Goal: Task Accomplishment & Management: Manage account settings

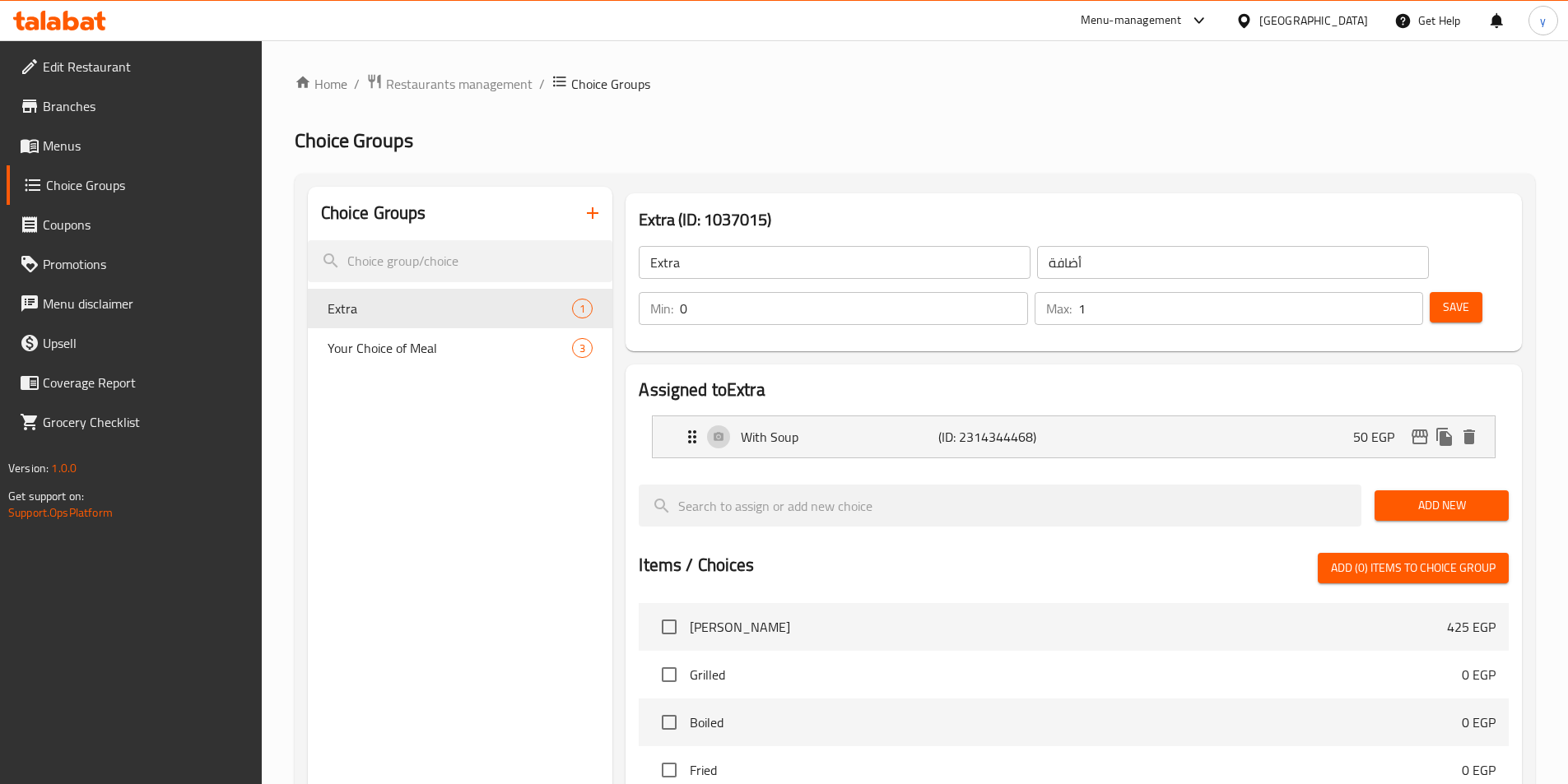
click at [98, 139] on span "Menus" at bounding box center [145, 145] width 205 height 20
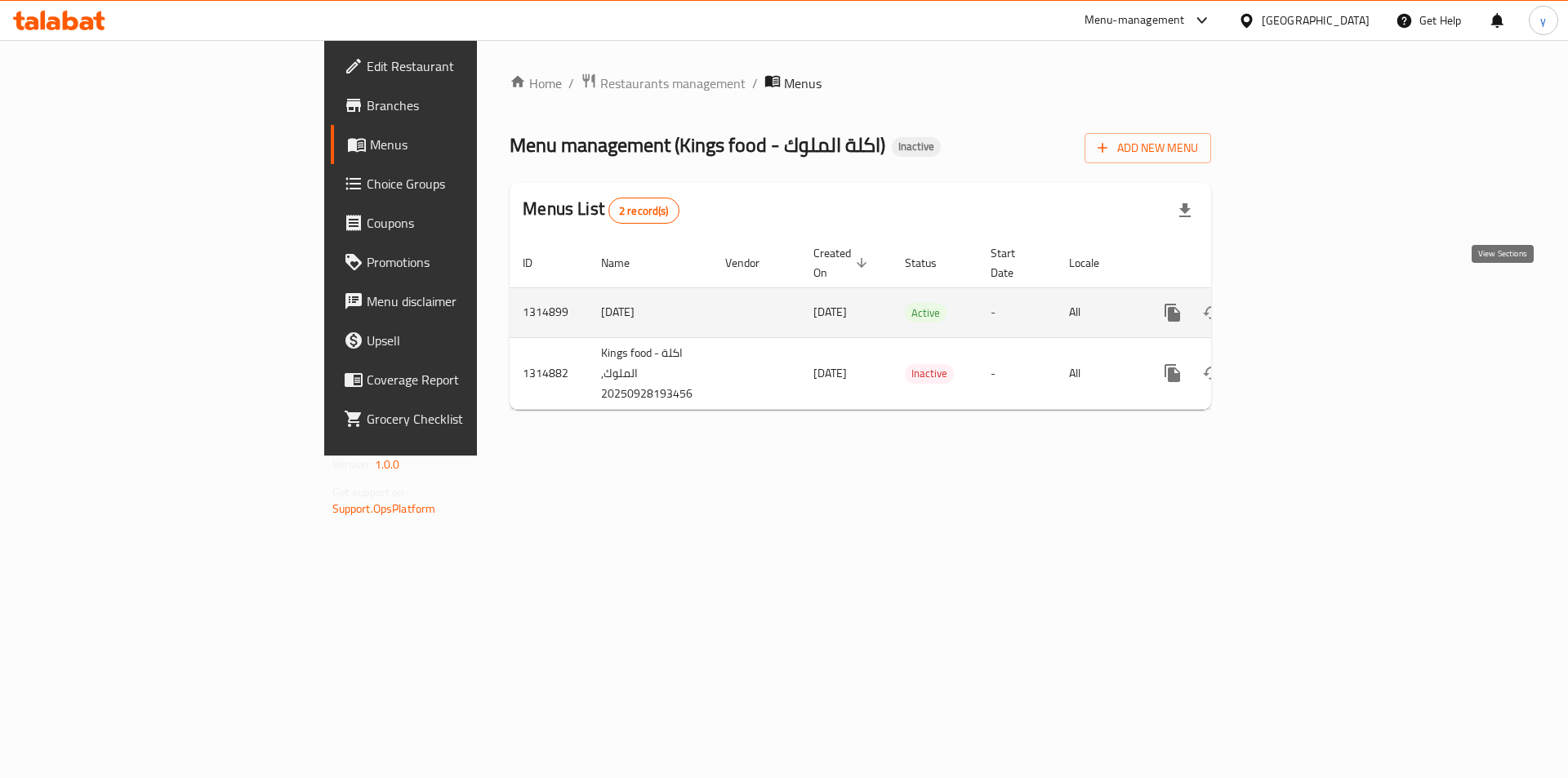
click at [1300, 303] on icon "enhanced table" at bounding box center [1290, 313] width 20 height 20
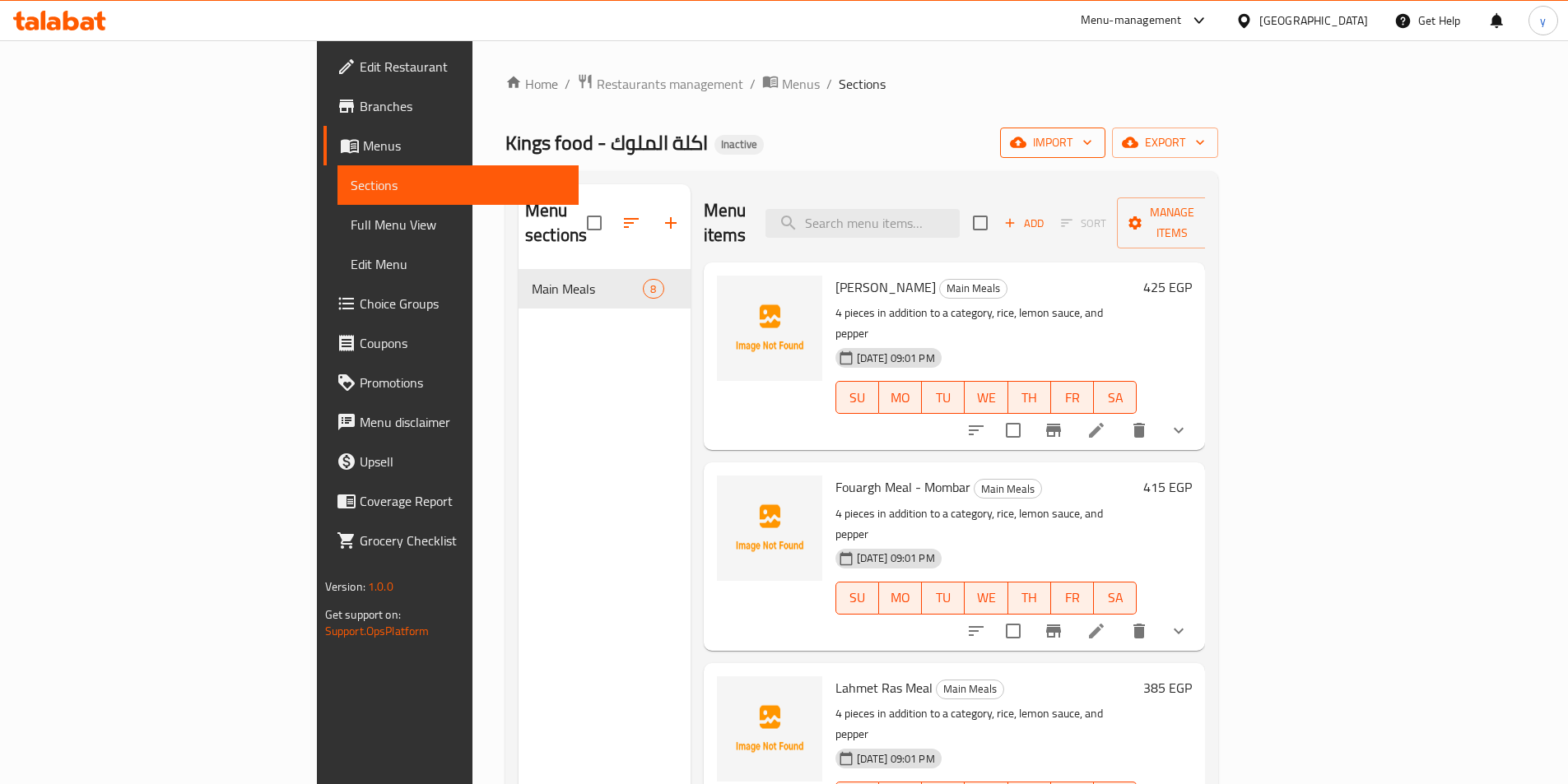
click at [1093, 144] on span "import" at bounding box center [1053, 143] width 79 height 21
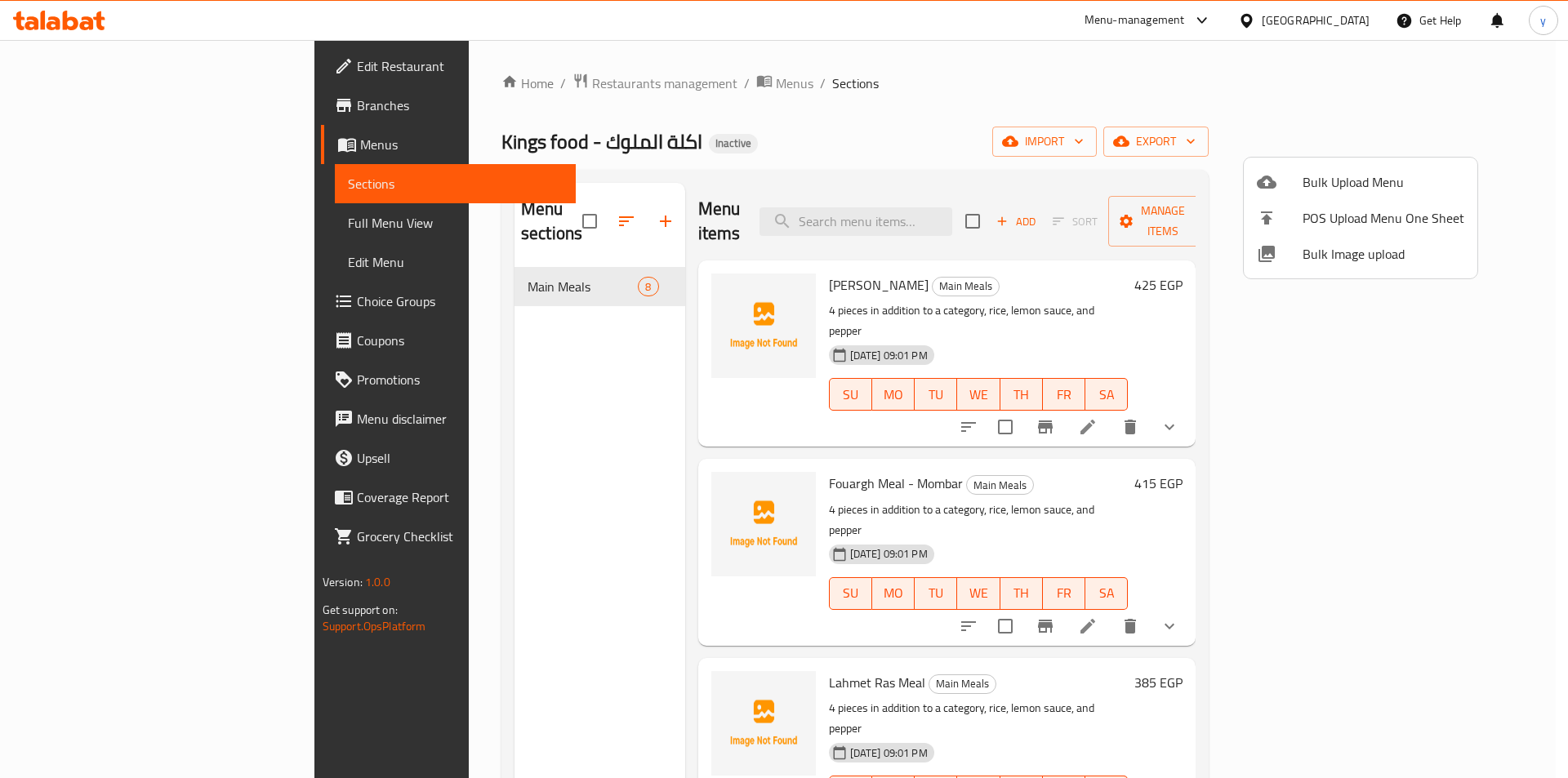
click at [1289, 175] on div at bounding box center [1279, 181] width 46 height 20
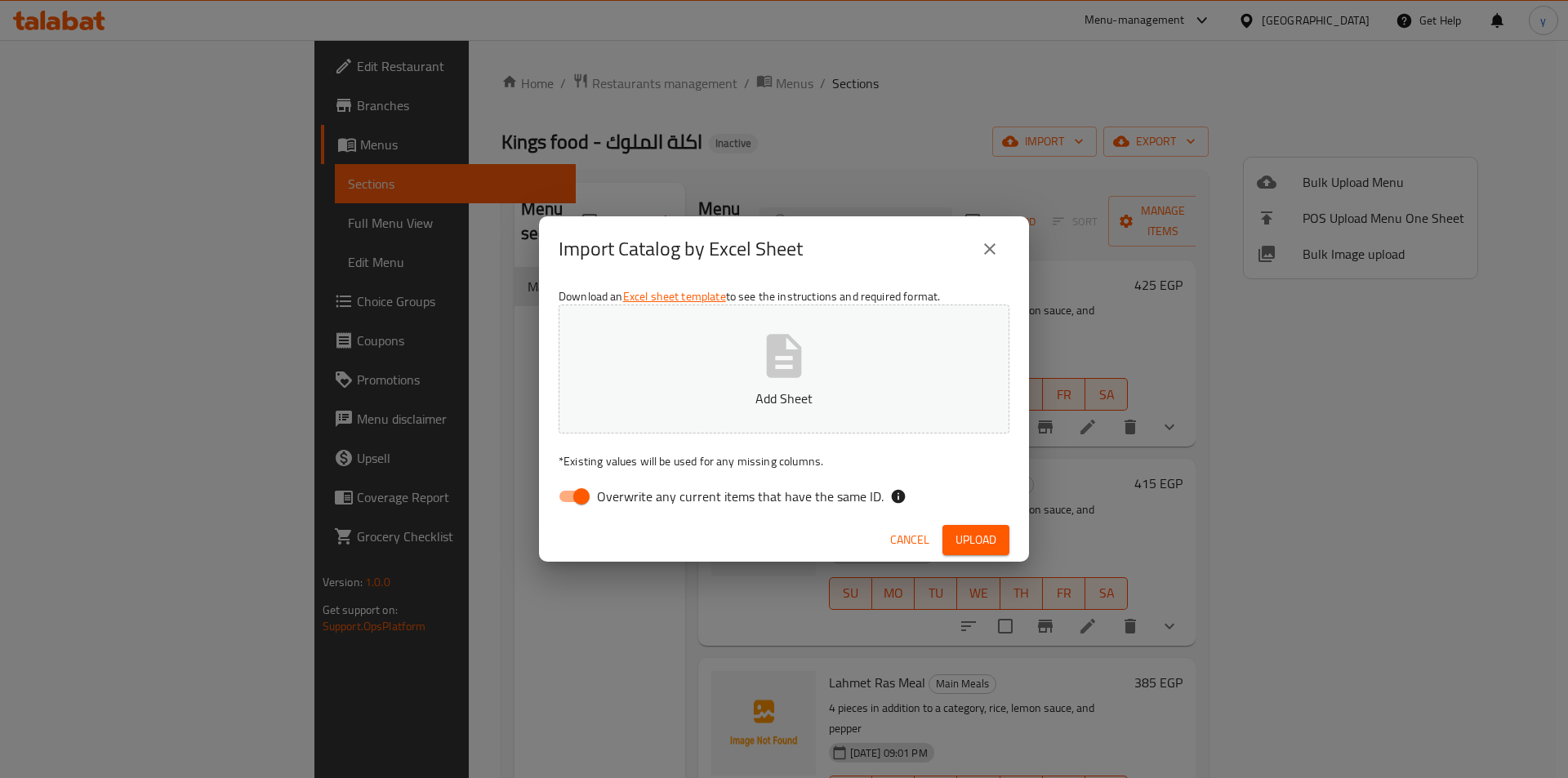
click at [573, 490] on input "Overwrite any current items that have the same ID." at bounding box center [581, 497] width 93 height 31
checkbox input "false"
click at [974, 532] on span "Upload" at bounding box center [975, 541] width 41 height 21
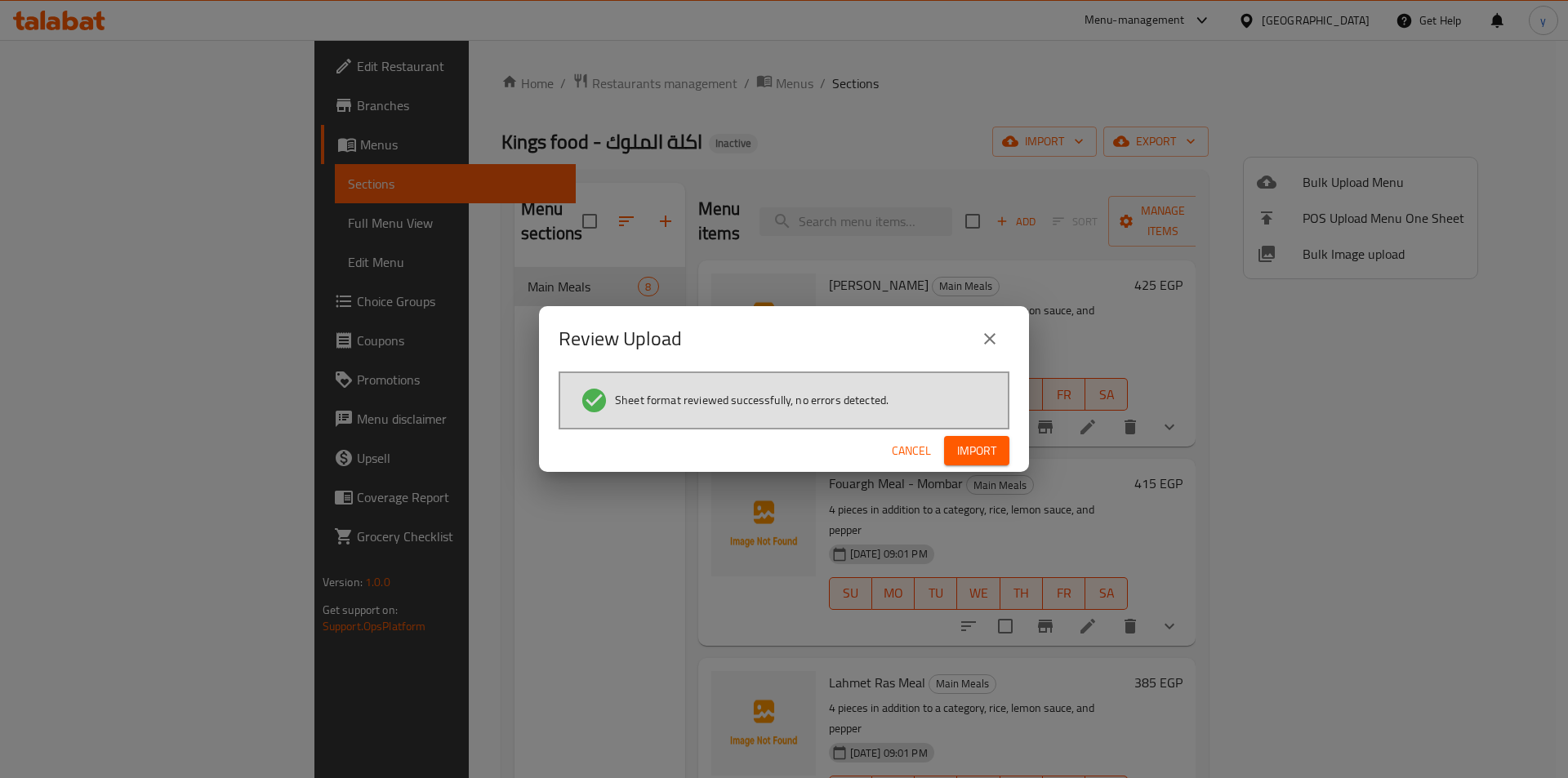
click at [985, 452] on span "Import" at bounding box center [976, 452] width 39 height 21
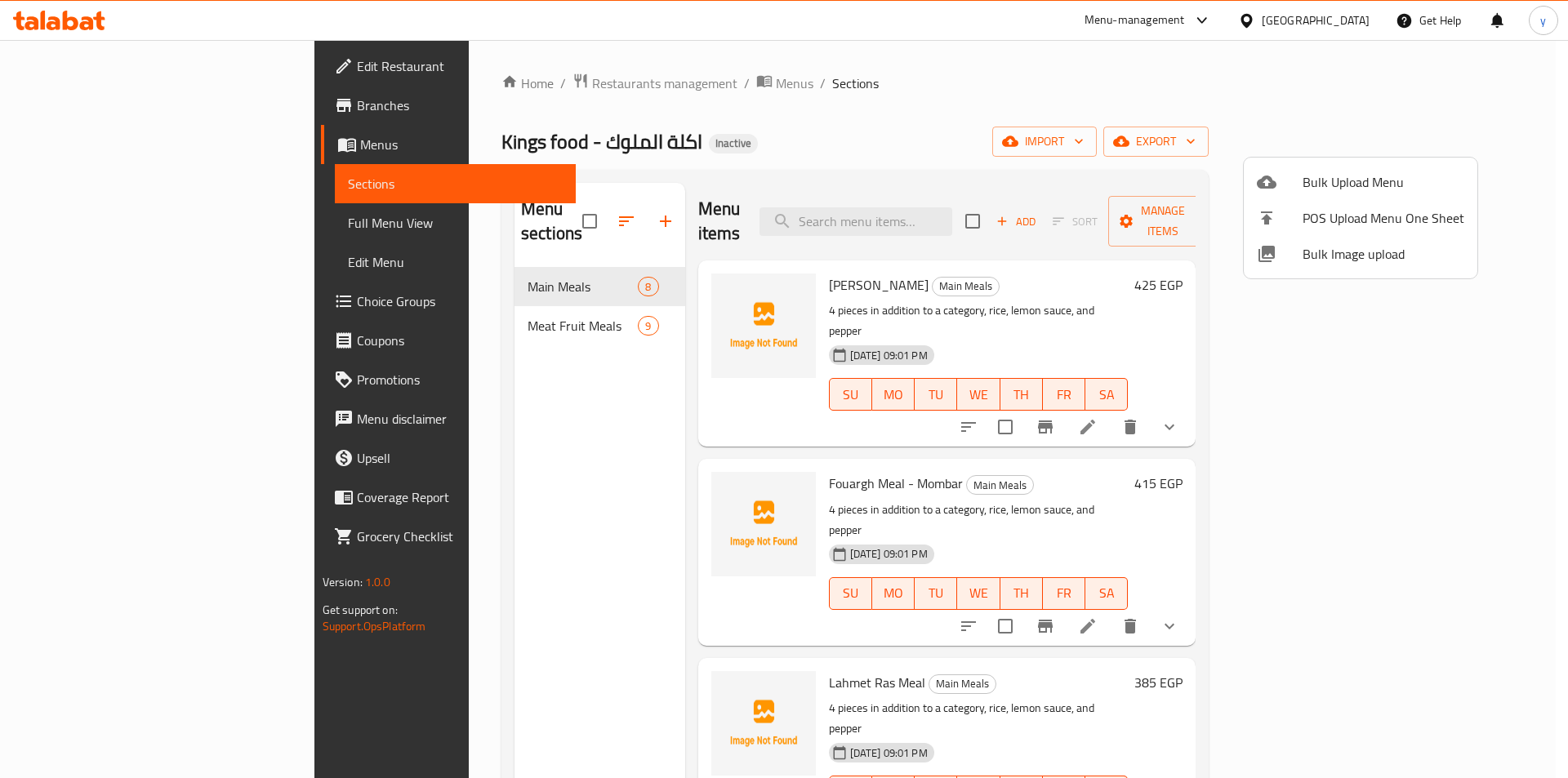
click at [460, 307] on div at bounding box center [784, 389] width 1568 height 778
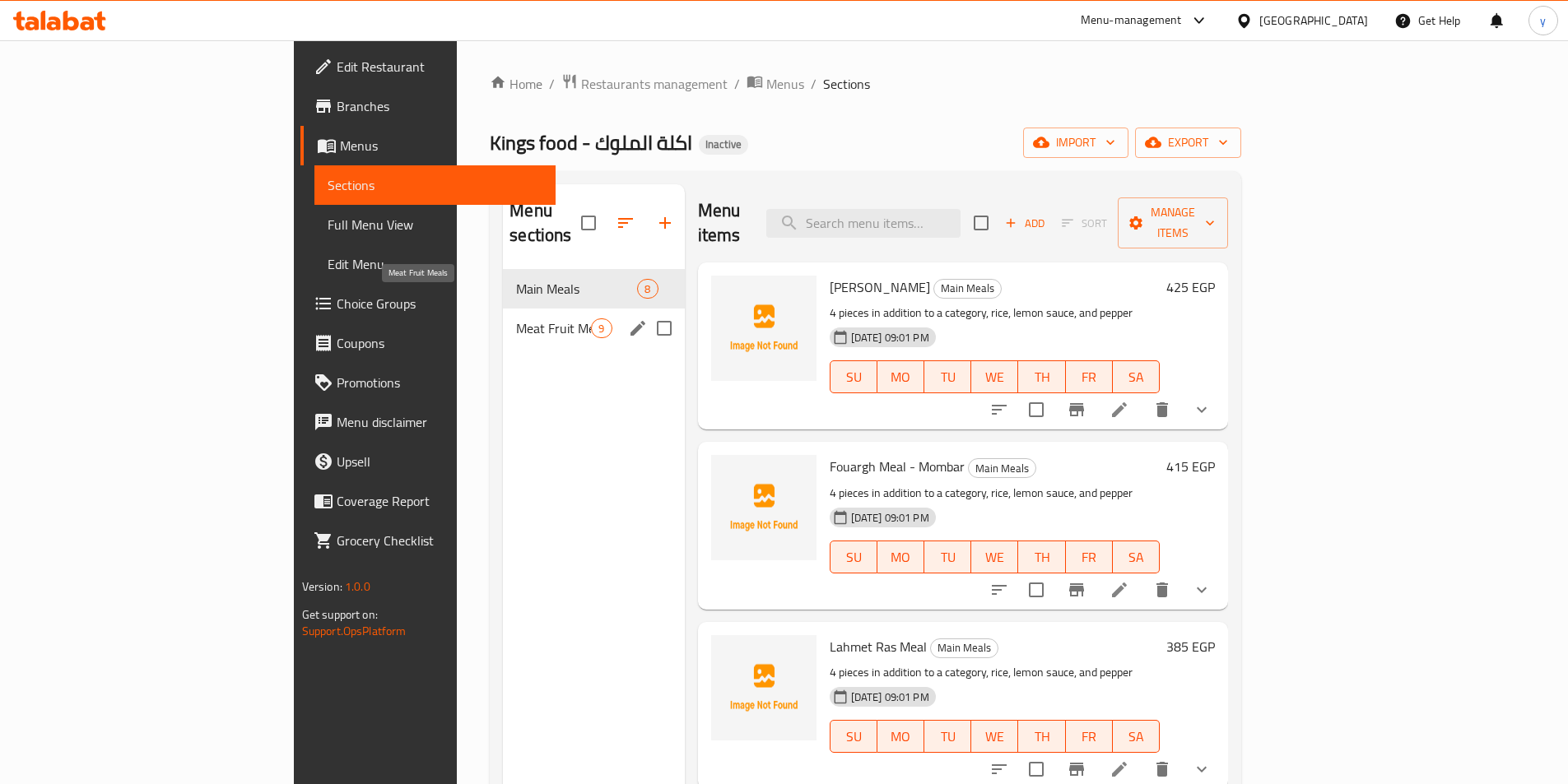
click at [516, 318] on span "Meat Fruit Meals" at bounding box center [554, 328] width 75 height 20
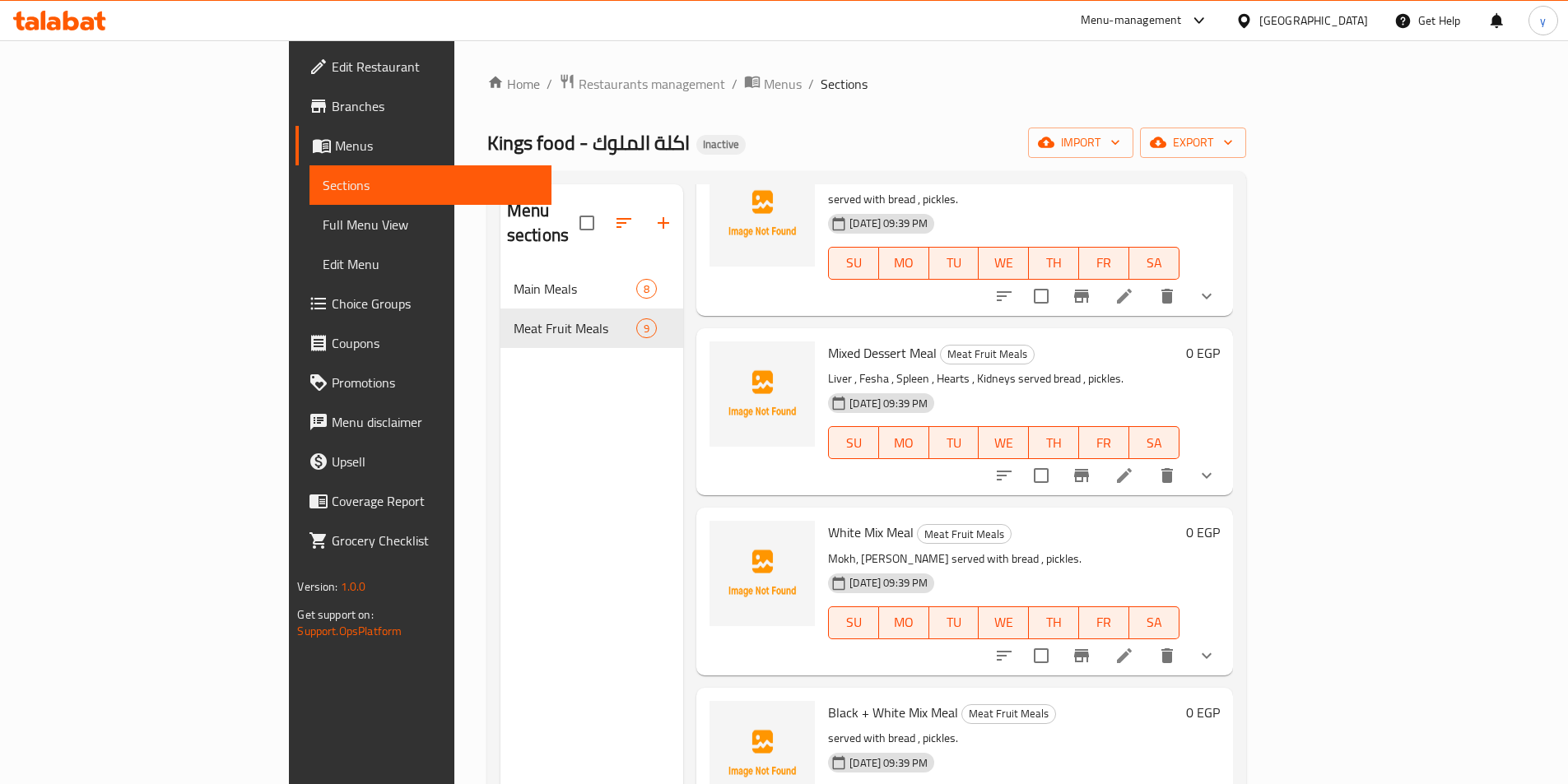
scroll to position [822, 0]
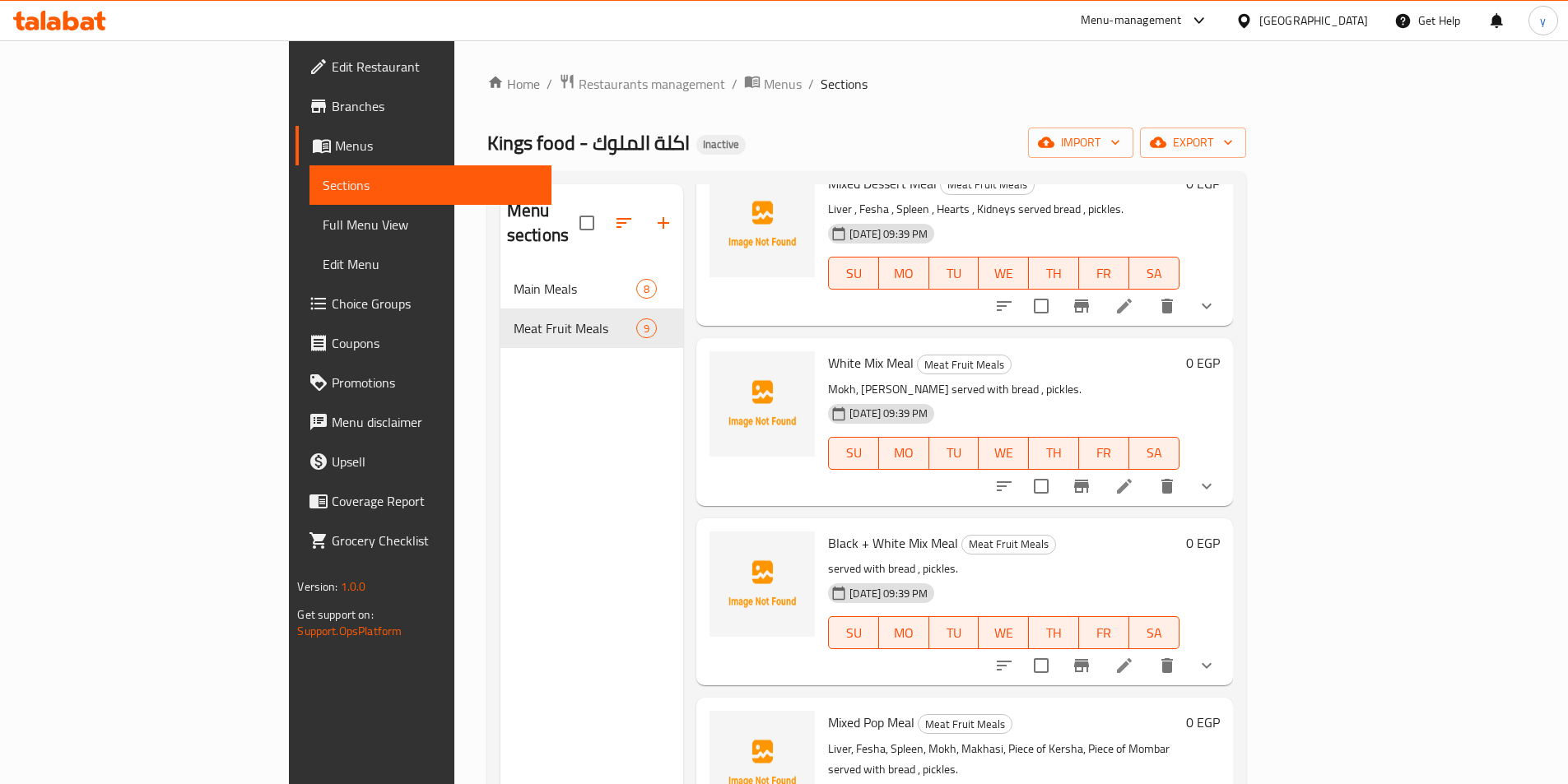
click at [323, 228] on span "Full Menu View" at bounding box center [430, 224] width 215 height 20
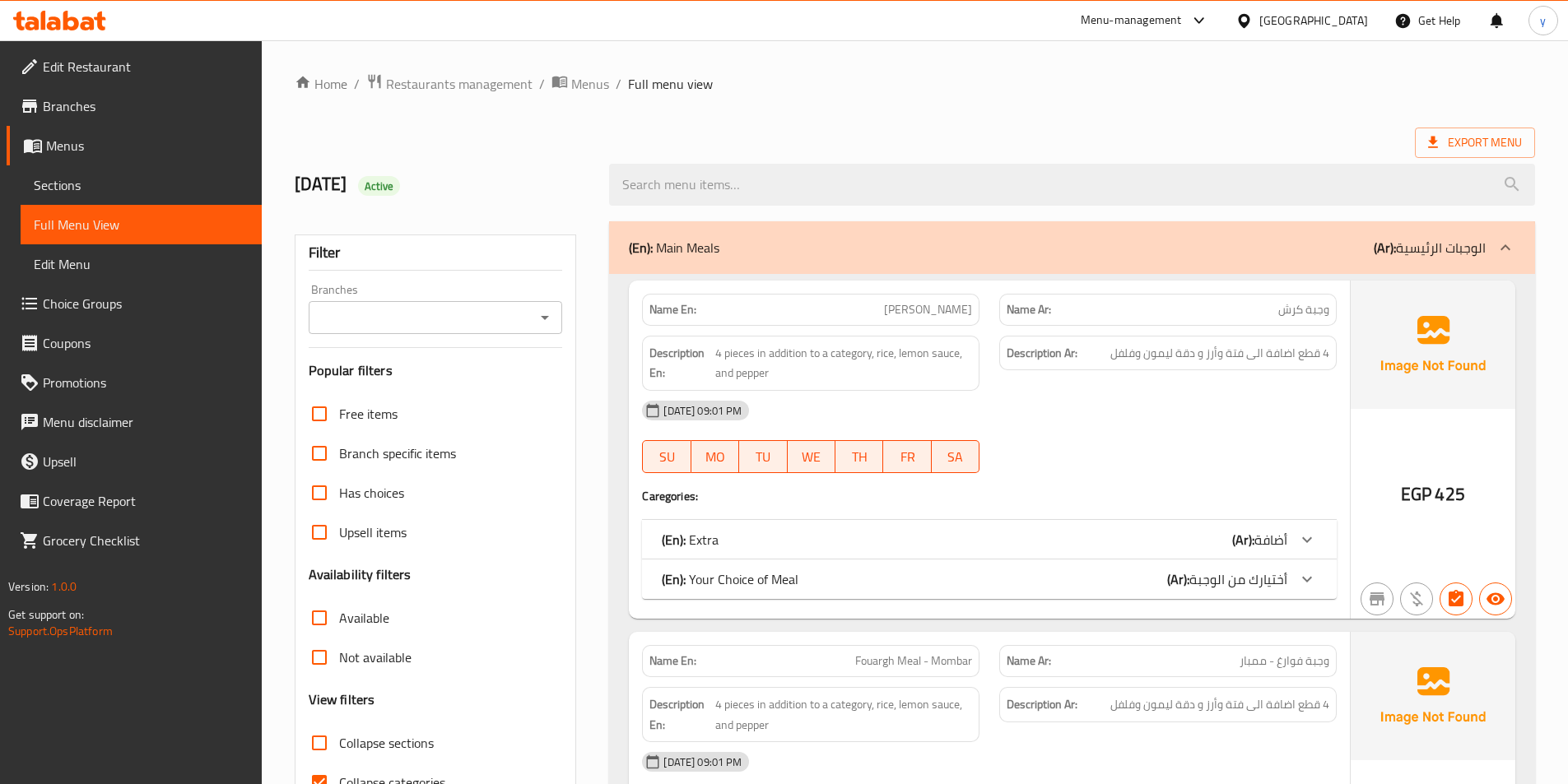
scroll to position [329, 0]
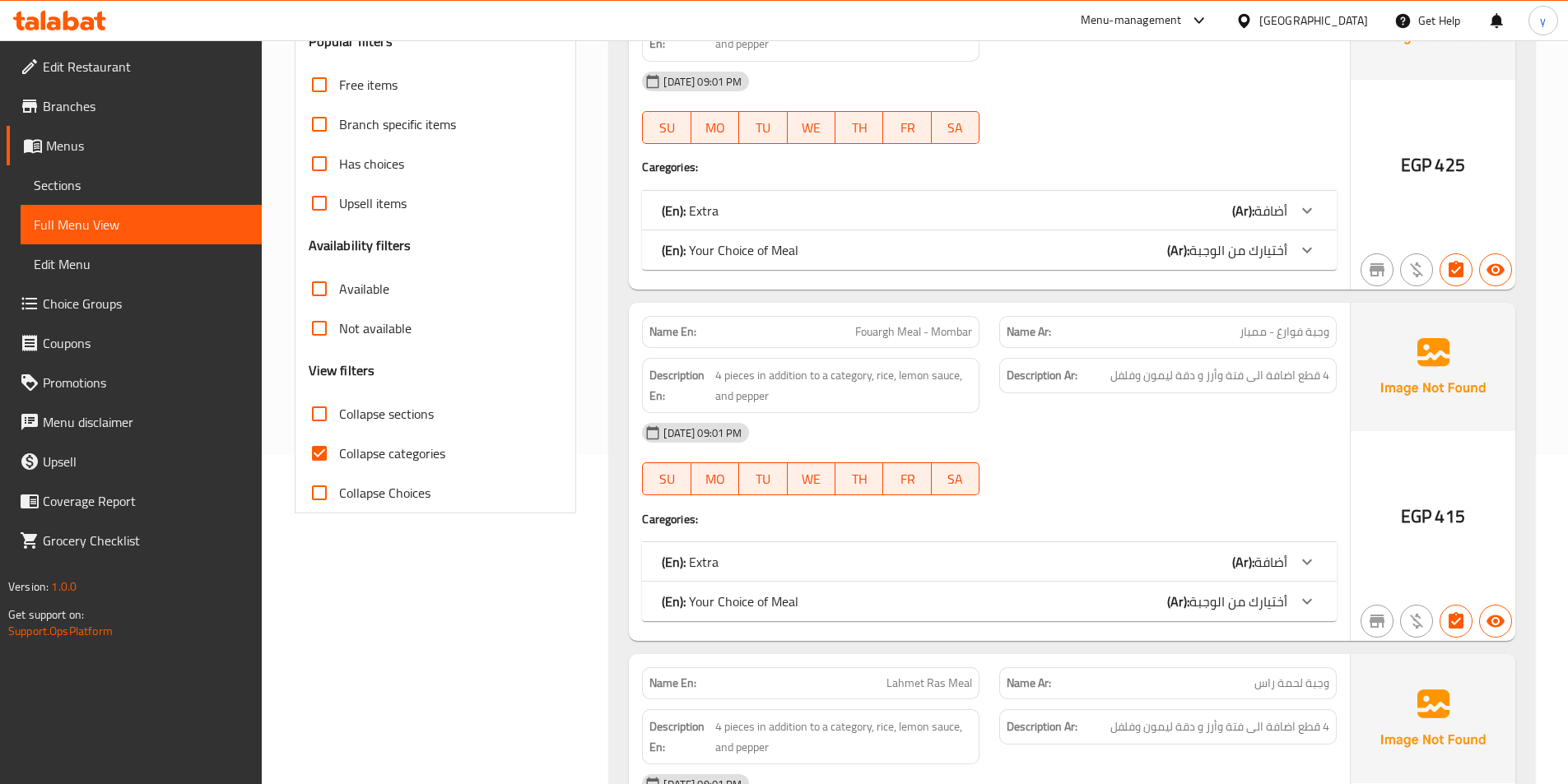
click at [370, 450] on span "Collapse categories" at bounding box center [392, 453] width 106 height 20
click at [339, 450] on input "Collapse categories" at bounding box center [319, 452] width 39 height 39
checkbox input "false"
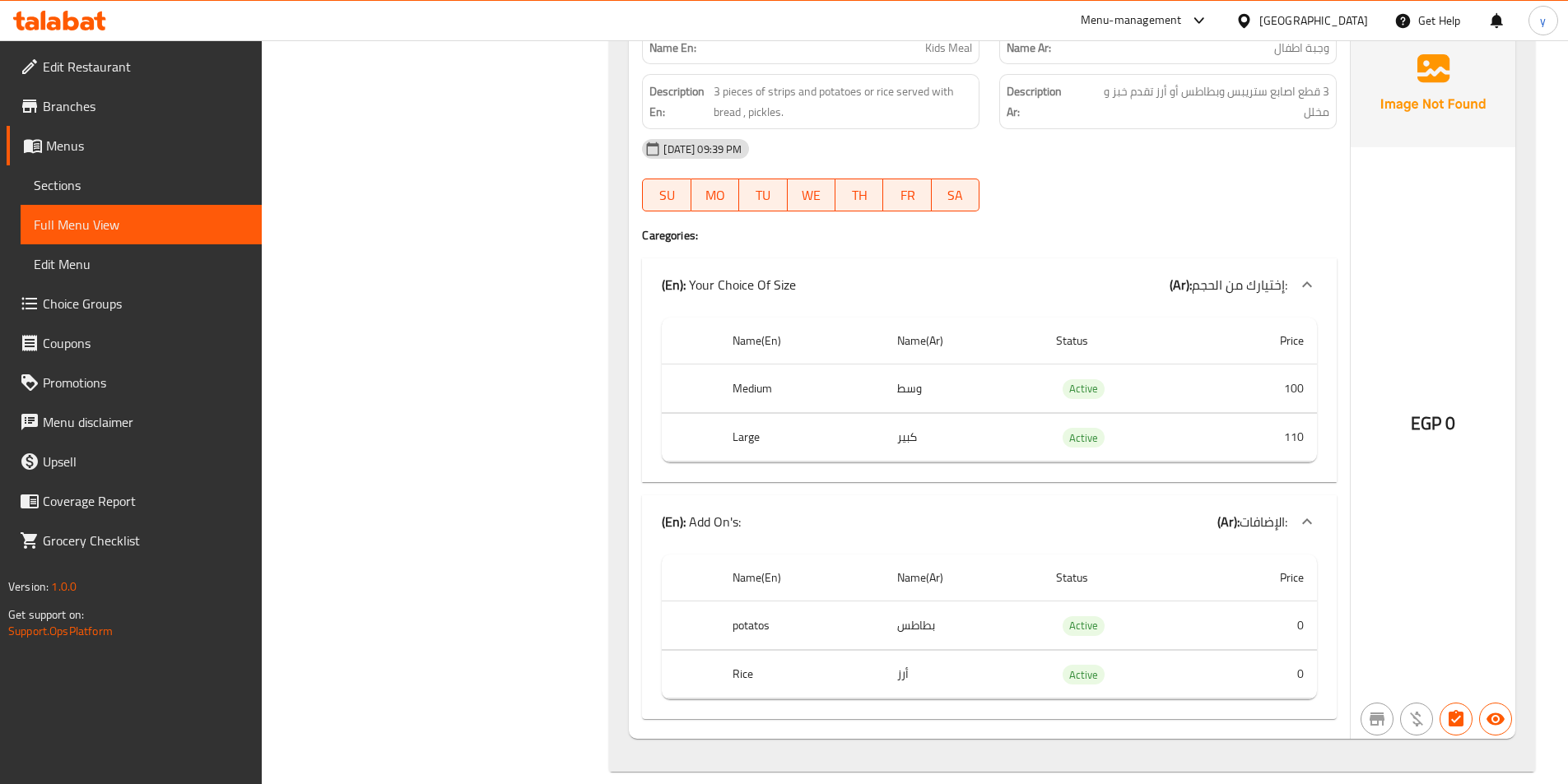
scroll to position [10088, 0]
click at [102, 291] on link "Choice Groups" at bounding box center [134, 303] width 255 height 39
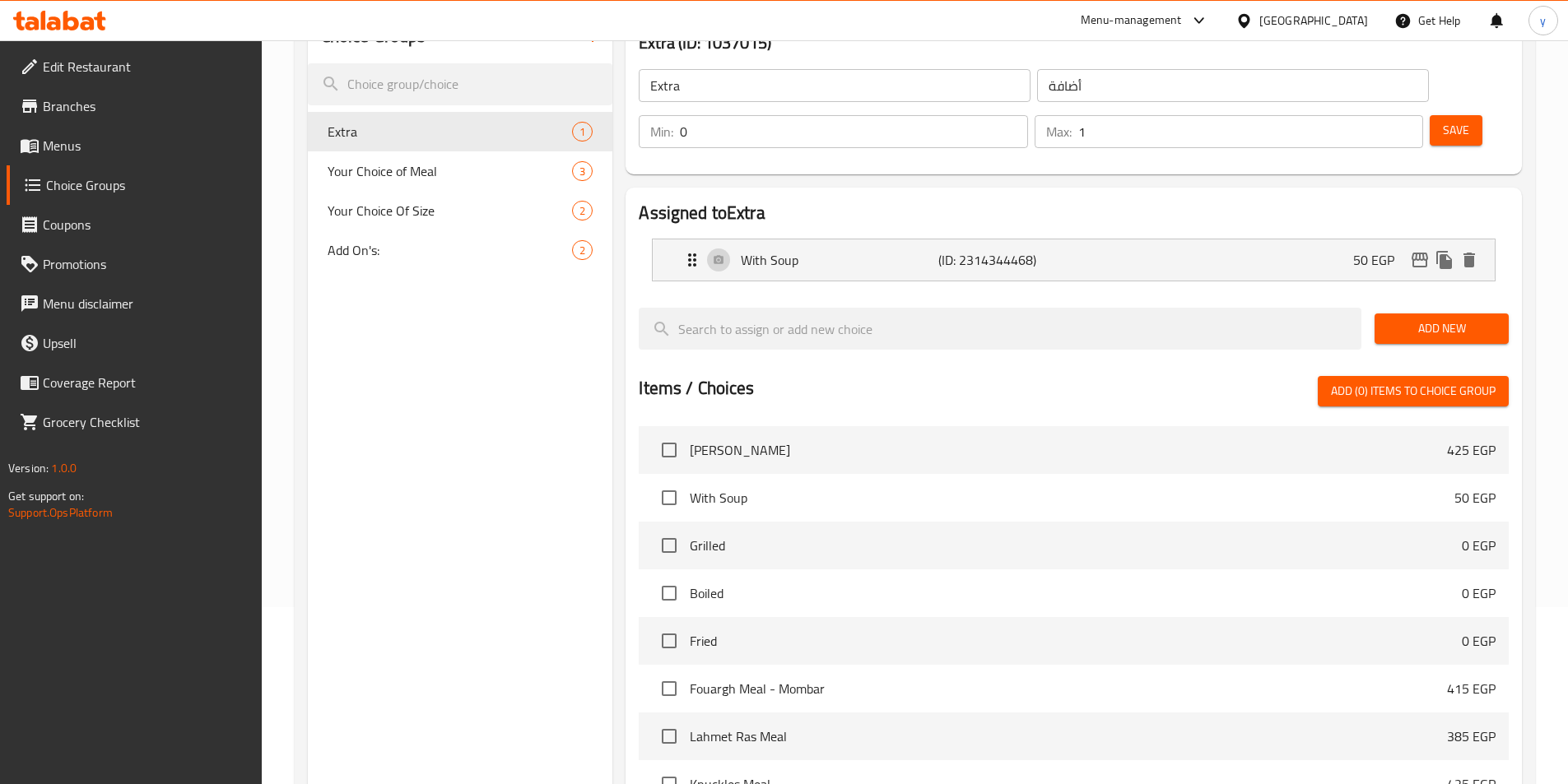
scroll to position [68, 0]
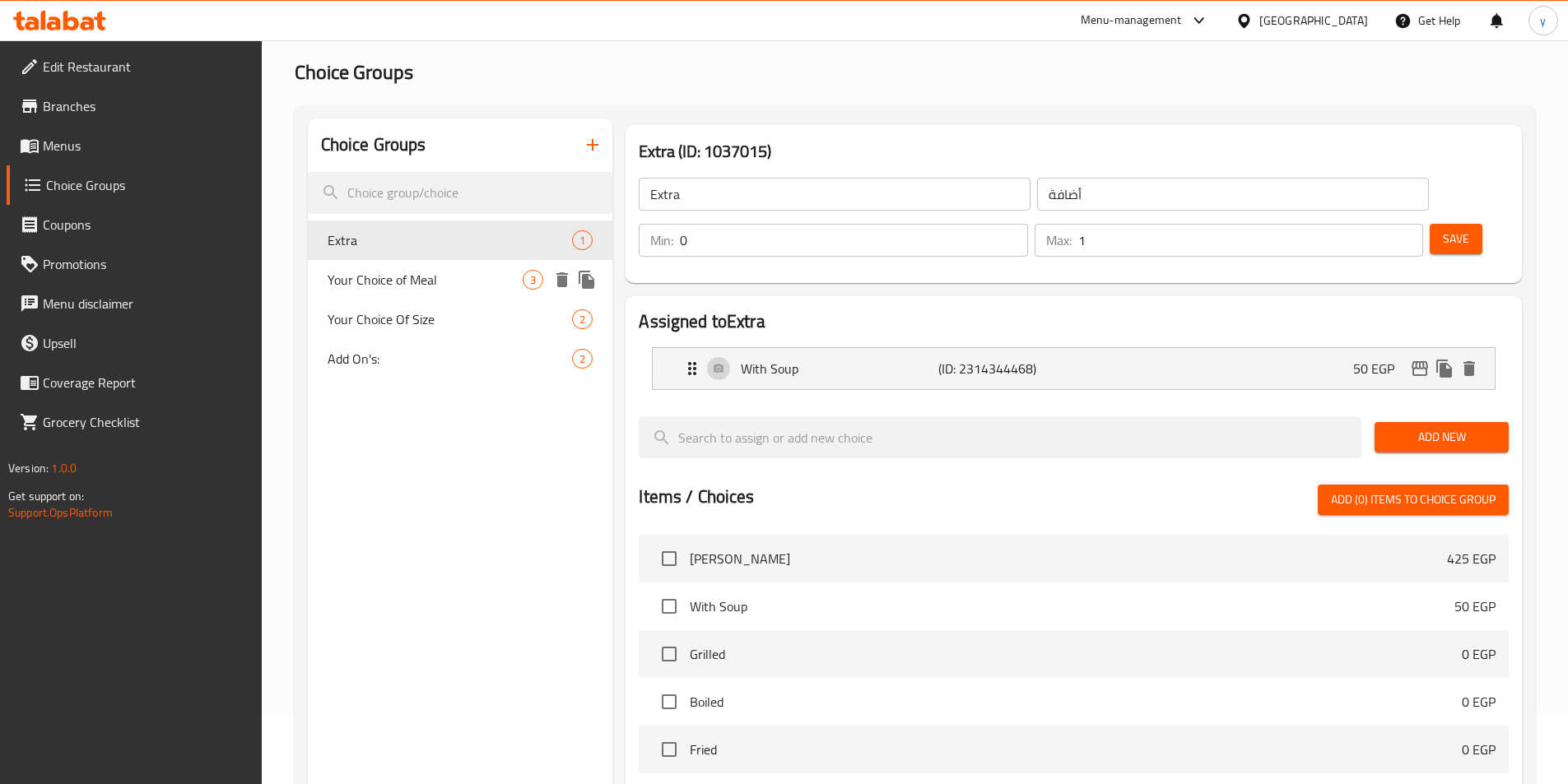
click at [414, 290] on span "Your Choice of Meal" at bounding box center [425, 279] width 196 height 20
type input "Your Choice of Meal"
type input "أختيارك من الوجبة"
type input "1"
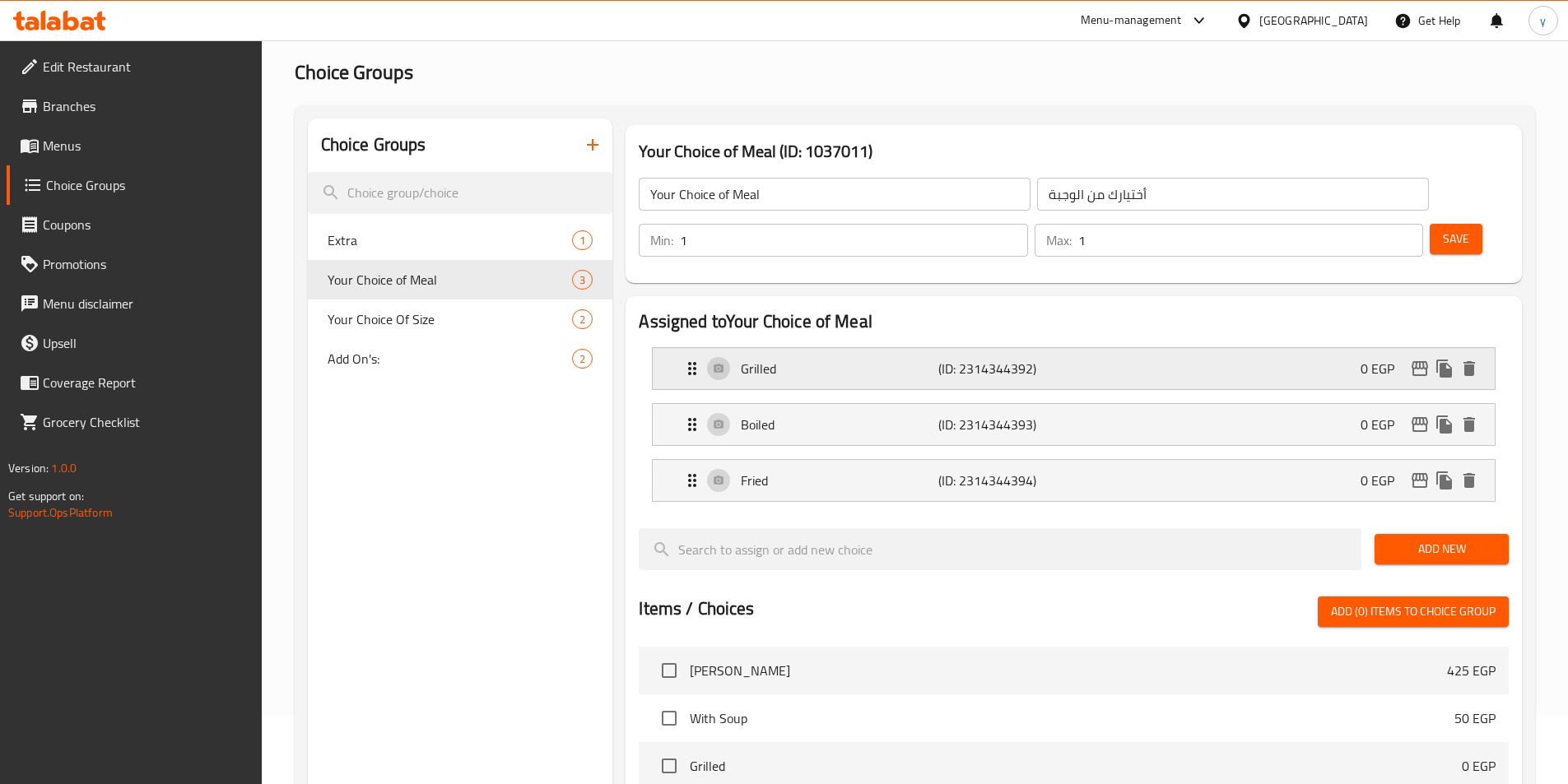
click at [686, 348] on div "Grilled (ID: 2314344392) 0 EGP" at bounding box center [1079, 368] width 792 height 41
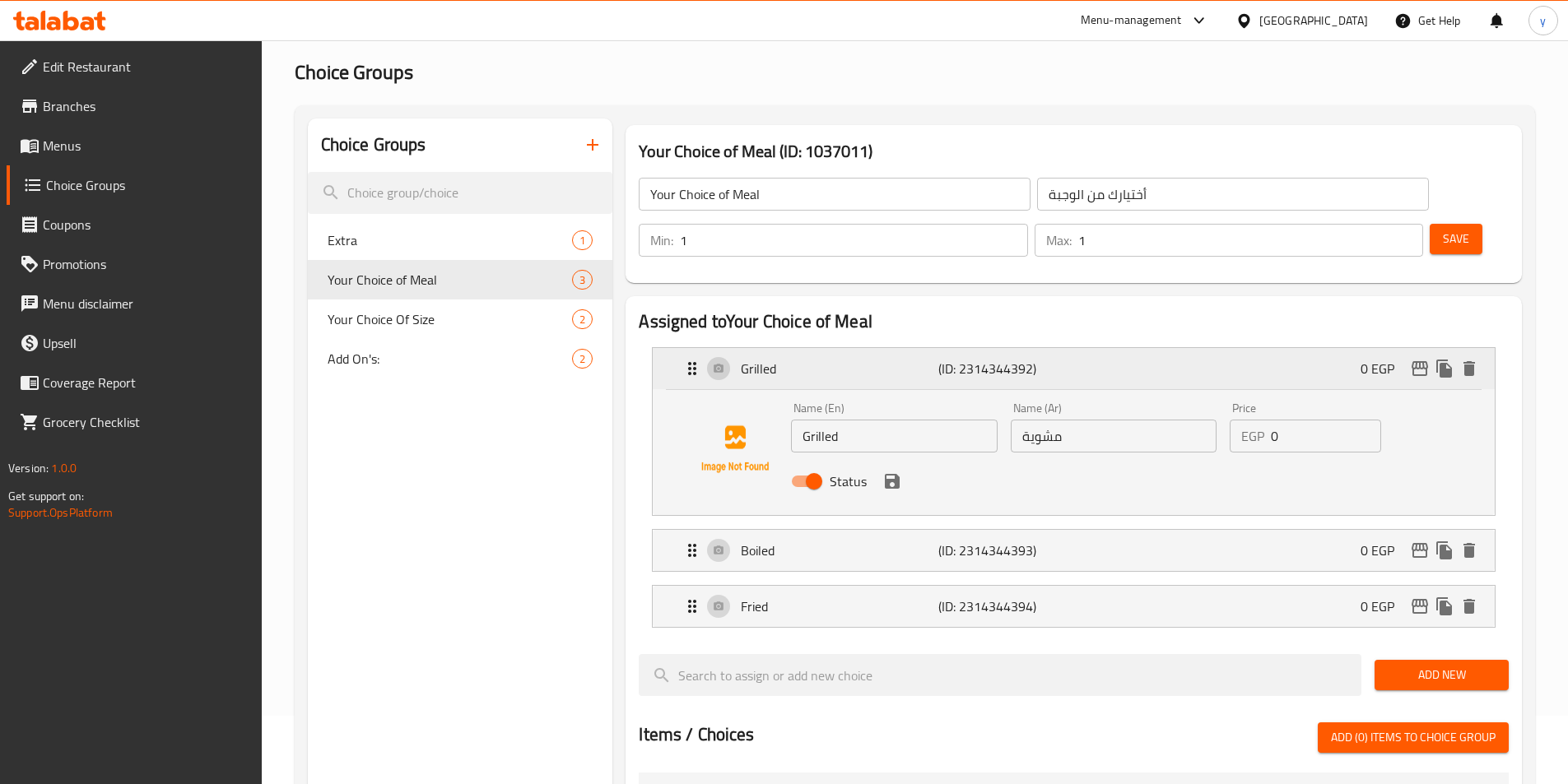
click at [686, 348] on div "Grilled (ID: 2314344392) 0 EGP" at bounding box center [1079, 368] width 792 height 41
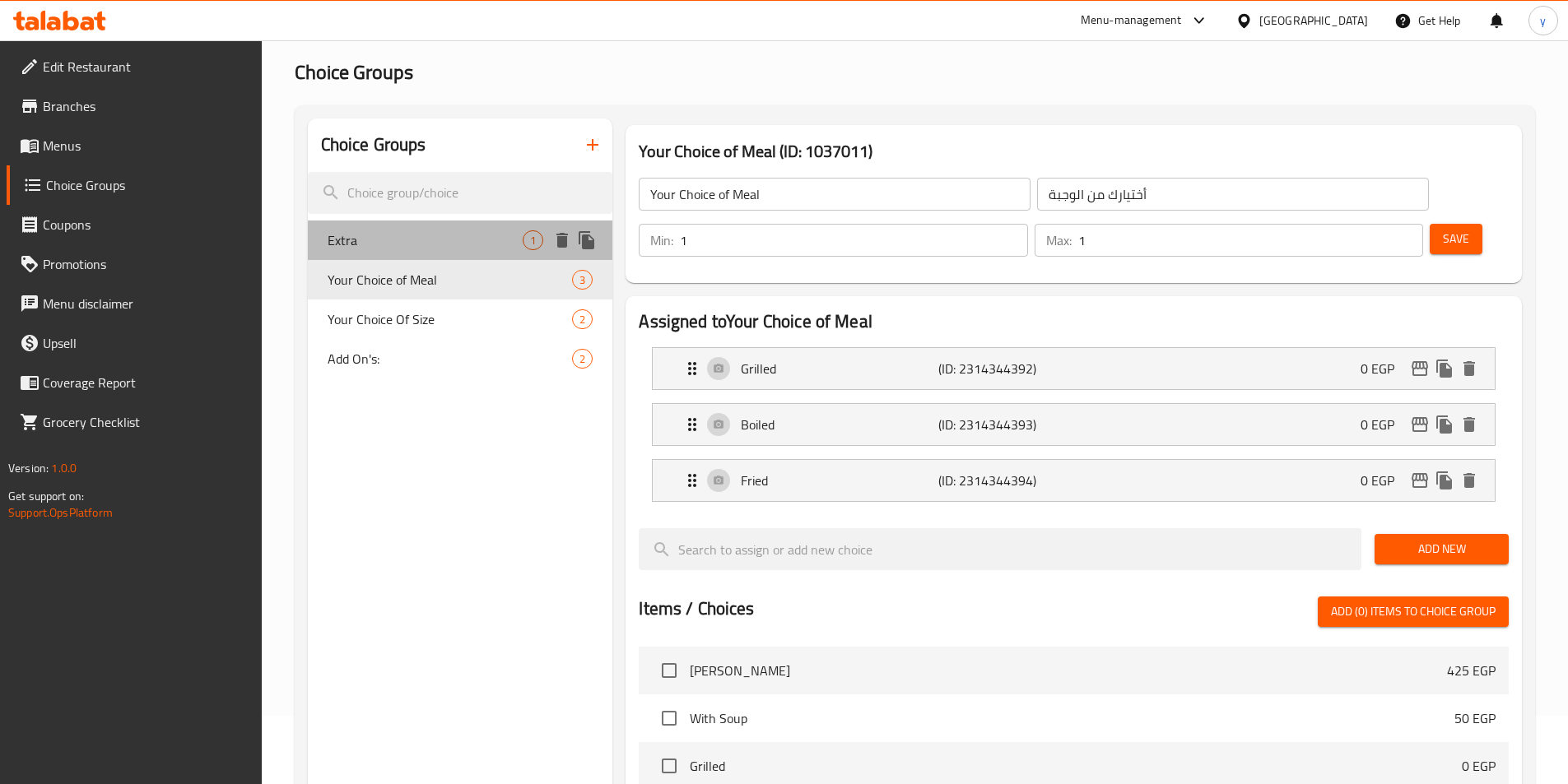
click at [395, 253] on div "Extra 1" at bounding box center [461, 239] width 306 height 39
type input "Extra"
type input "أضافة"
type input "0"
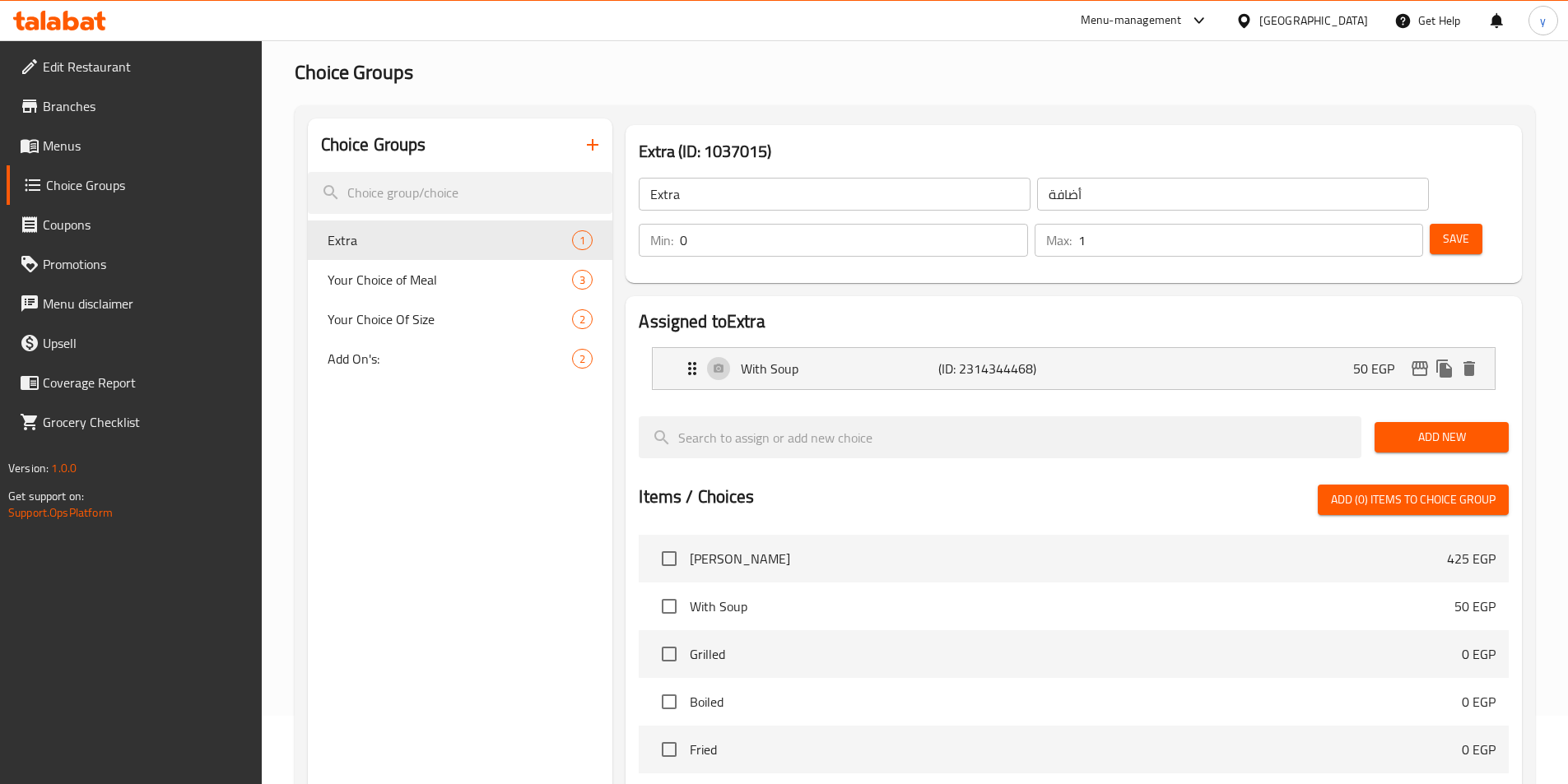
click at [99, 147] on span "Menus" at bounding box center [145, 145] width 205 height 20
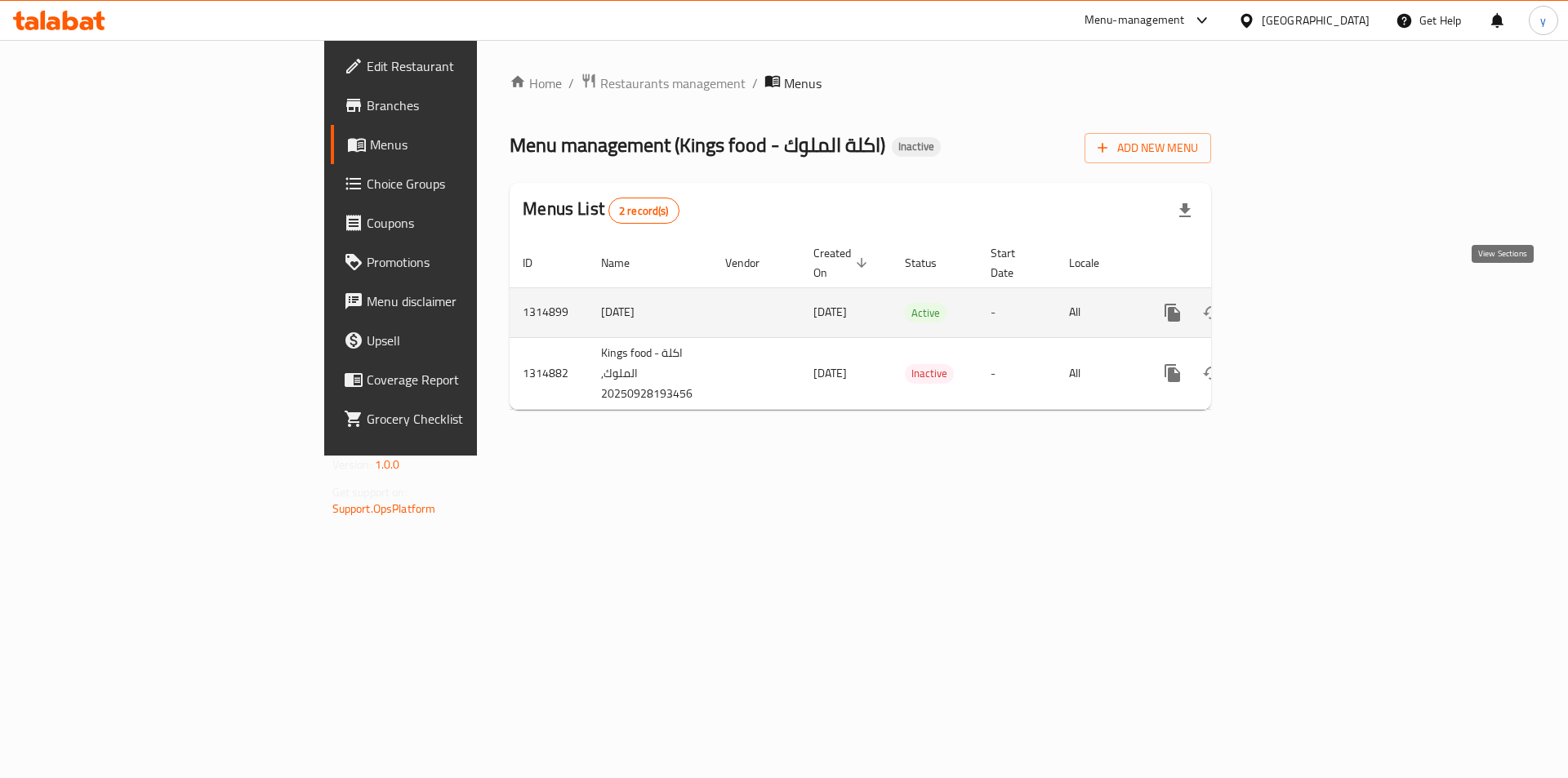
click at [1310, 307] on link "enhanced table" at bounding box center [1290, 312] width 39 height 39
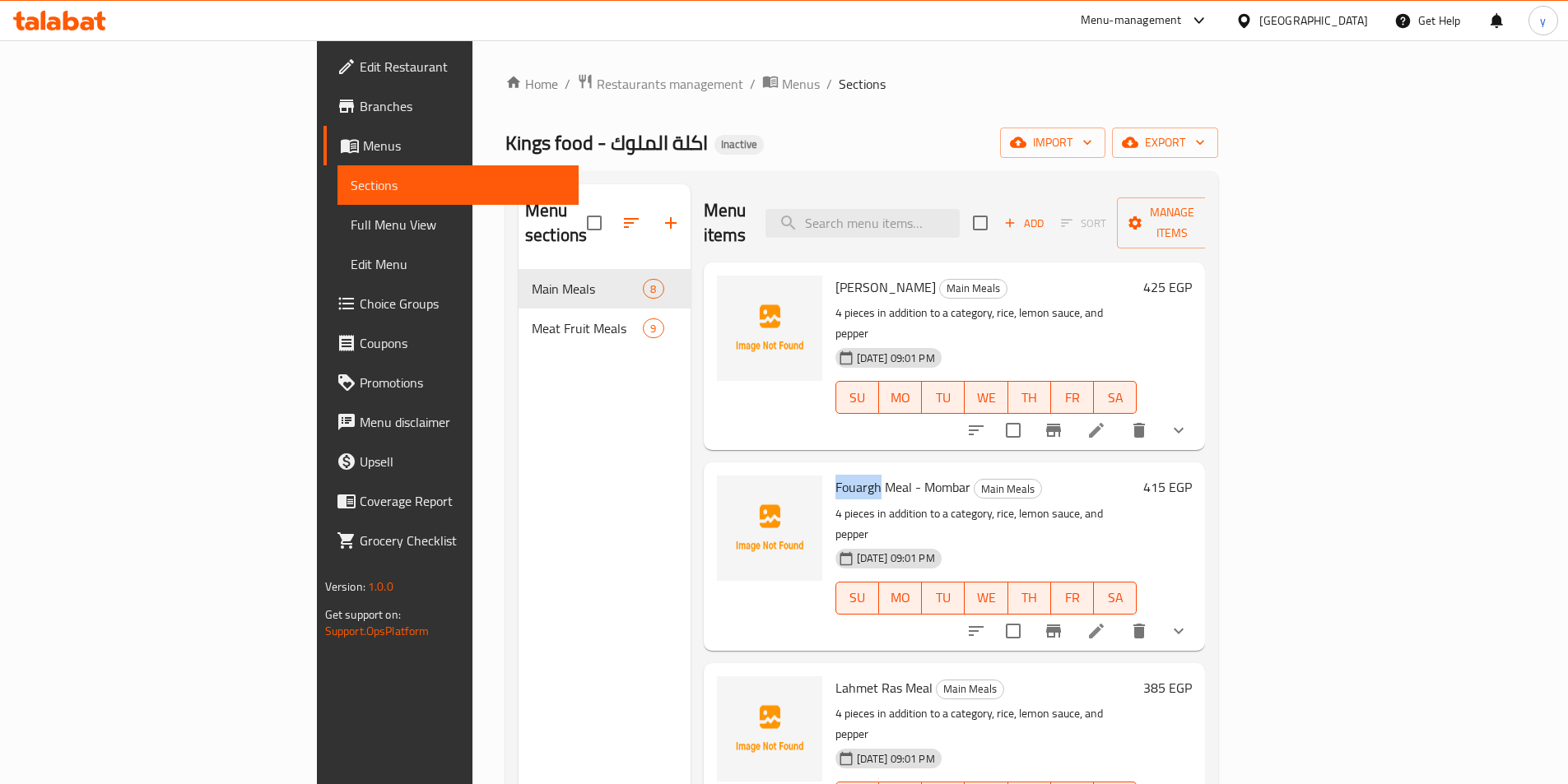
drag, startPoint x: 799, startPoint y: 445, endPoint x: 752, endPoint y: 446, distance: 47.0
click at [829, 469] on div "Fouargh Meal - Mombar Main Meals 4 pieces in addition to a category, rice, lemo…" at bounding box center [986, 556] width 315 height 174
copy span "Fouargh"
click at [1093, 151] on span "import" at bounding box center [1053, 143] width 79 height 21
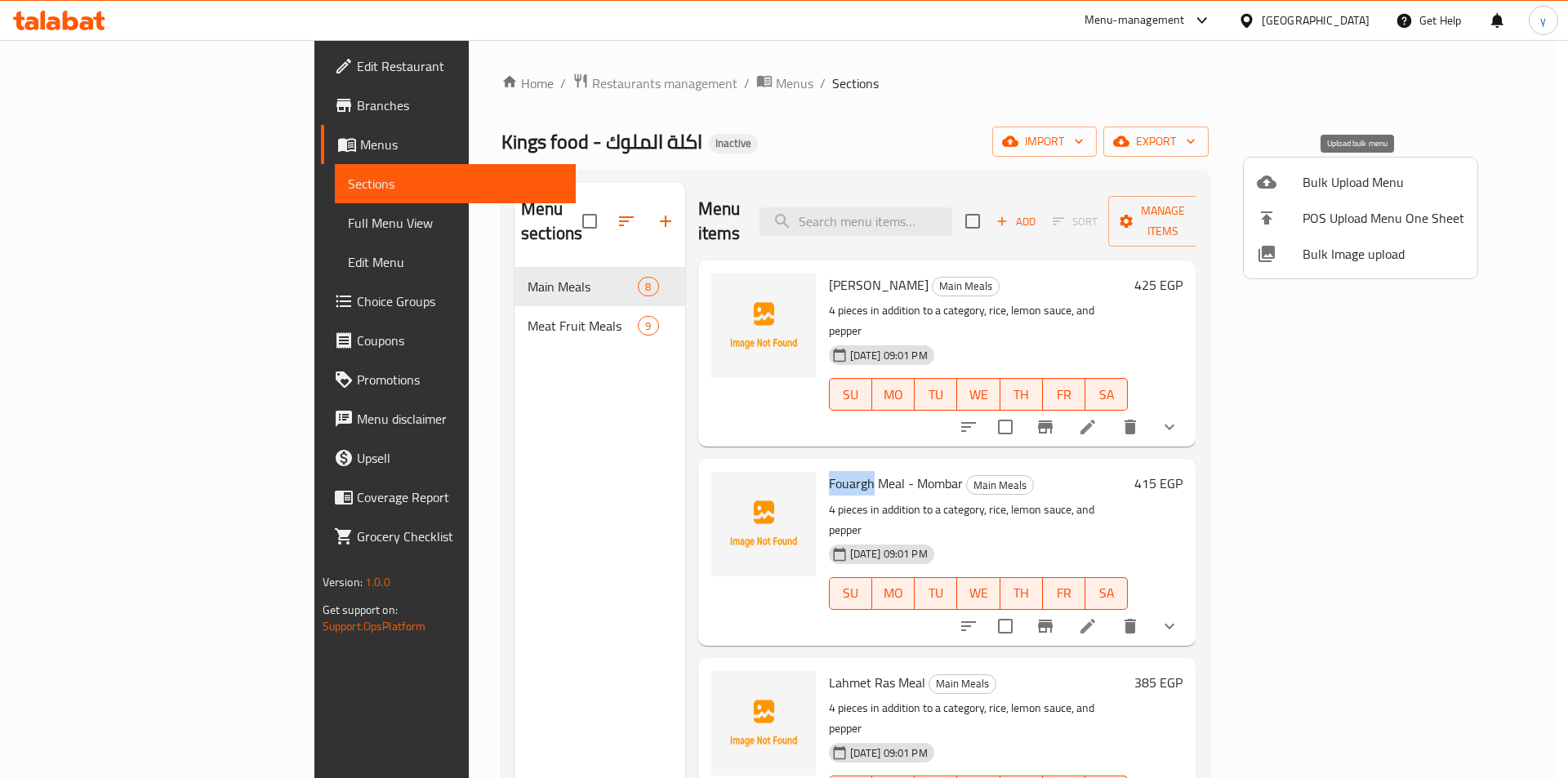
click at [1330, 173] on span "Bulk Upload Menu" at bounding box center [1383, 181] width 162 height 20
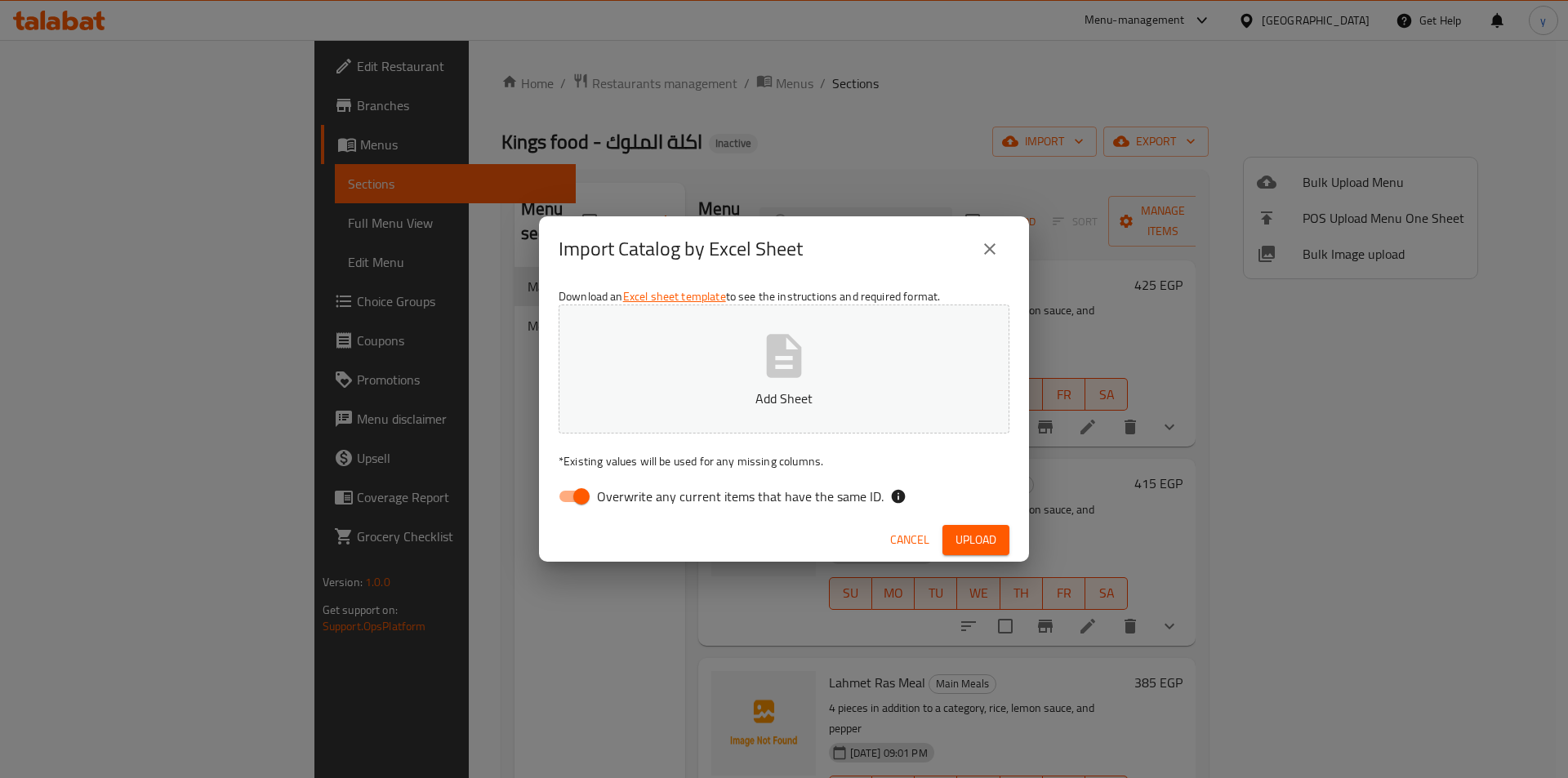
click at [581, 479] on div "Download an Excel sheet template to see the instructions and required format. A…" at bounding box center [784, 400] width 490 height 237
click at [579, 491] on input "Overwrite any current items that have the same ID." at bounding box center [581, 497] width 93 height 31
checkbox input "false"
click at [977, 545] on span "Upload" at bounding box center [975, 541] width 41 height 21
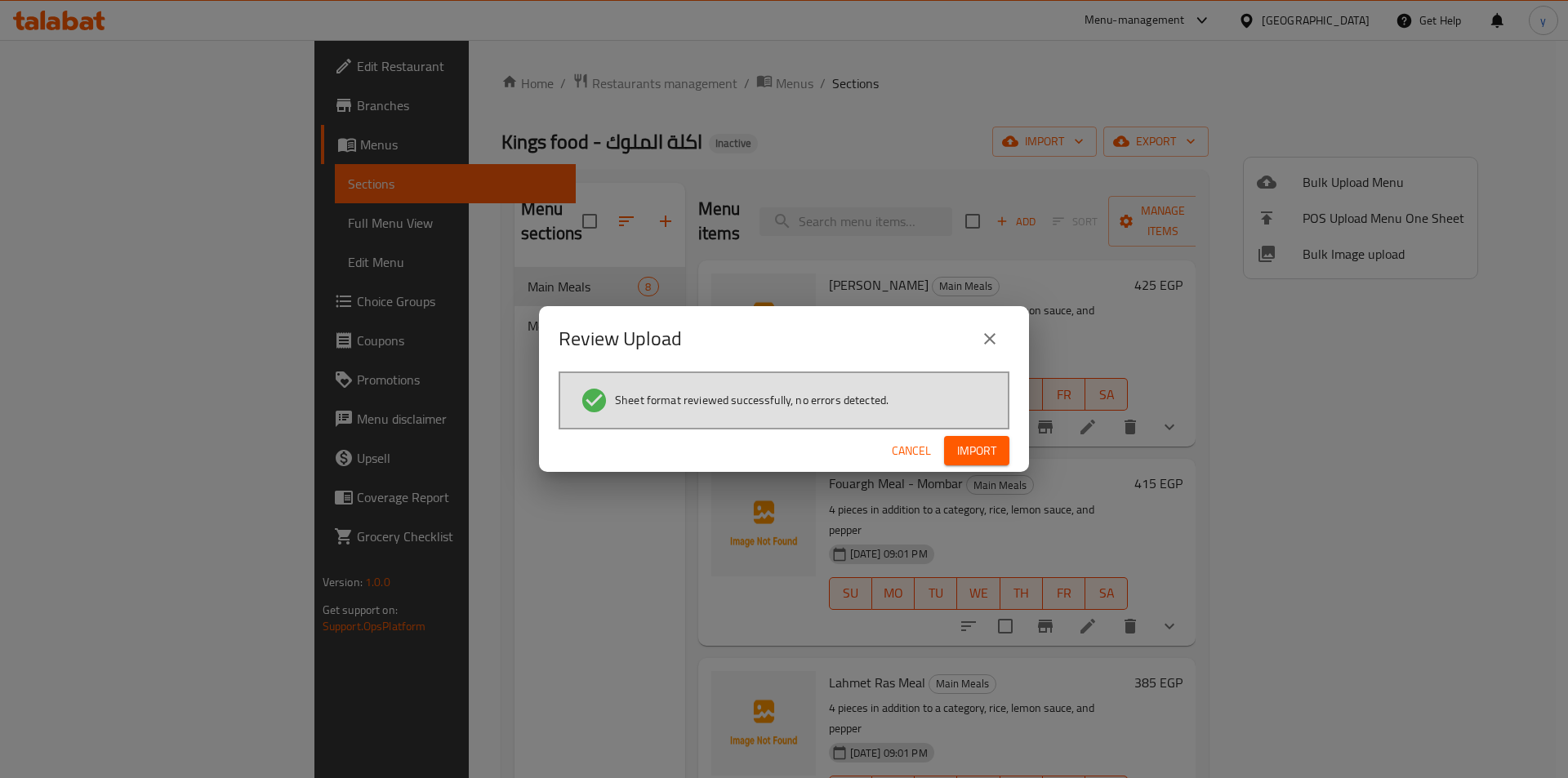
click at [964, 456] on span "Import" at bounding box center [976, 452] width 39 height 21
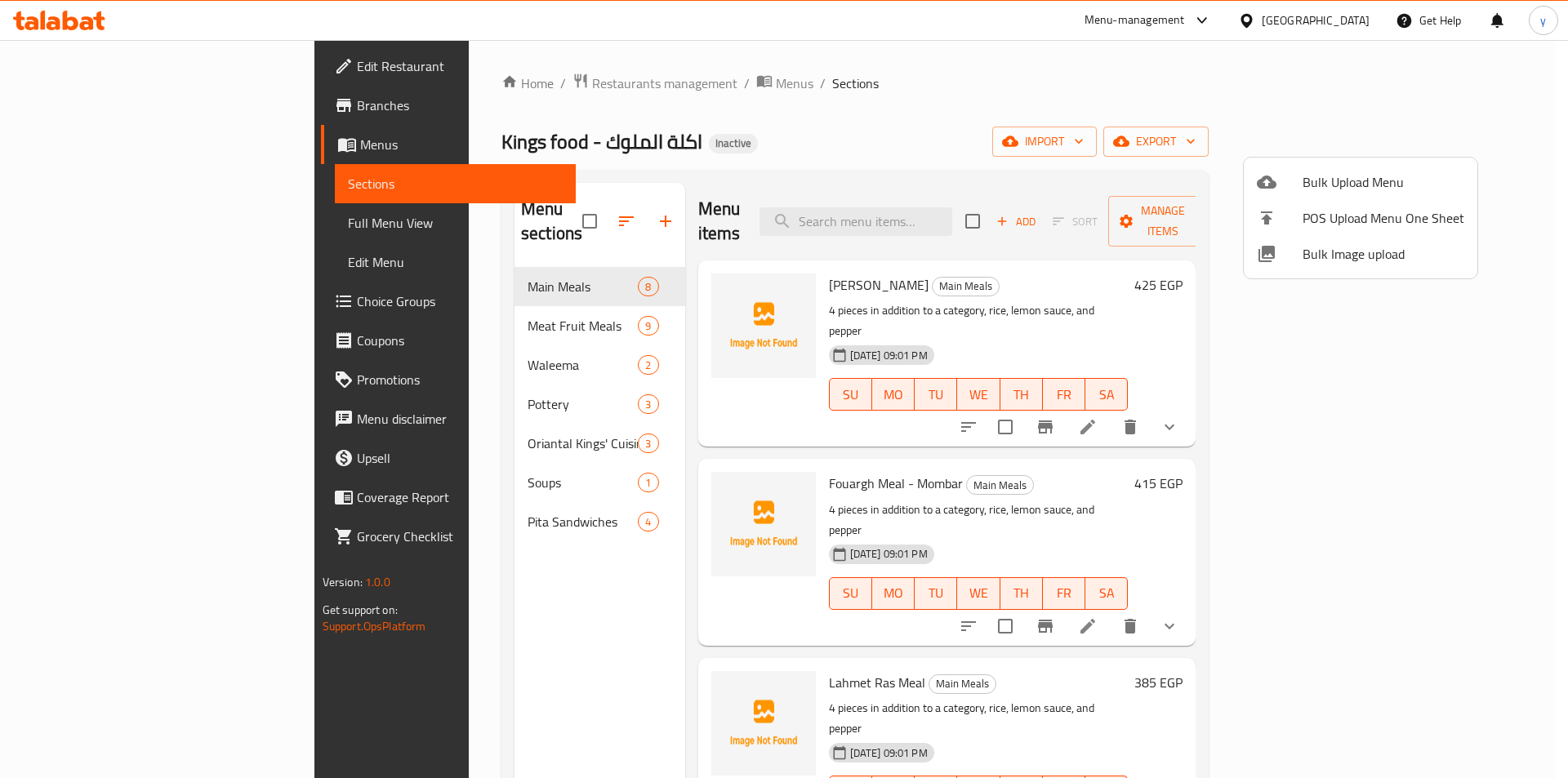
click at [516, 214] on div at bounding box center [784, 389] width 1568 height 778
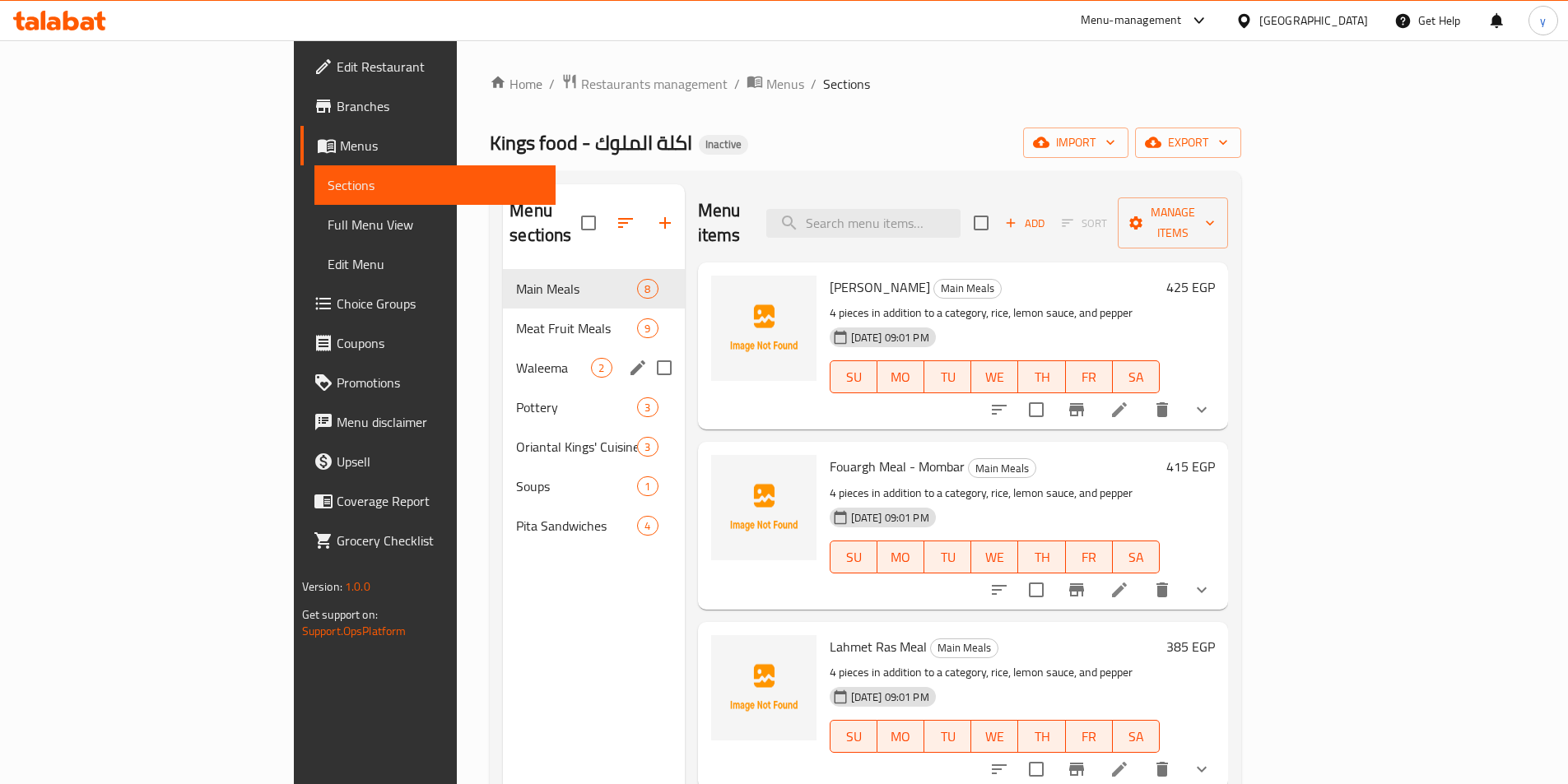
click at [647, 351] on input "Menu sections" at bounding box center [664, 368] width 35 height 35
checkbox input "true"
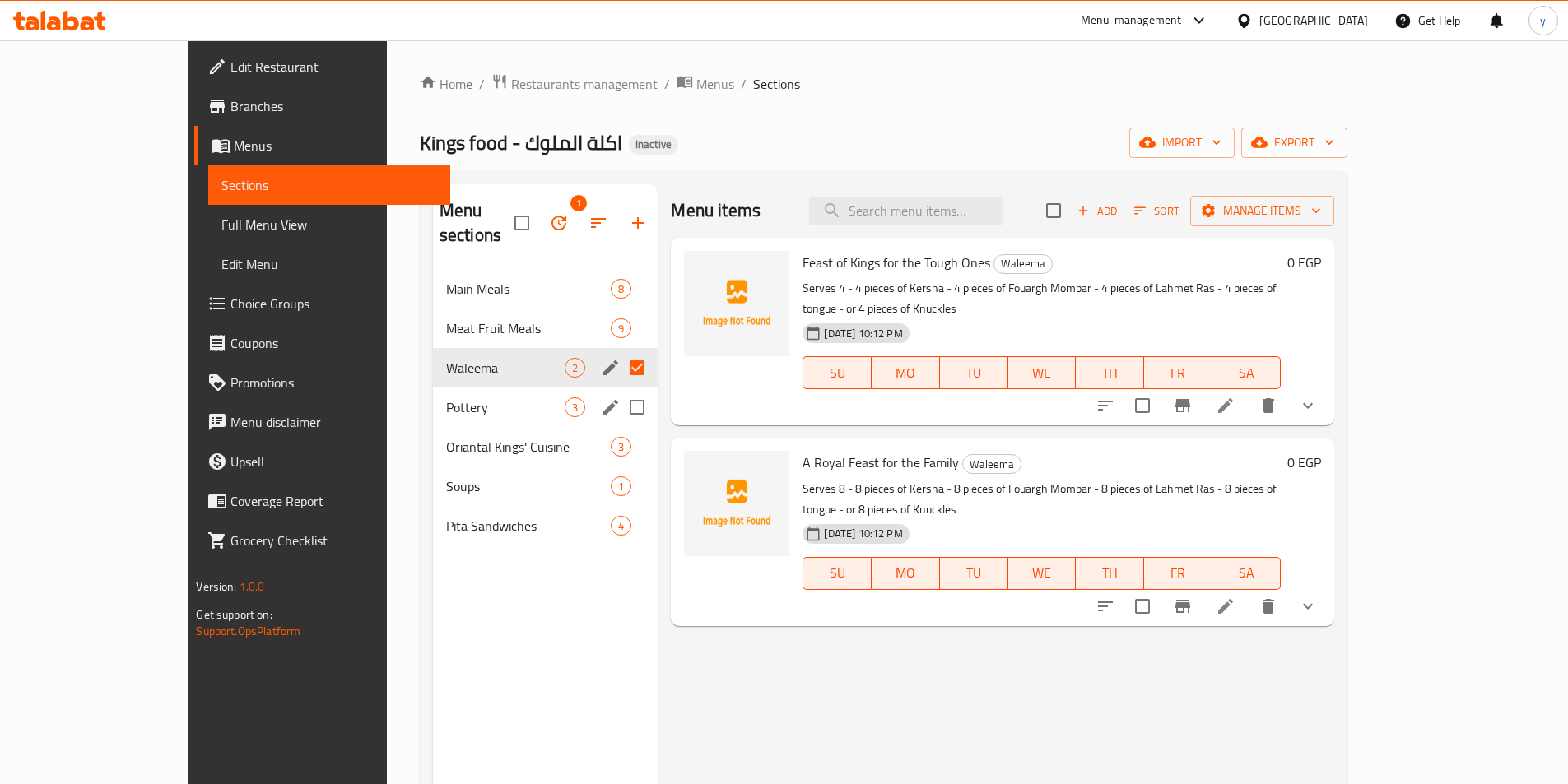
click at [620, 390] on input "Menu sections" at bounding box center [637, 407] width 35 height 35
checkbox input "true"
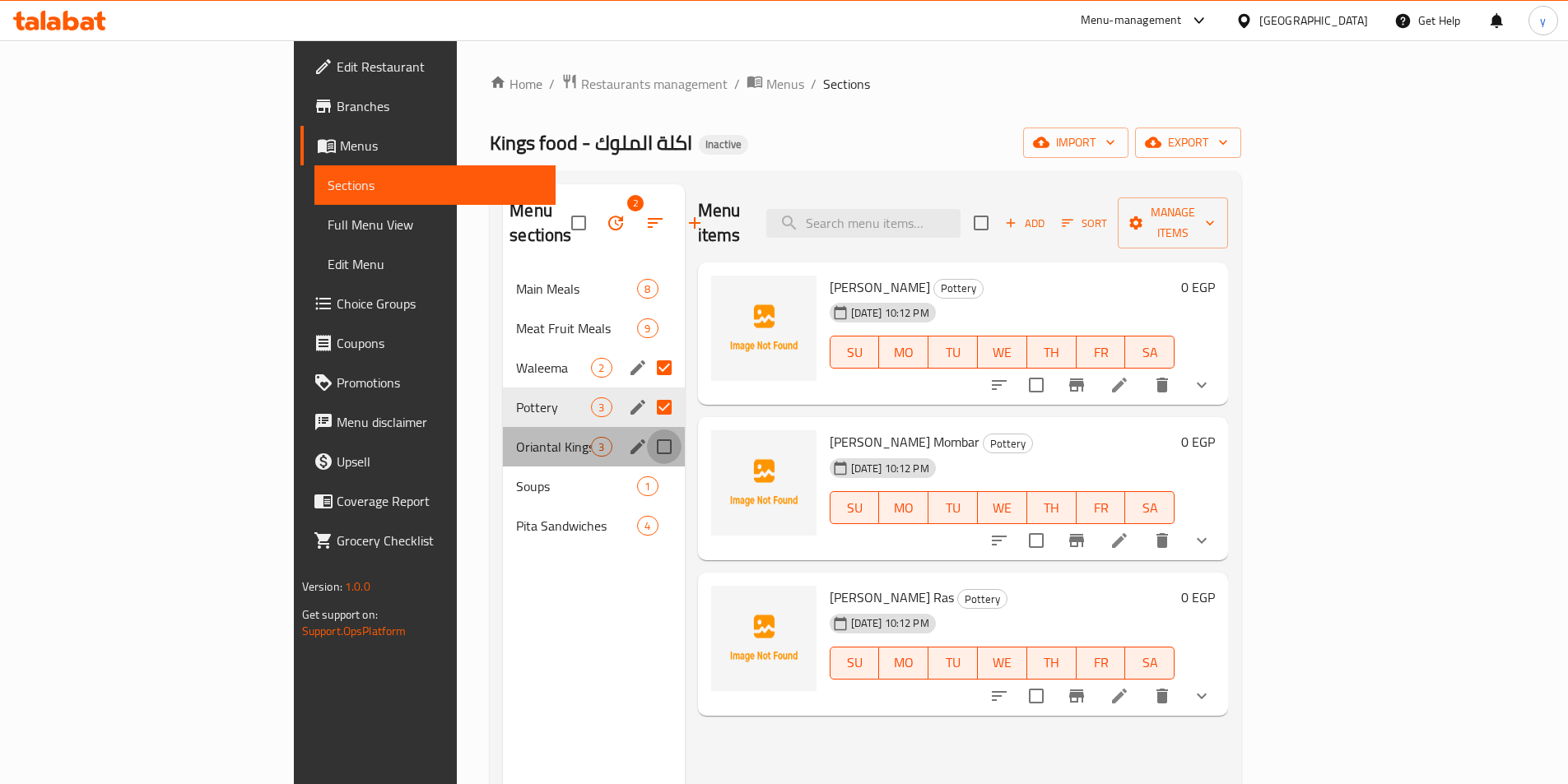
click at [647, 429] on input "Menu sections" at bounding box center [664, 446] width 35 height 35
checkbox input "true"
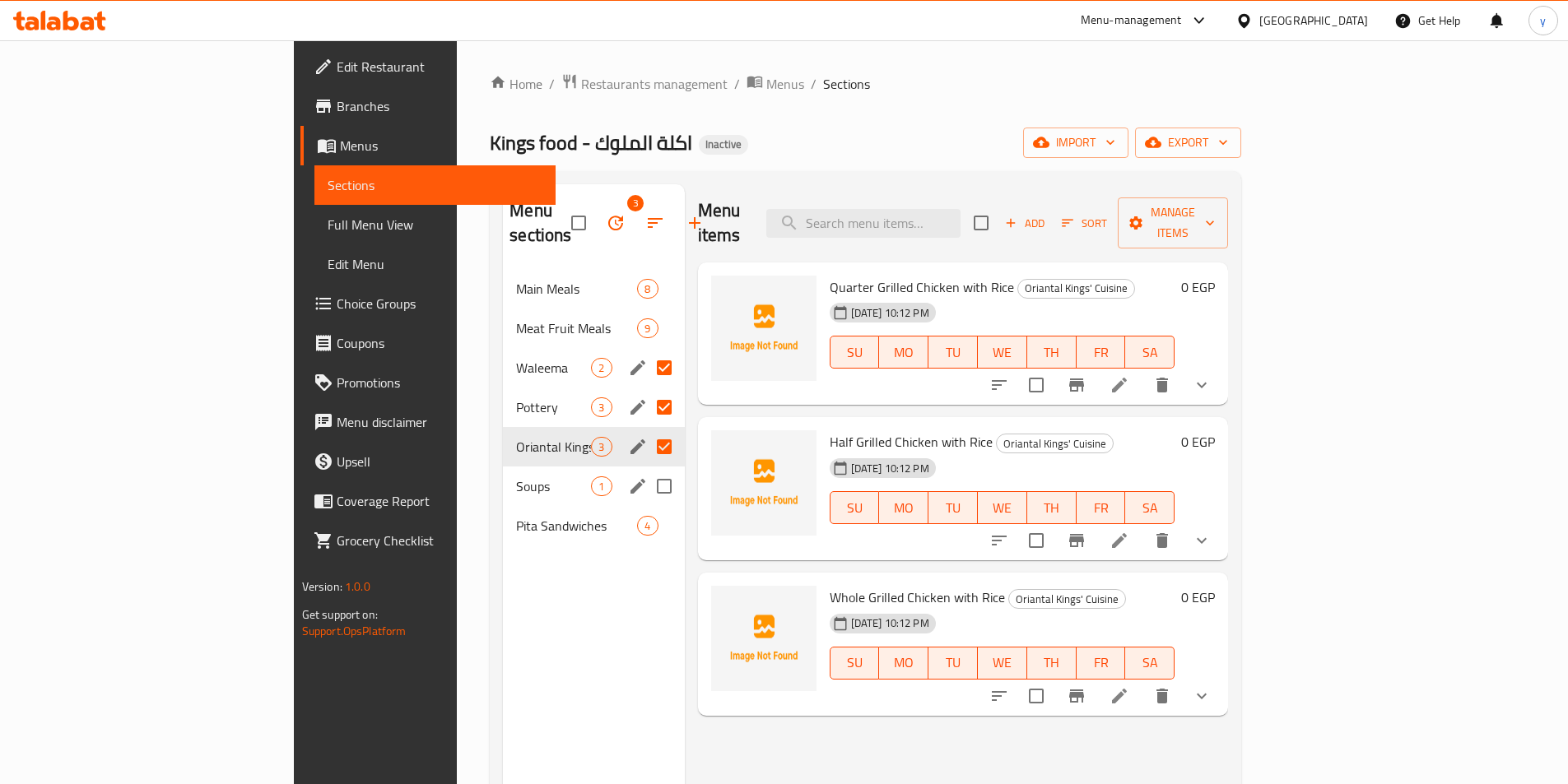
click at [647, 469] on input "Menu sections" at bounding box center [664, 486] width 35 height 35
checkbox input "true"
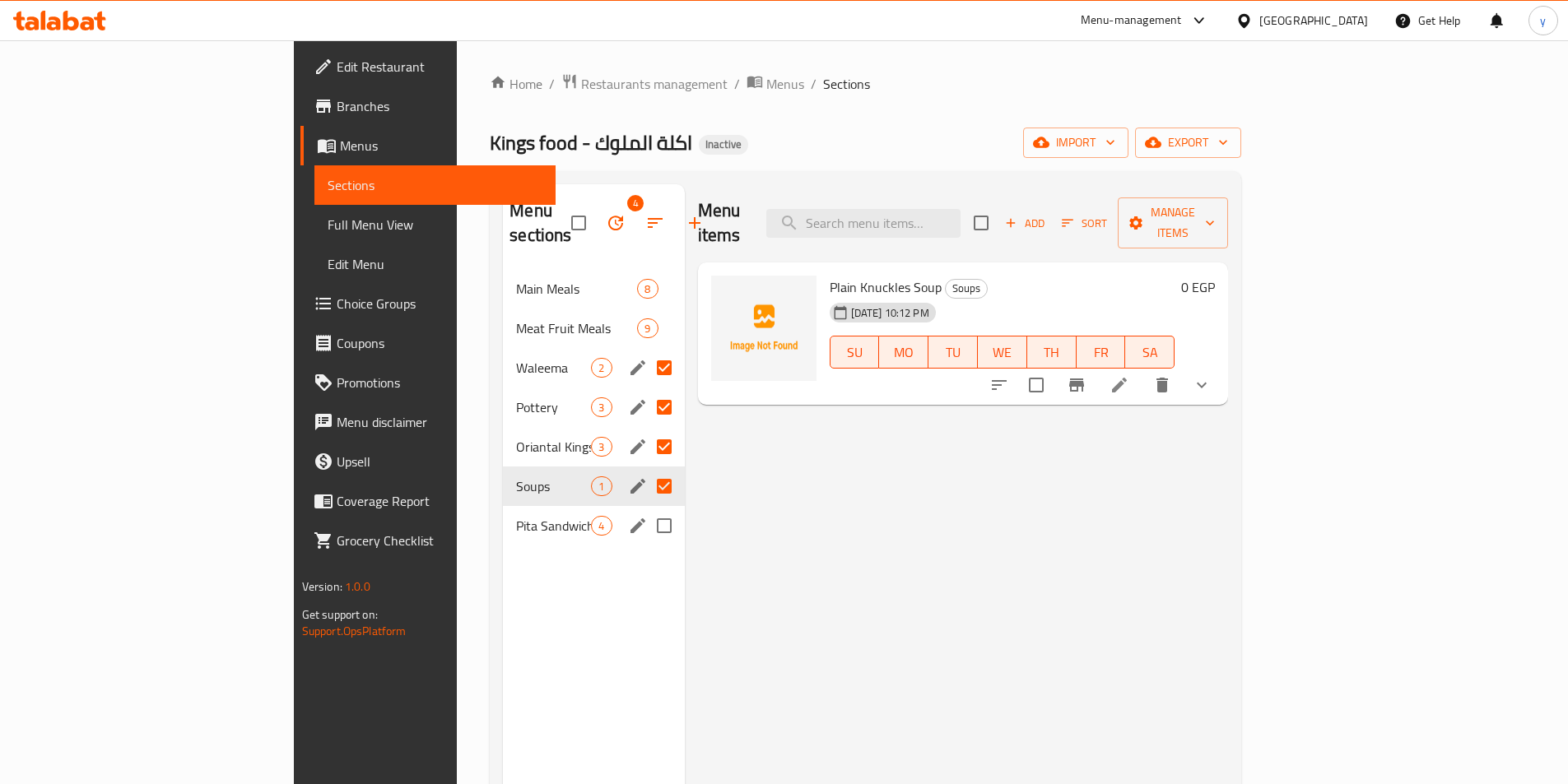
click at [647, 508] on input "Menu sections" at bounding box center [664, 526] width 35 height 35
checkbox input "true"
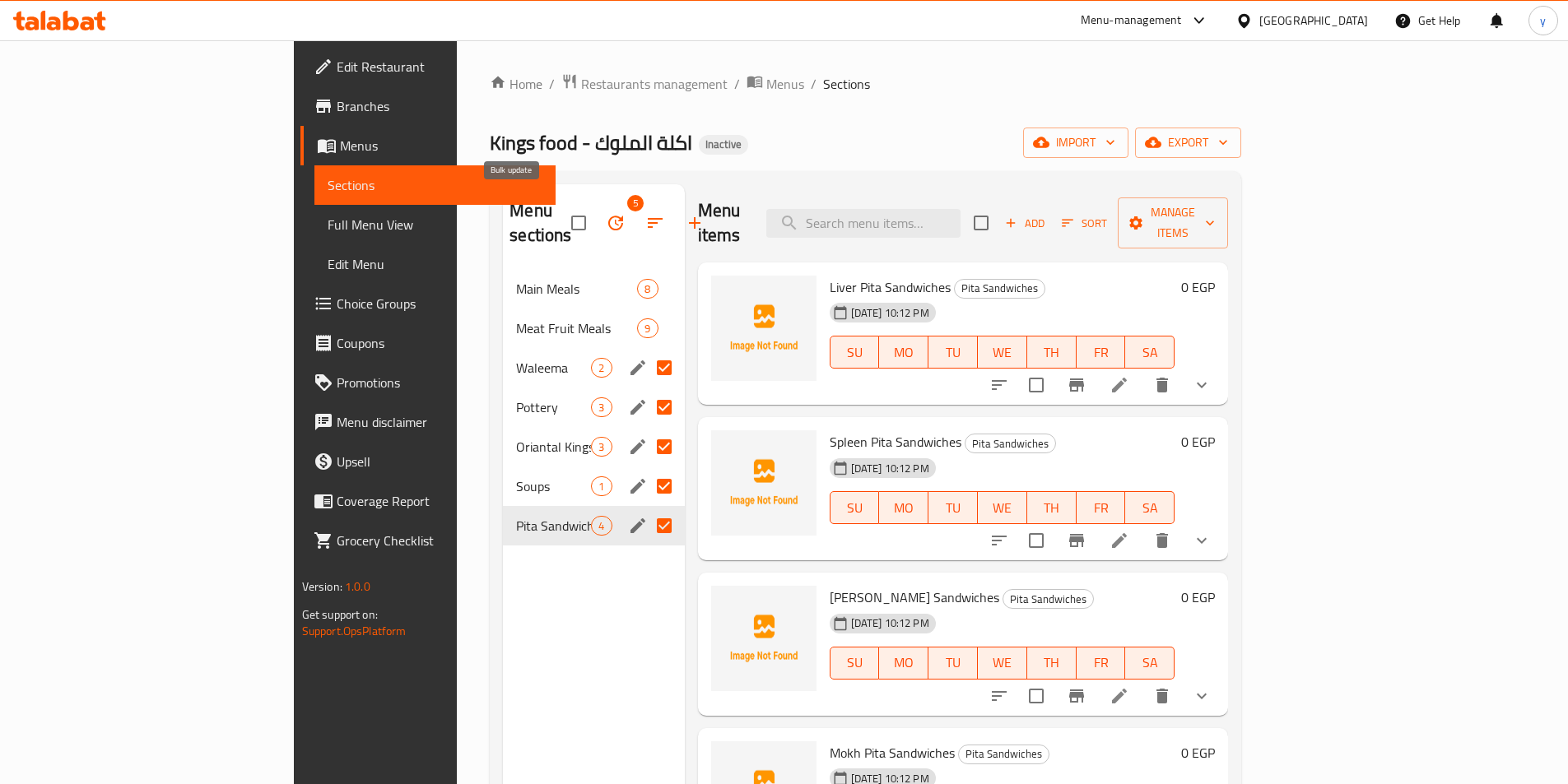
click at [609, 218] on icon "button" at bounding box center [616, 223] width 15 height 15
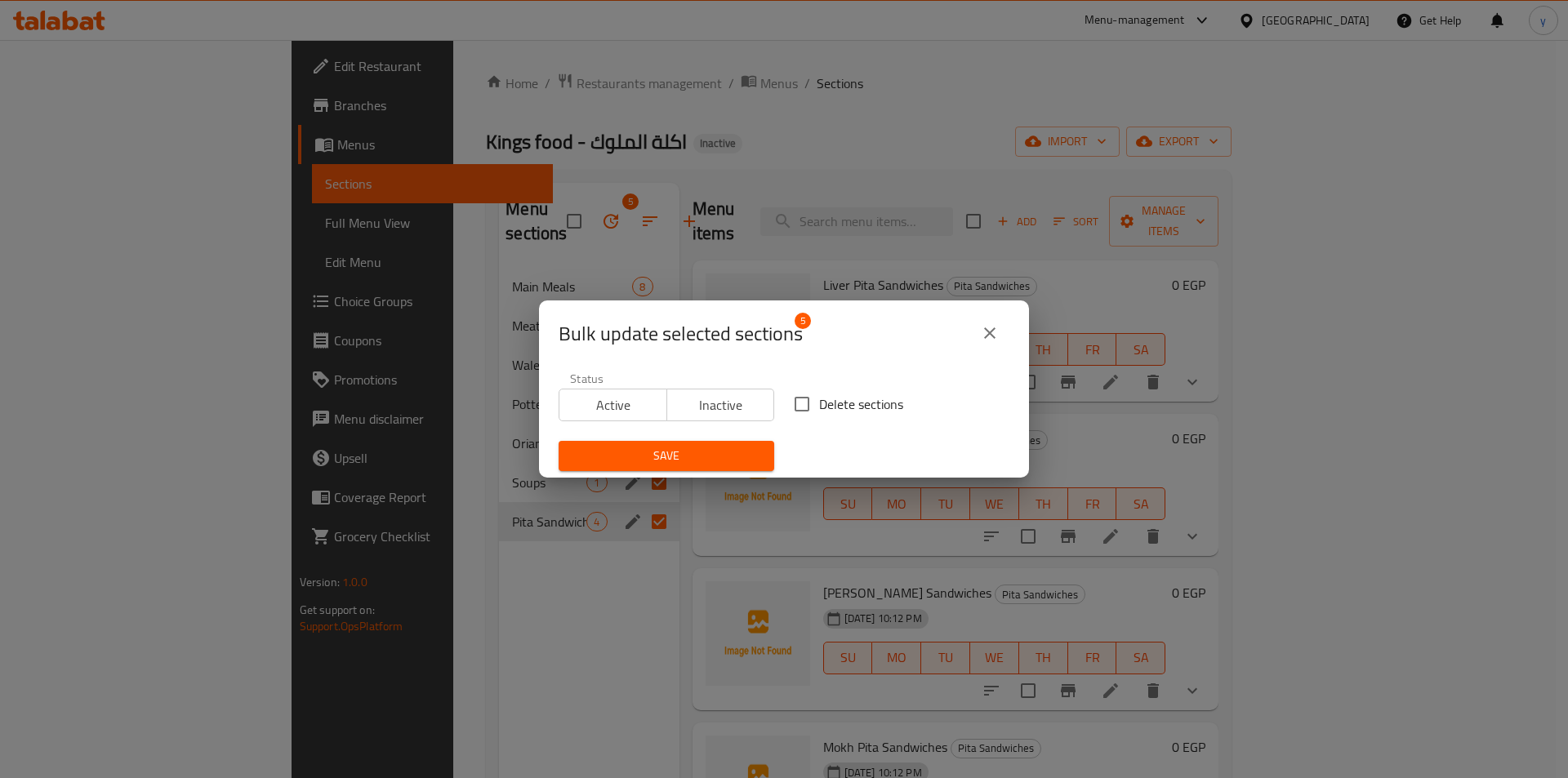
click at [796, 402] on input "Delete sections" at bounding box center [803, 404] width 35 height 35
checkbox input "true"
click at [678, 459] on span "Save" at bounding box center [666, 456] width 189 height 21
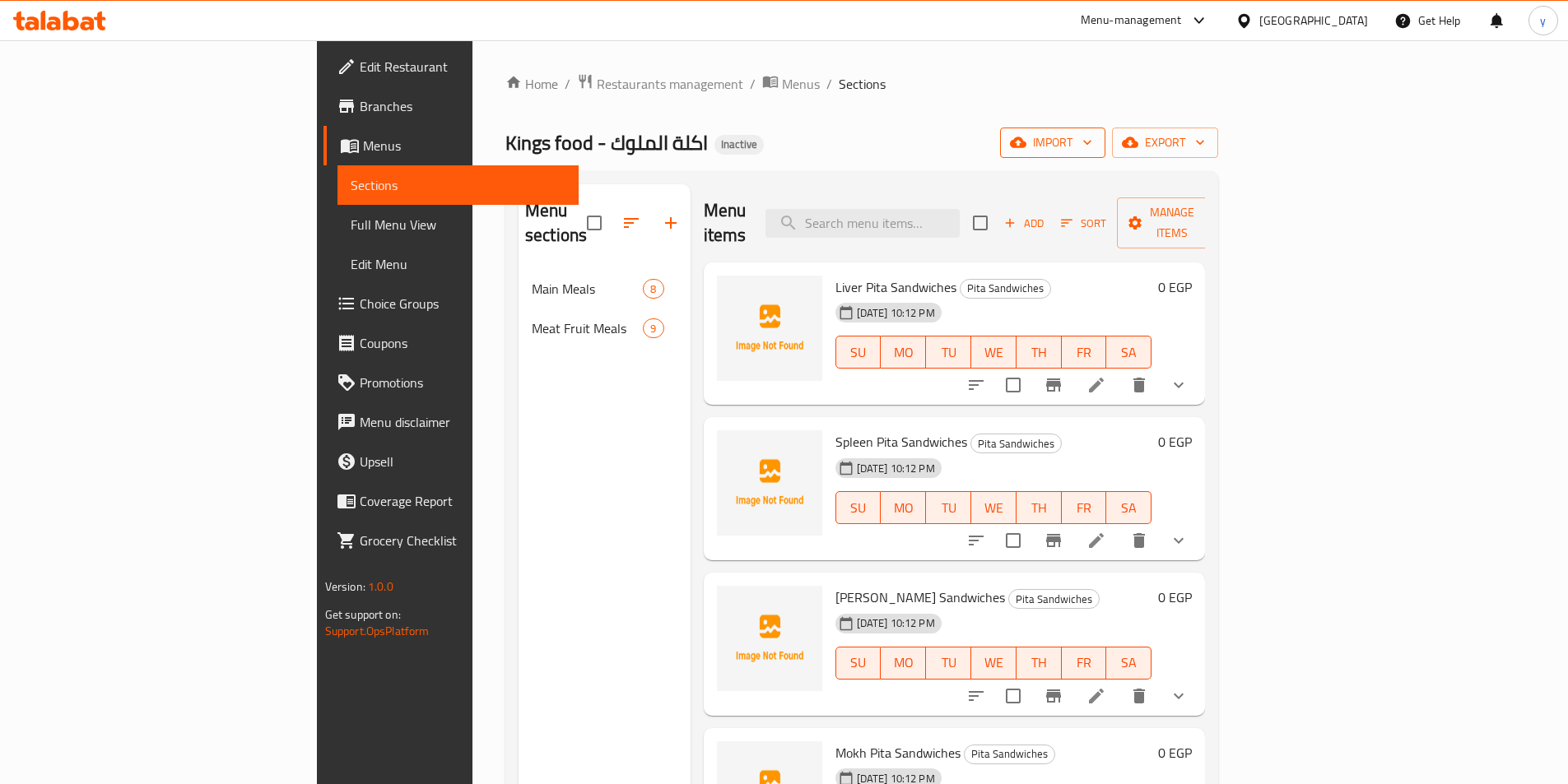
click at [1093, 151] on span "import" at bounding box center [1053, 143] width 79 height 21
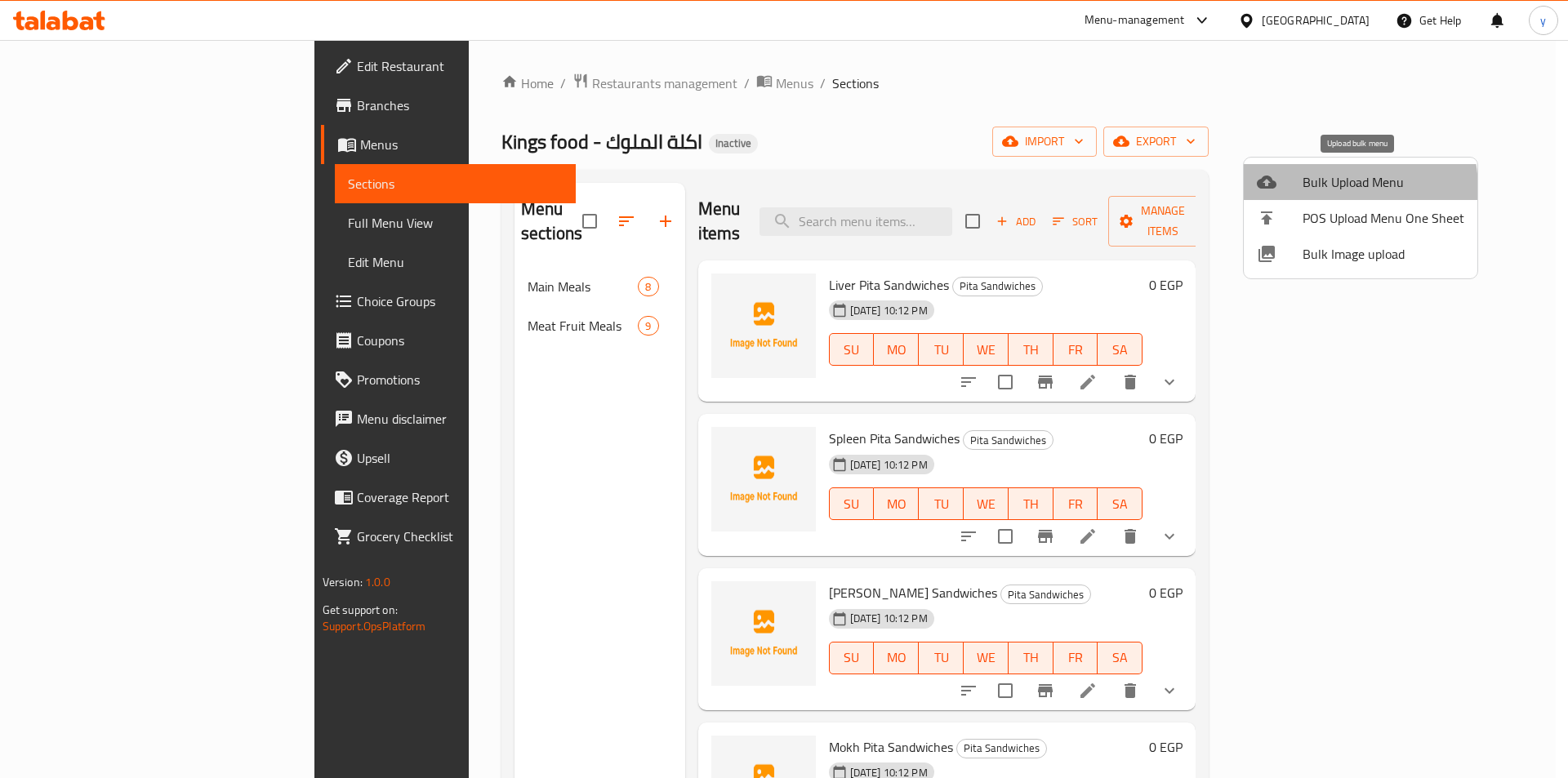
click at [1312, 190] on span "Bulk Upload Menu" at bounding box center [1383, 181] width 162 height 20
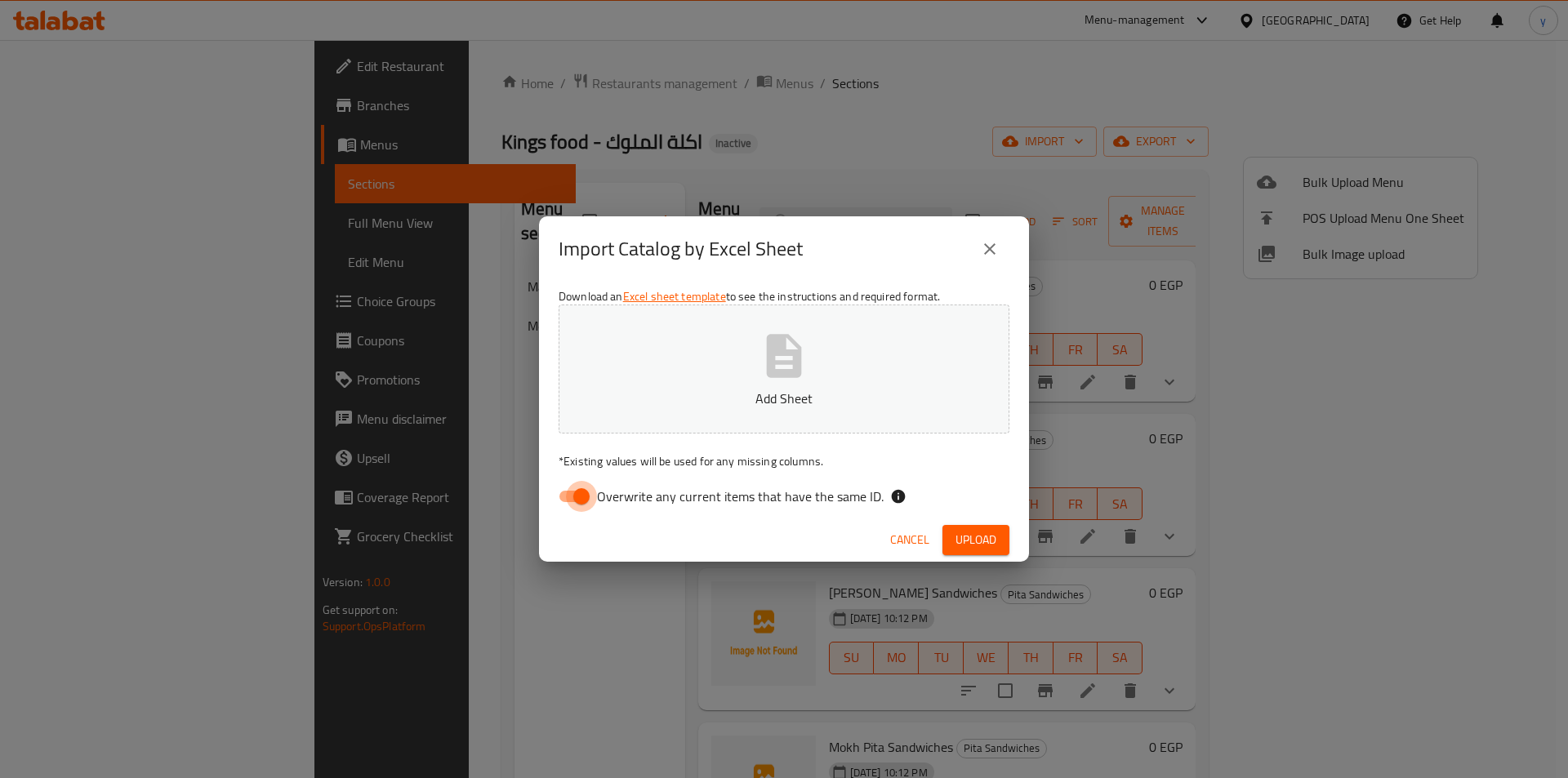
click at [561, 490] on input "Overwrite any current items that have the same ID." at bounding box center [581, 497] width 93 height 31
checkbox input "false"
click at [973, 538] on span "Upload" at bounding box center [975, 541] width 41 height 21
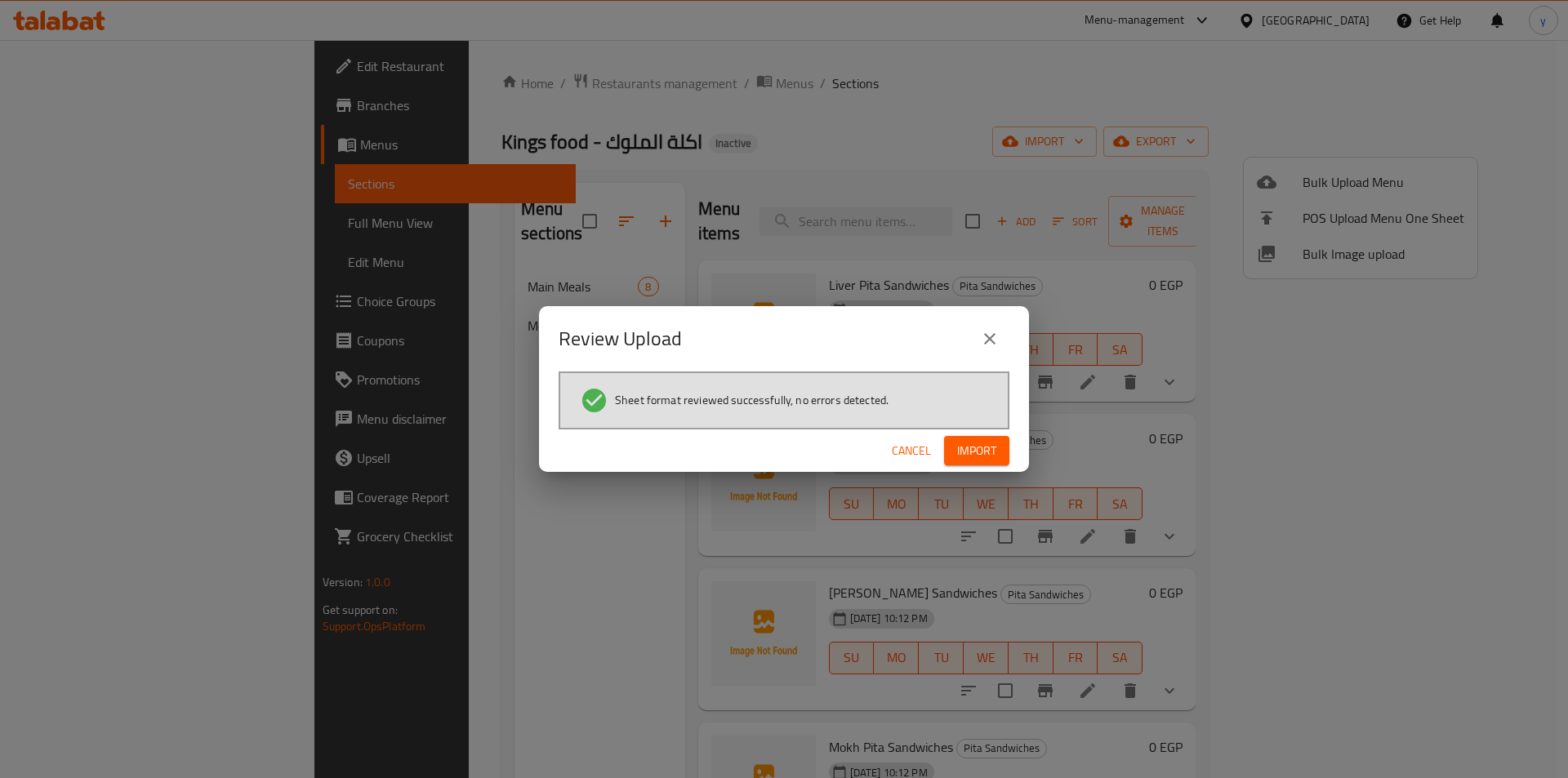
click at [974, 460] on span "Import" at bounding box center [976, 452] width 39 height 21
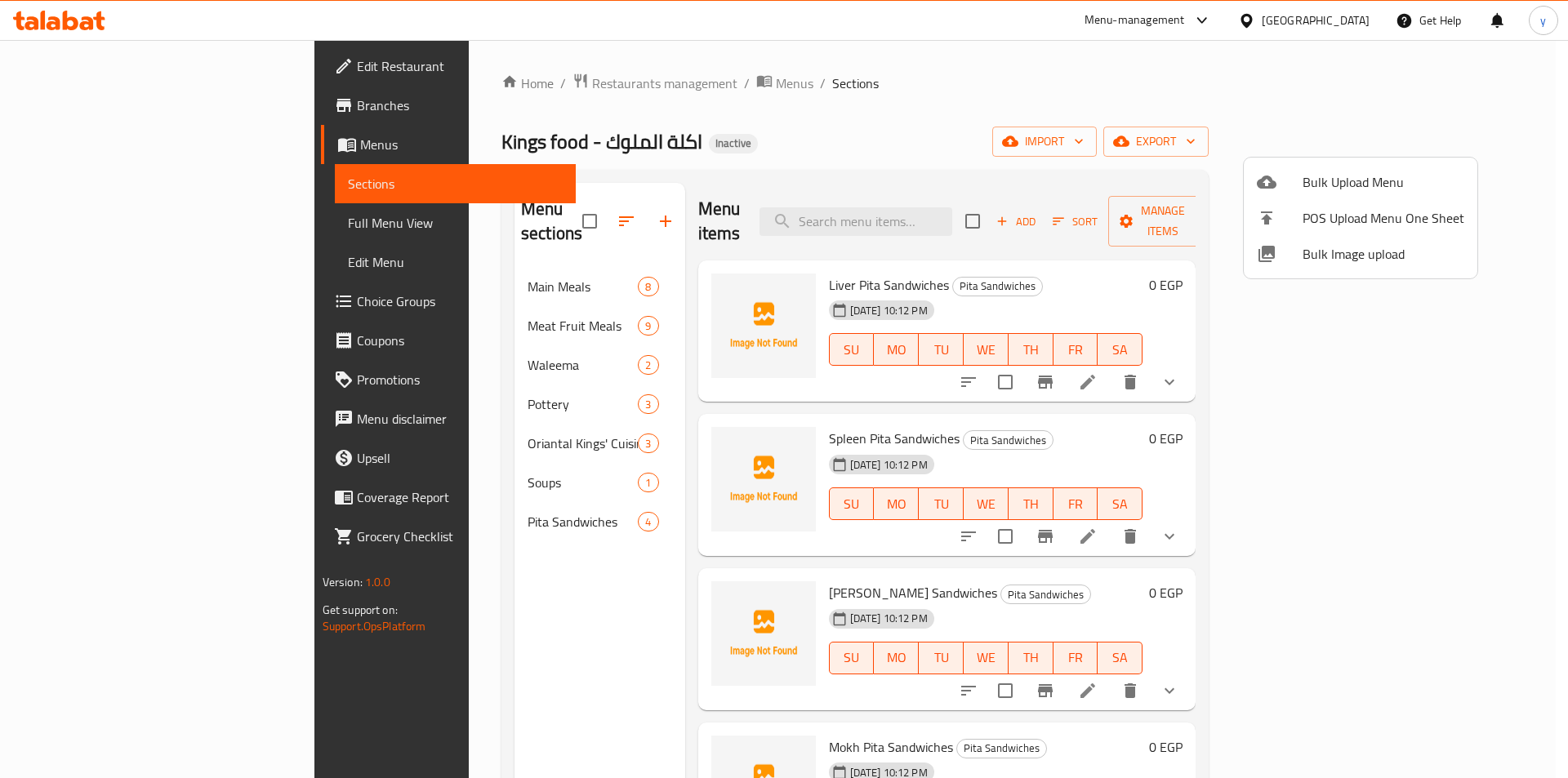
click at [381, 414] on div at bounding box center [784, 389] width 1568 height 778
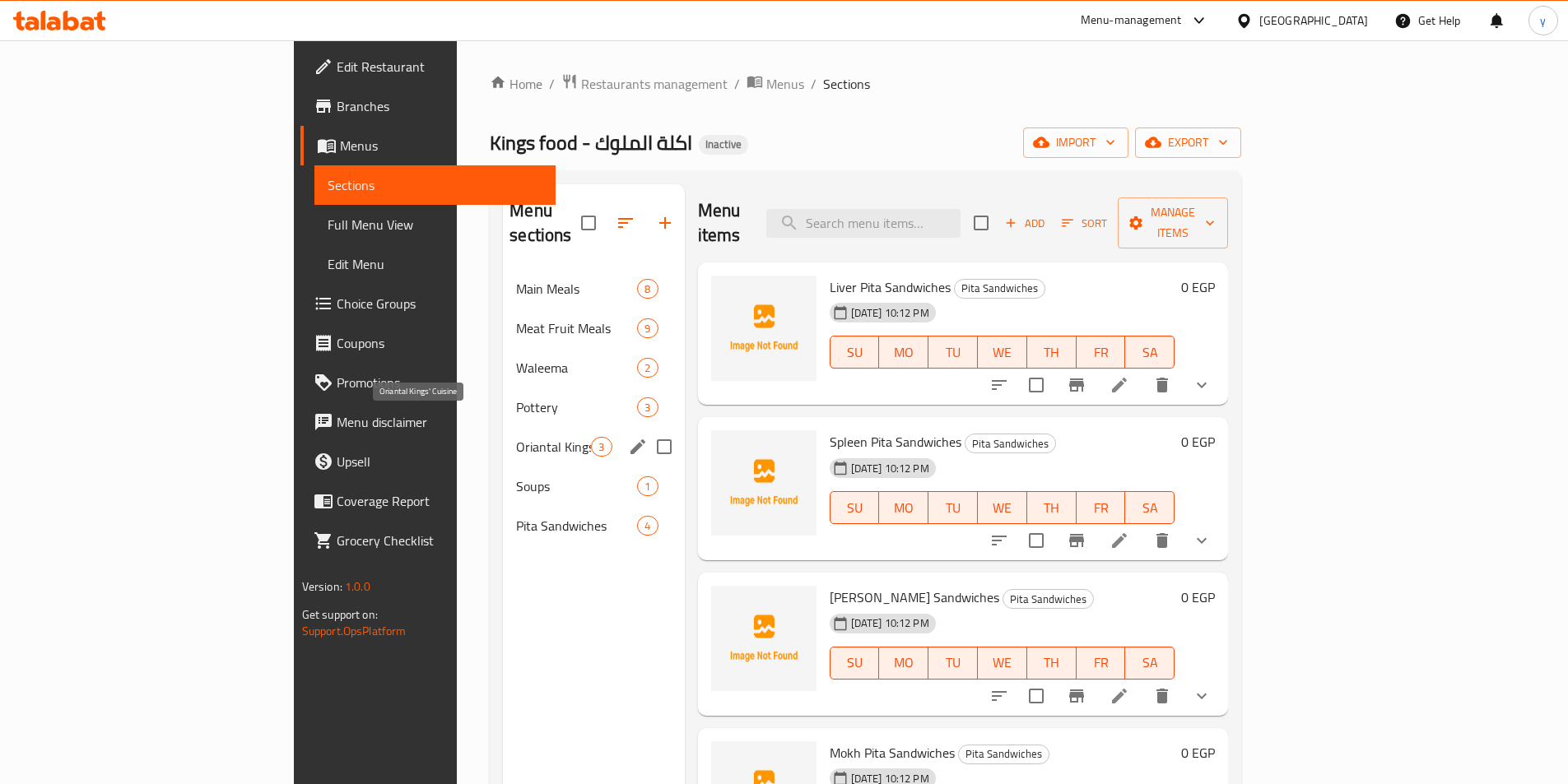
click at [516, 437] on span "Oriantal Kings' Cuisine" at bounding box center [554, 446] width 75 height 20
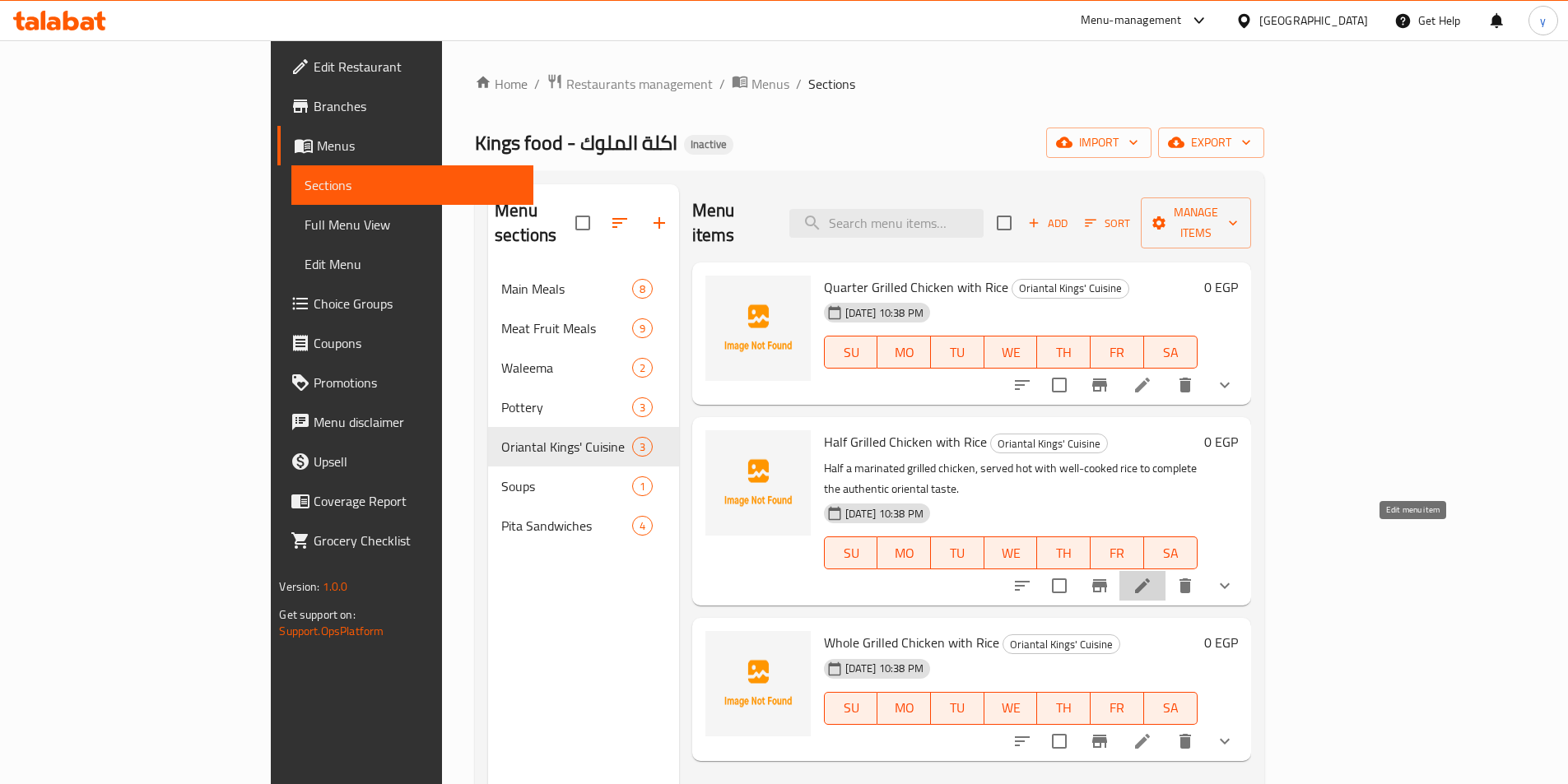
click at [1153, 576] on icon at bounding box center [1142, 586] width 20 height 20
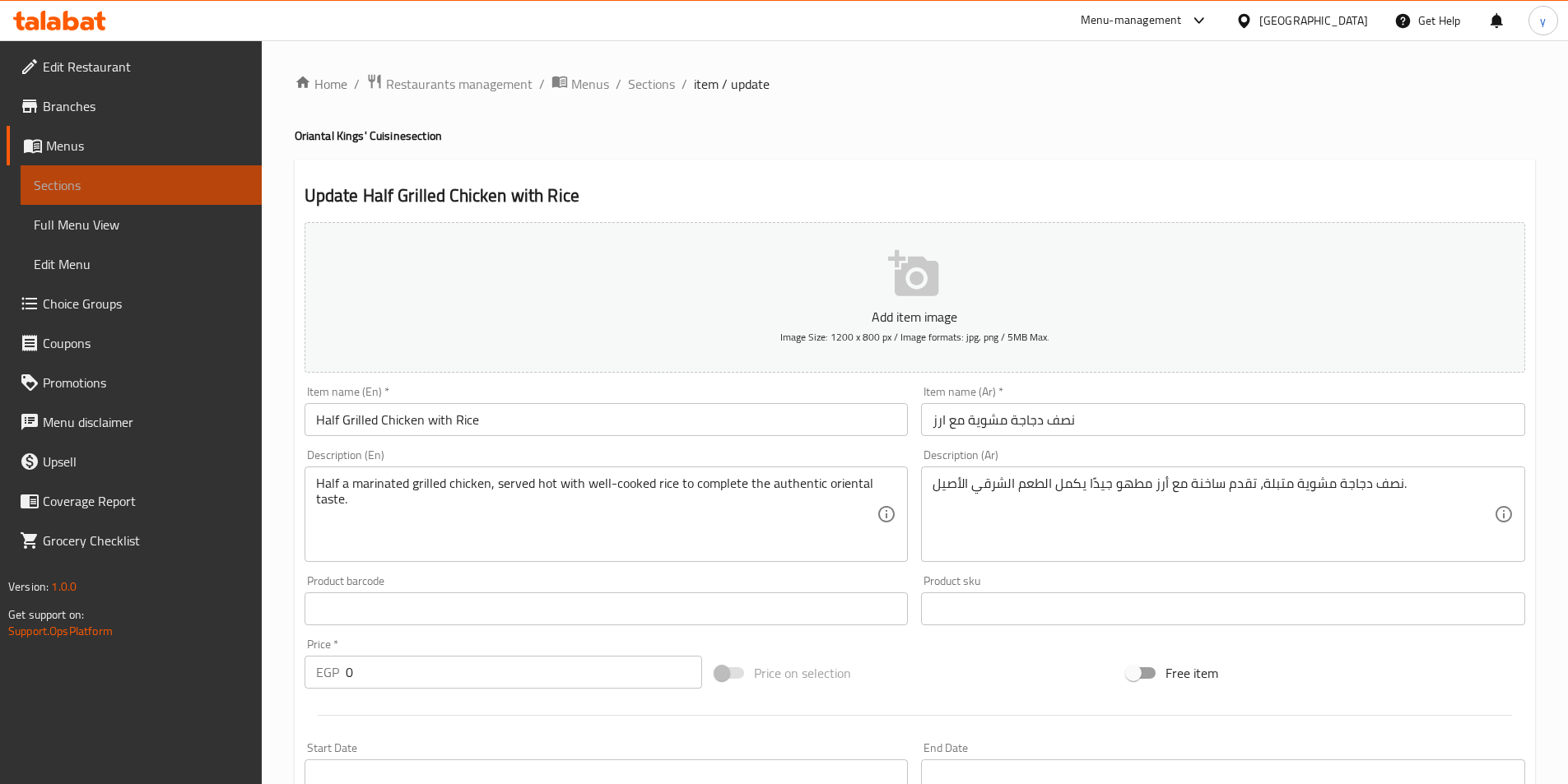
click at [106, 178] on span "Sections" at bounding box center [141, 184] width 215 height 20
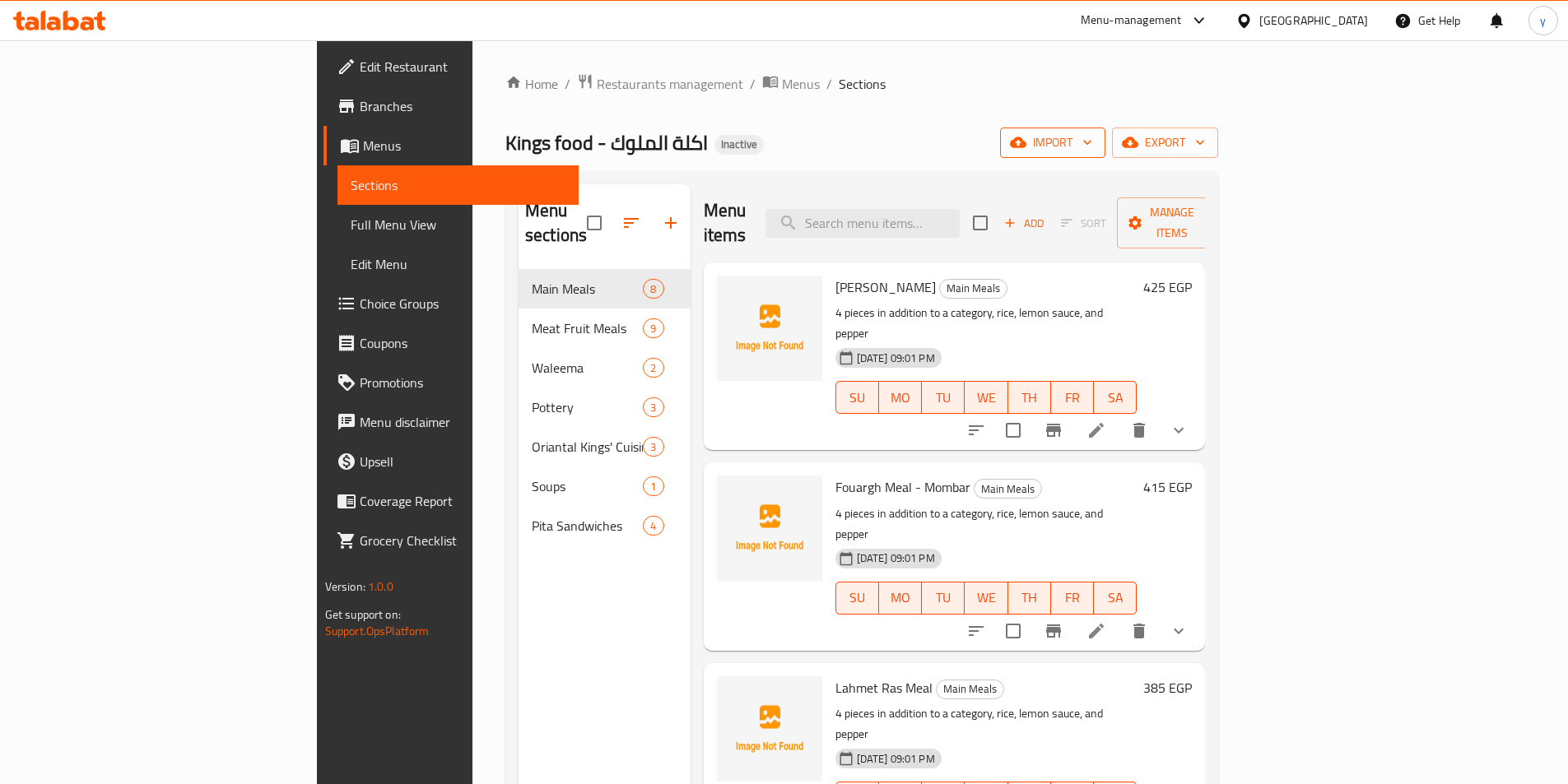
click at [1093, 143] on span "import" at bounding box center [1053, 143] width 79 height 21
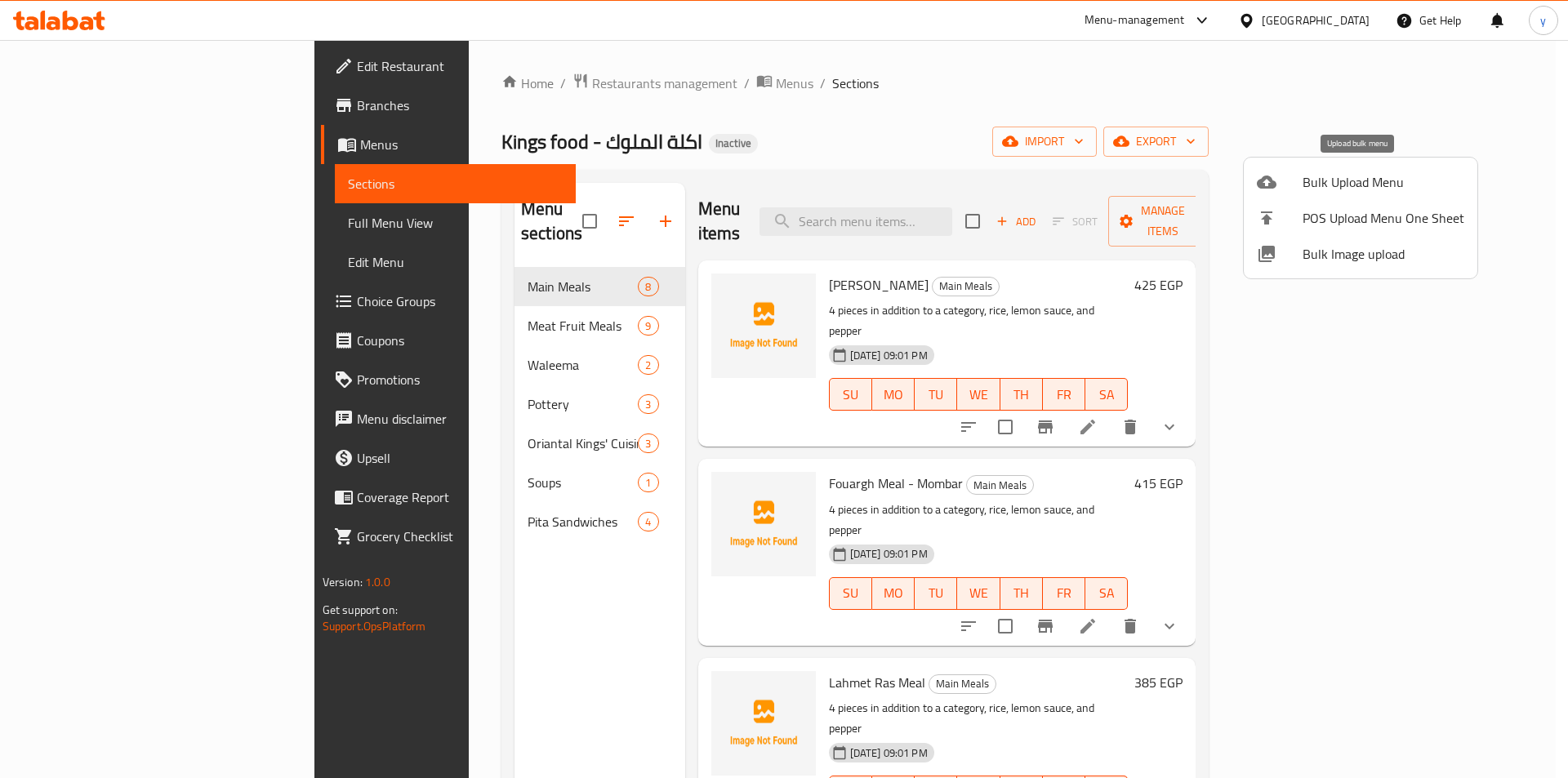
click at [1321, 188] on span "Bulk Upload Menu" at bounding box center [1383, 181] width 162 height 20
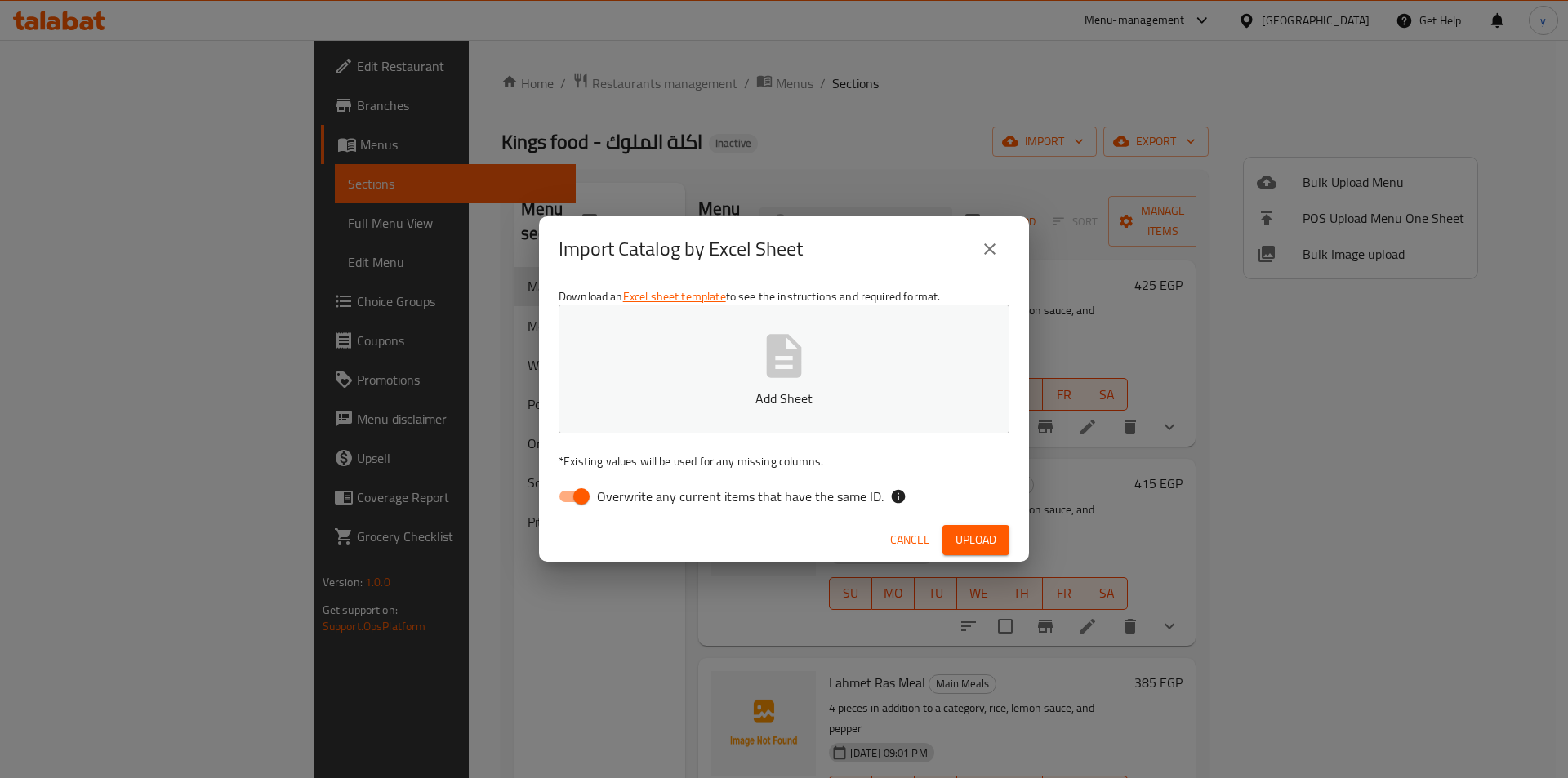
click at [566, 500] on input "Overwrite any current items that have the same ID." at bounding box center [581, 497] width 93 height 31
checkbox input "false"
click at [976, 542] on span "Upload" at bounding box center [975, 541] width 41 height 21
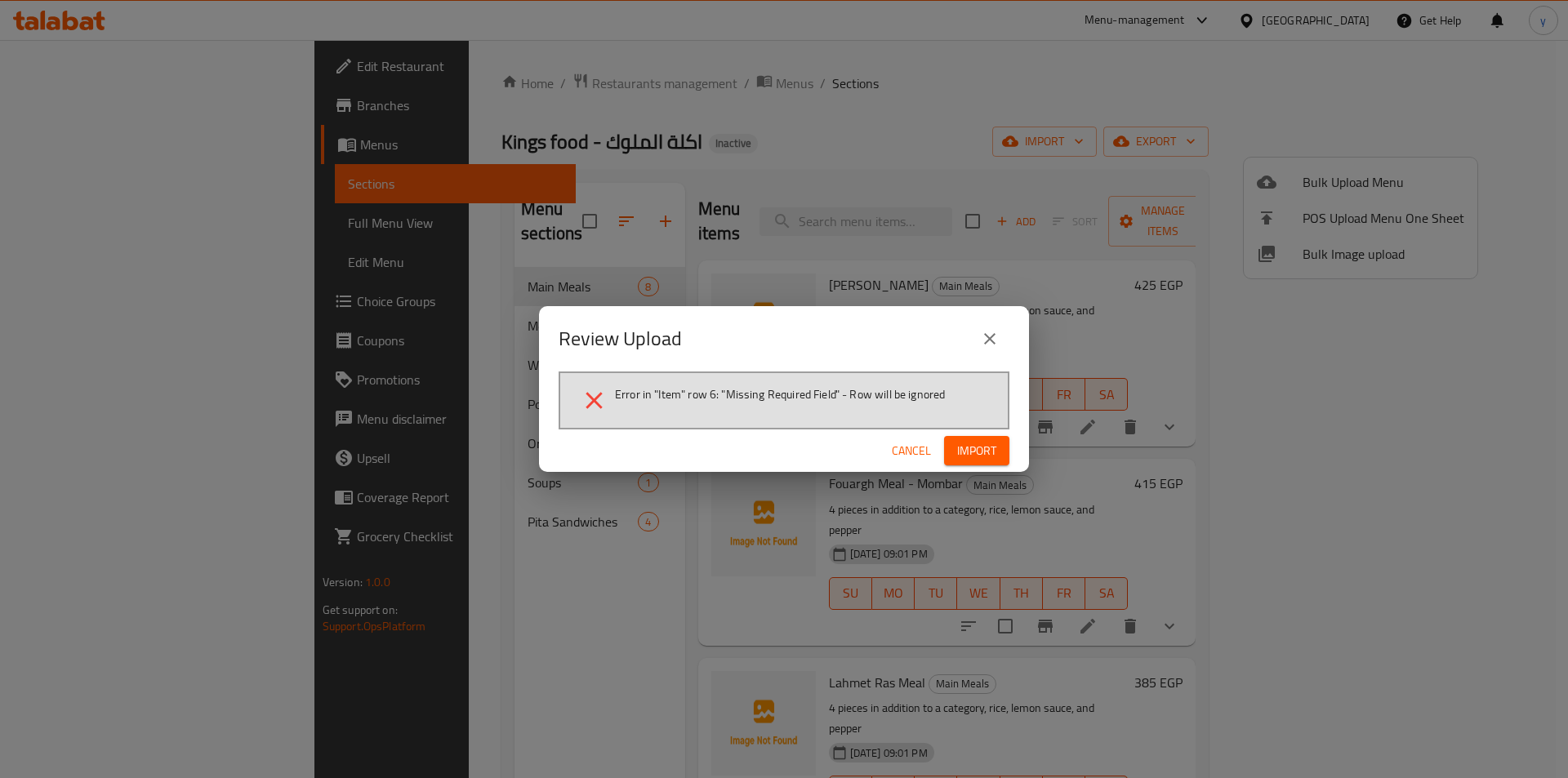
click at [994, 338] on icon "close" at bounding box center [989, 338] width 20 height 20
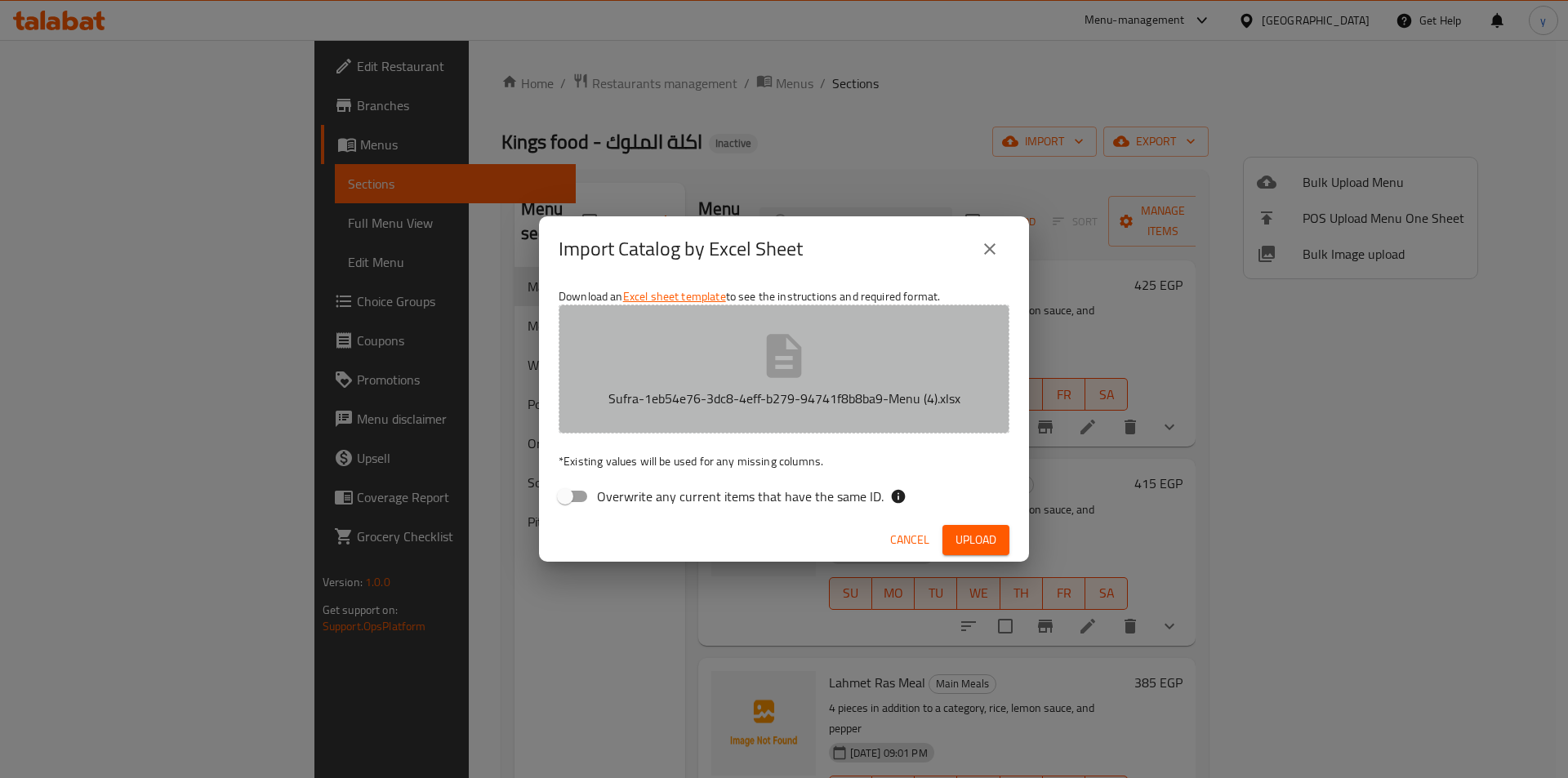
drag, startPoint x: 898, startPoint y: 361, endPoint x: 690, endPoint y: 342, distance: 208.9
click at [690, 342] on button "Sufra-1eb54e76-3dc8-4eff-b279-94741f8b8ba9-Menu (4).xlsx" at bounding box center [784, 369] width 451 height 129
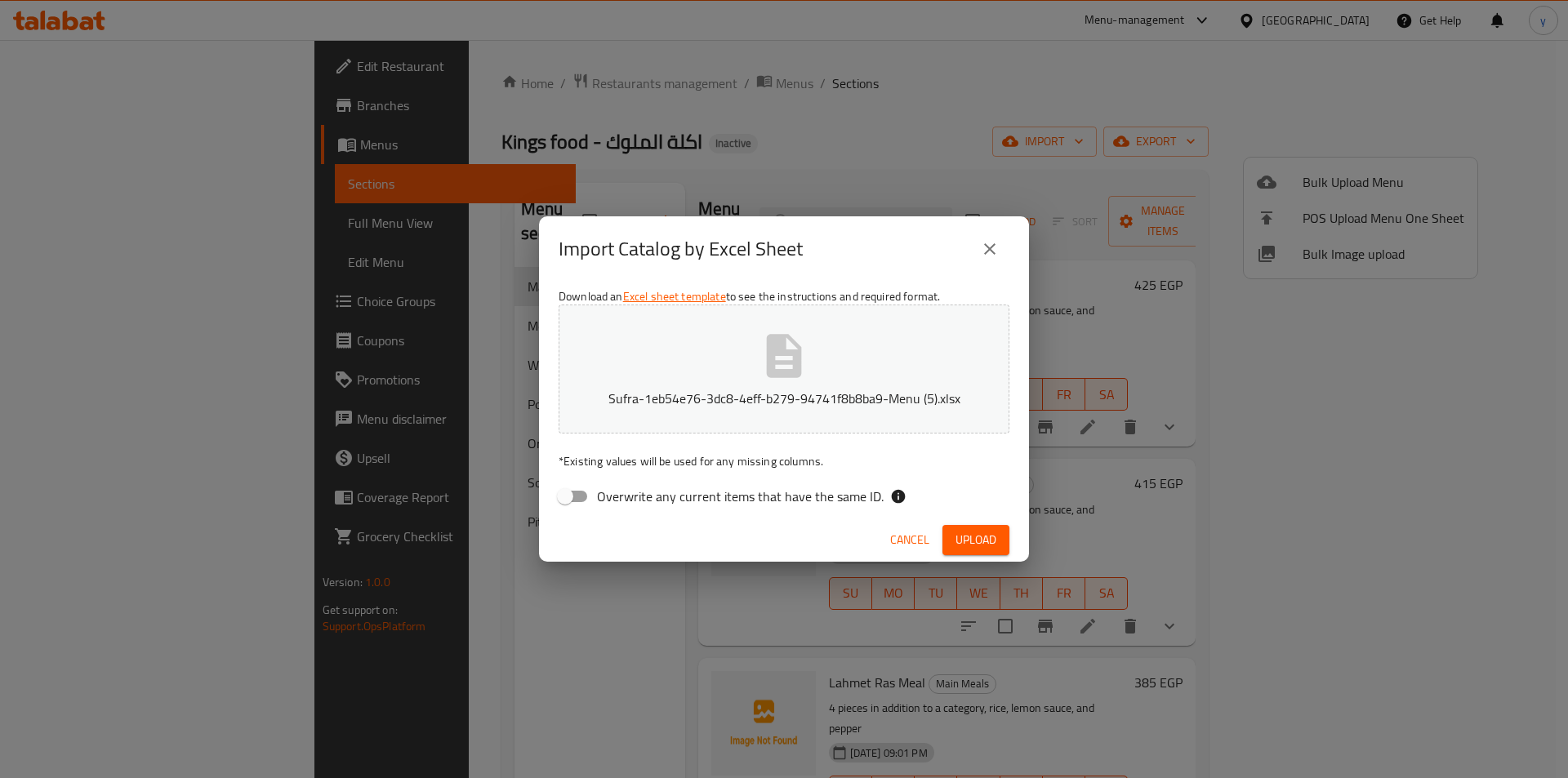
click at [978, 547] on span "Upload" at bounding box center [975, 541] width 41 height 21
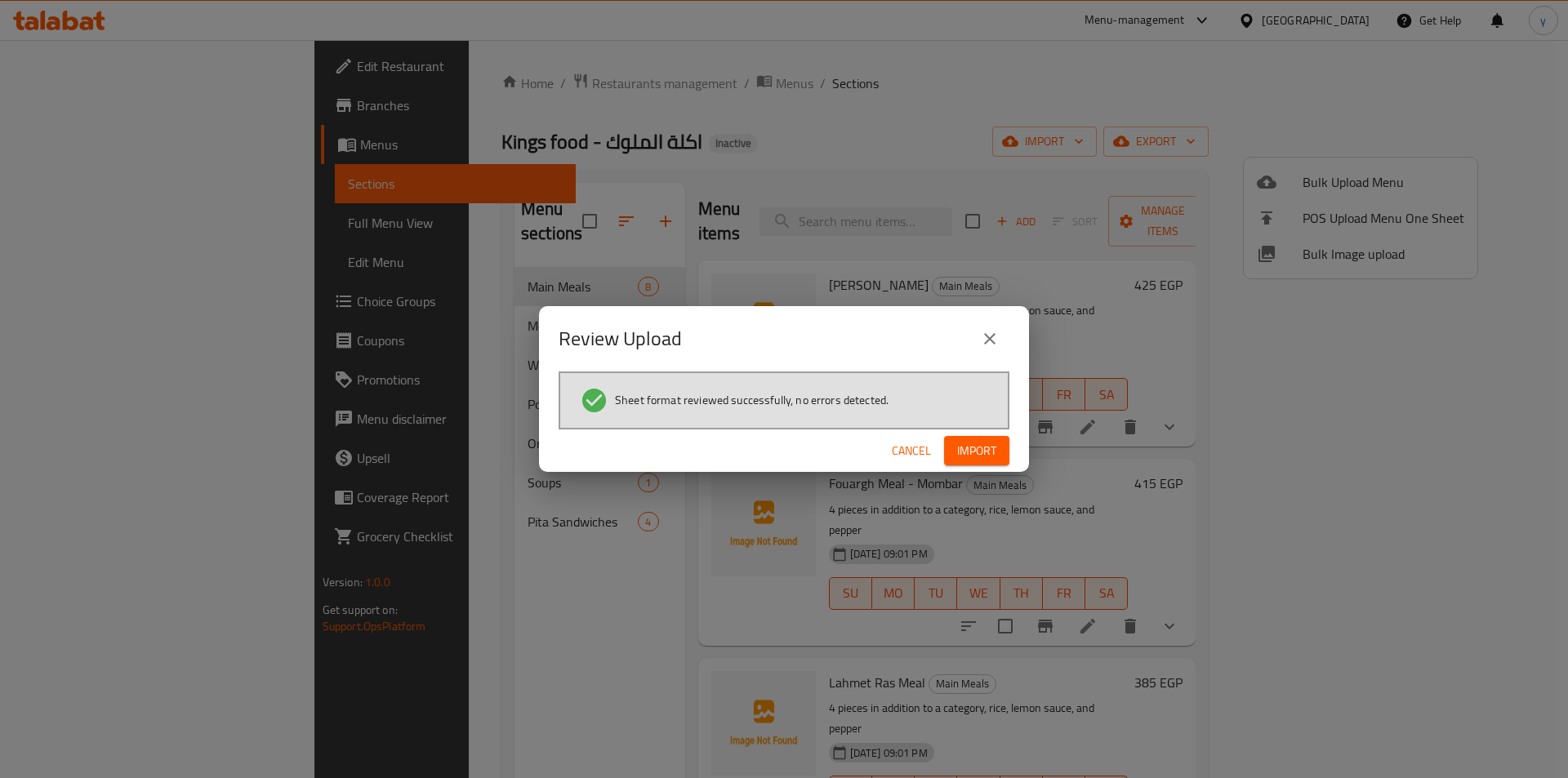
click at [987, 448] on span "Import" at bounding box center [976, 452] width 39 height 21
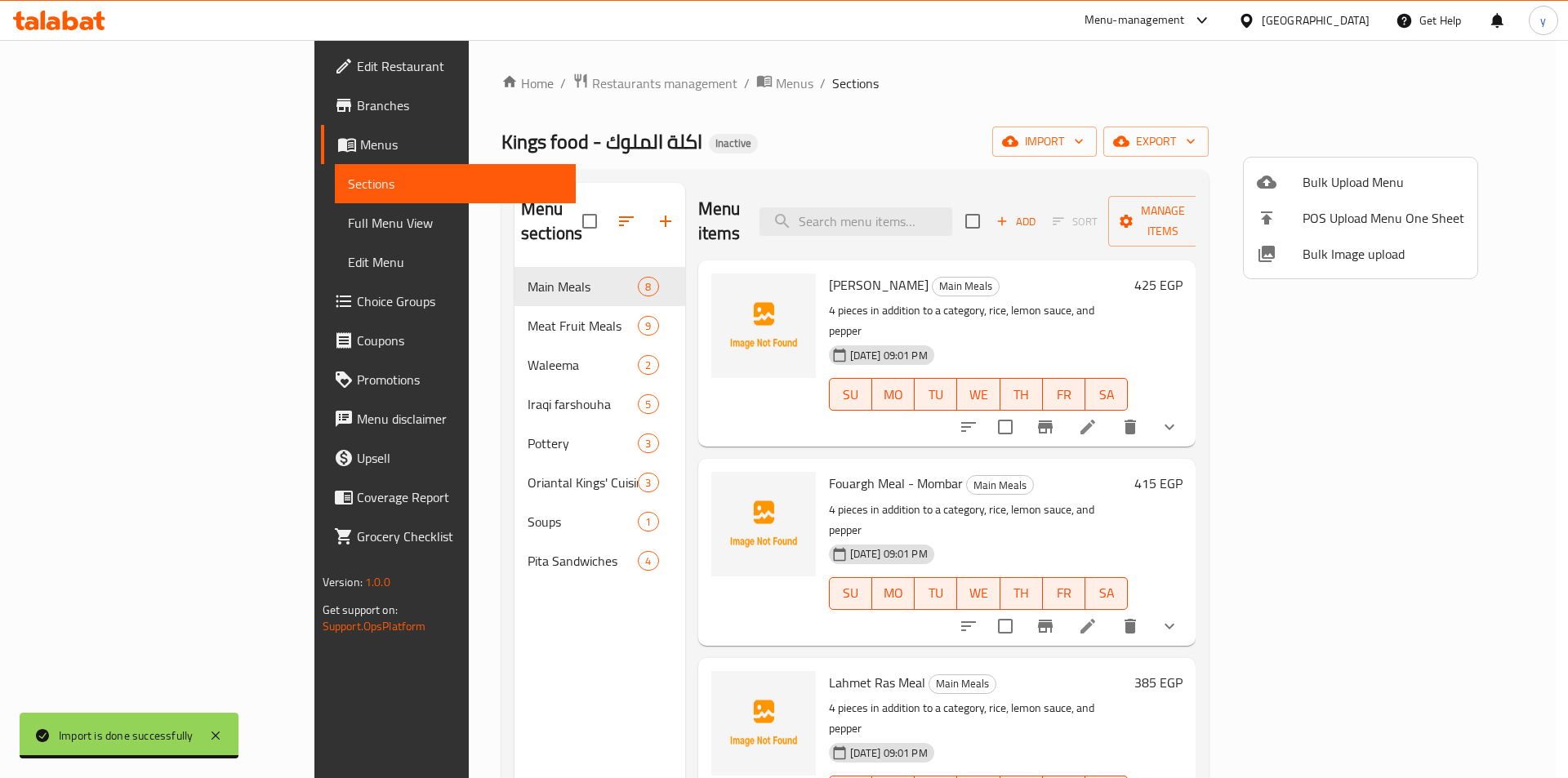
click at [136, 231] on div at bounding box center [784, 389] width 1568 height 778
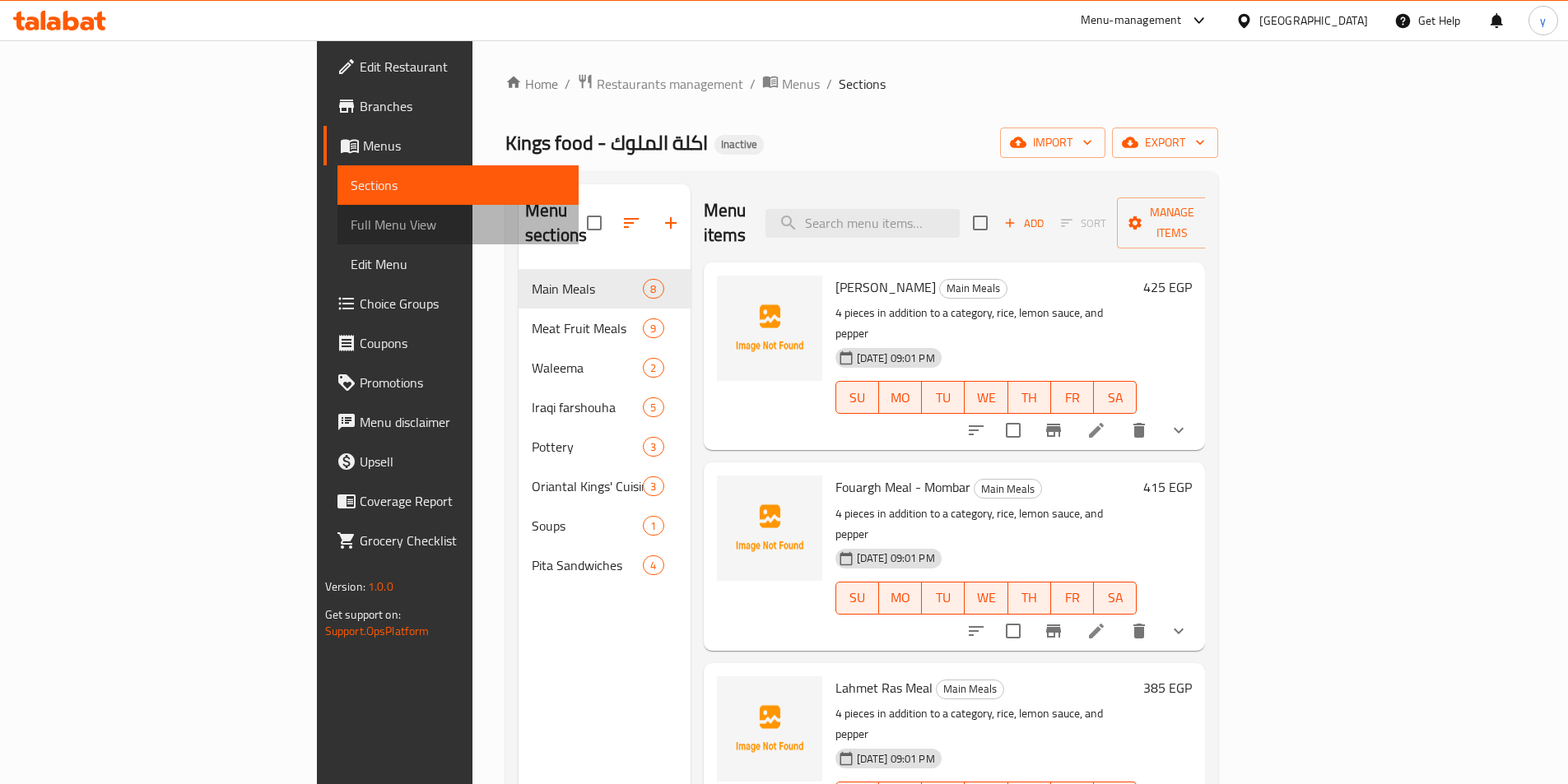
click at [338, 236] on link "Full Menu View" at bounding box center [458, 224] width 241 height 39
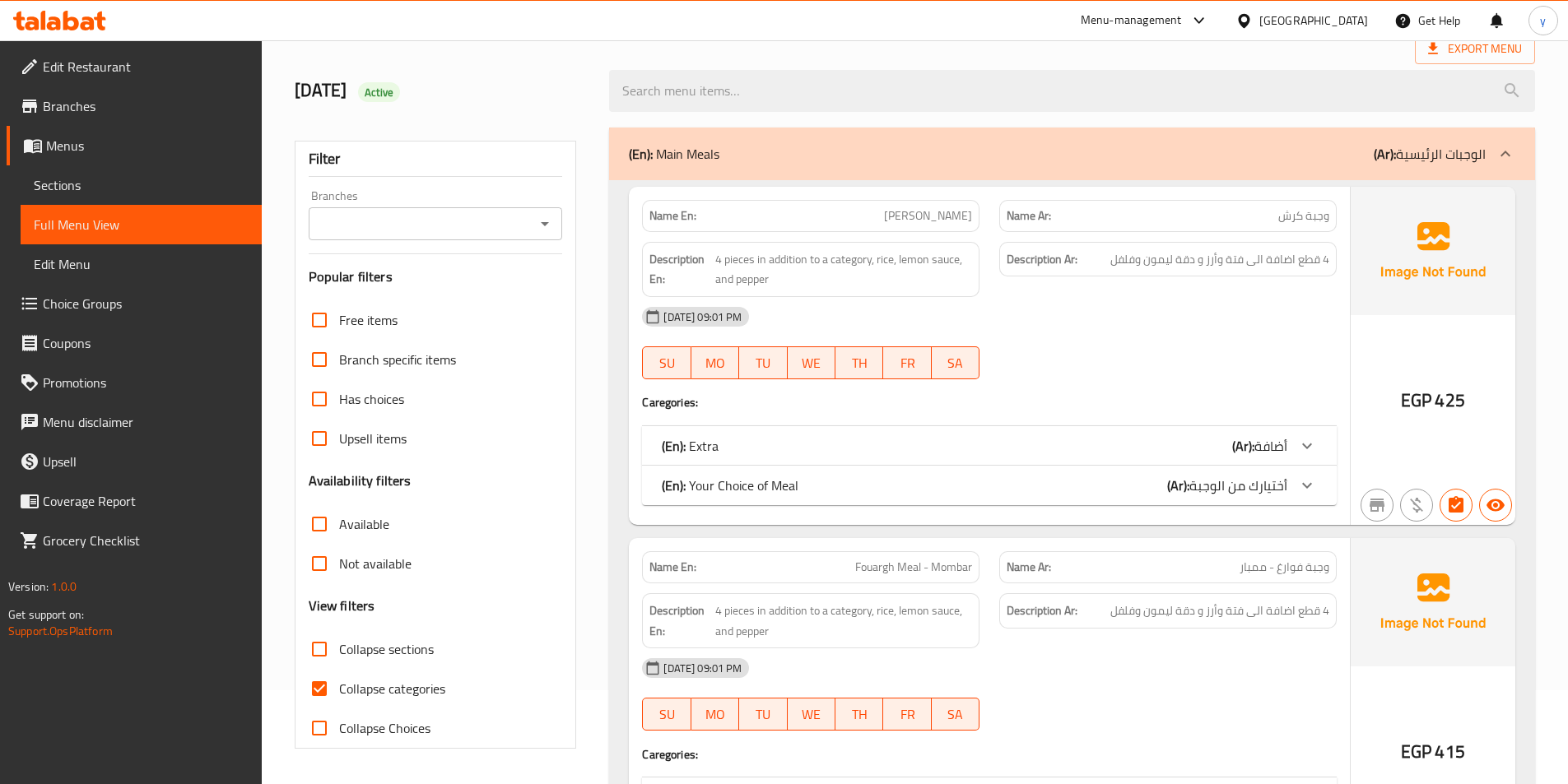
scroll to position [329, 0]
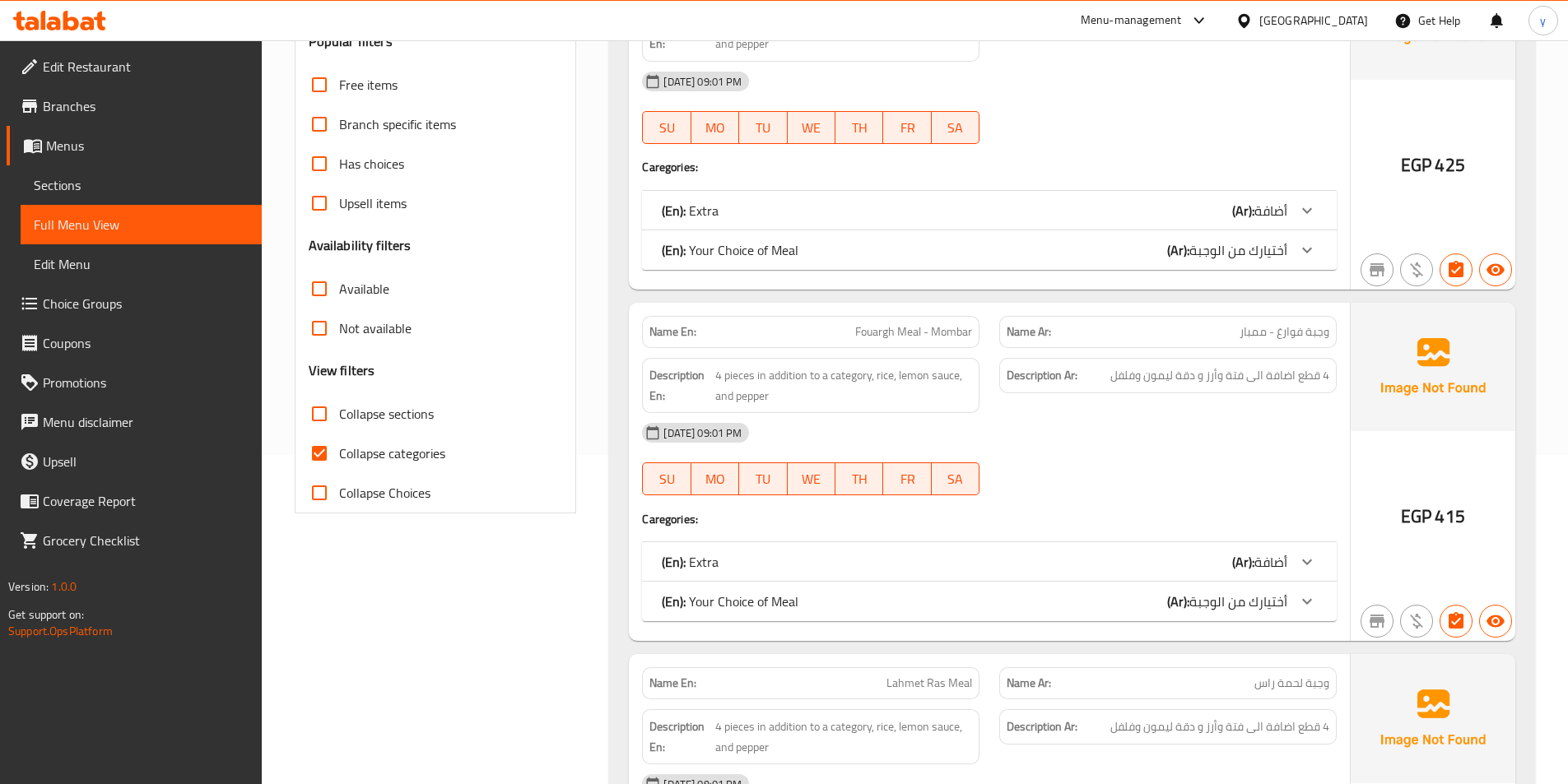
click at [337, 452] on input "Collapse categories" at bounding box center [319, 452] width 39 height 39
checkbox input "false"
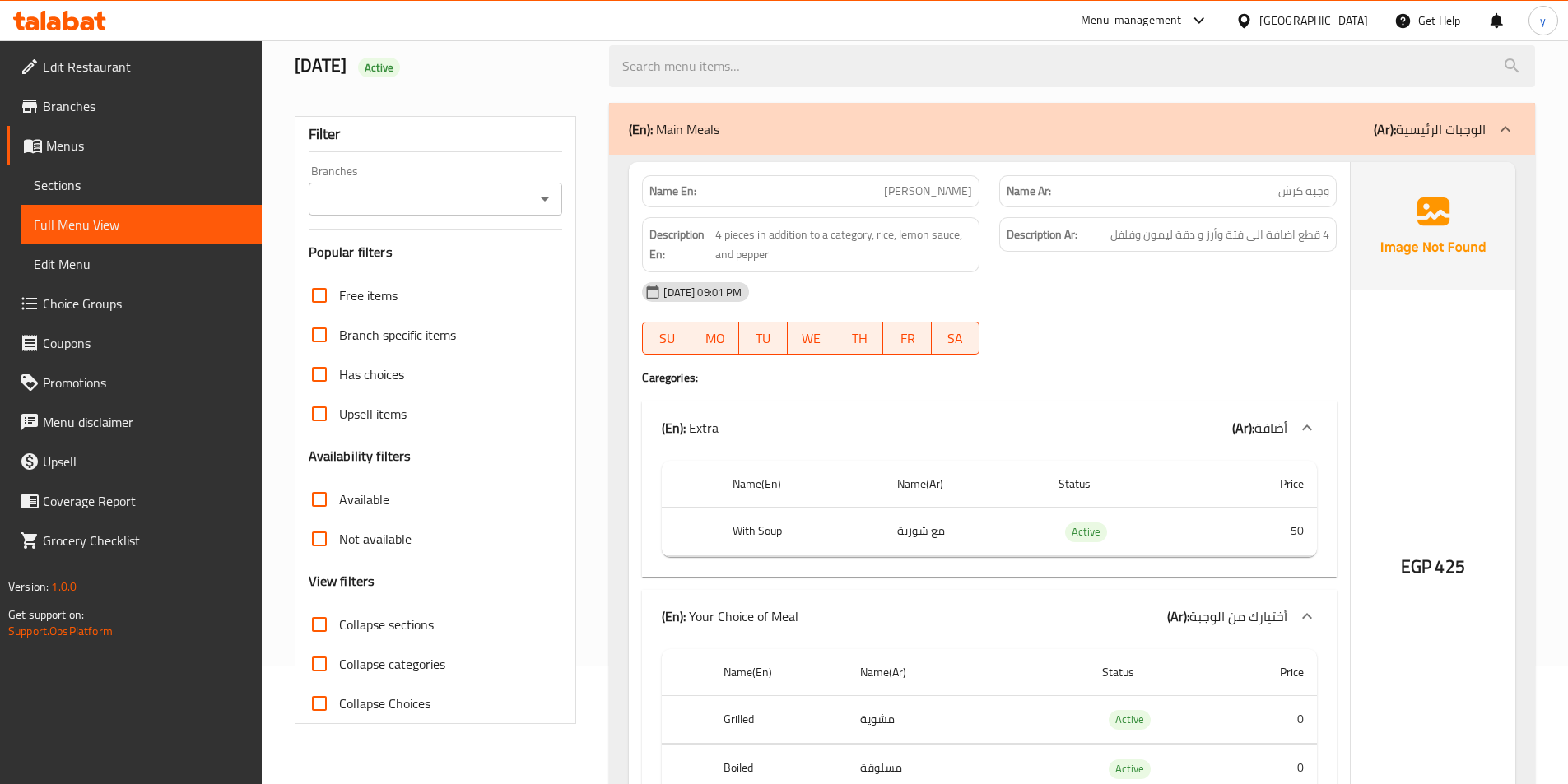
scroll to position [412, 0]
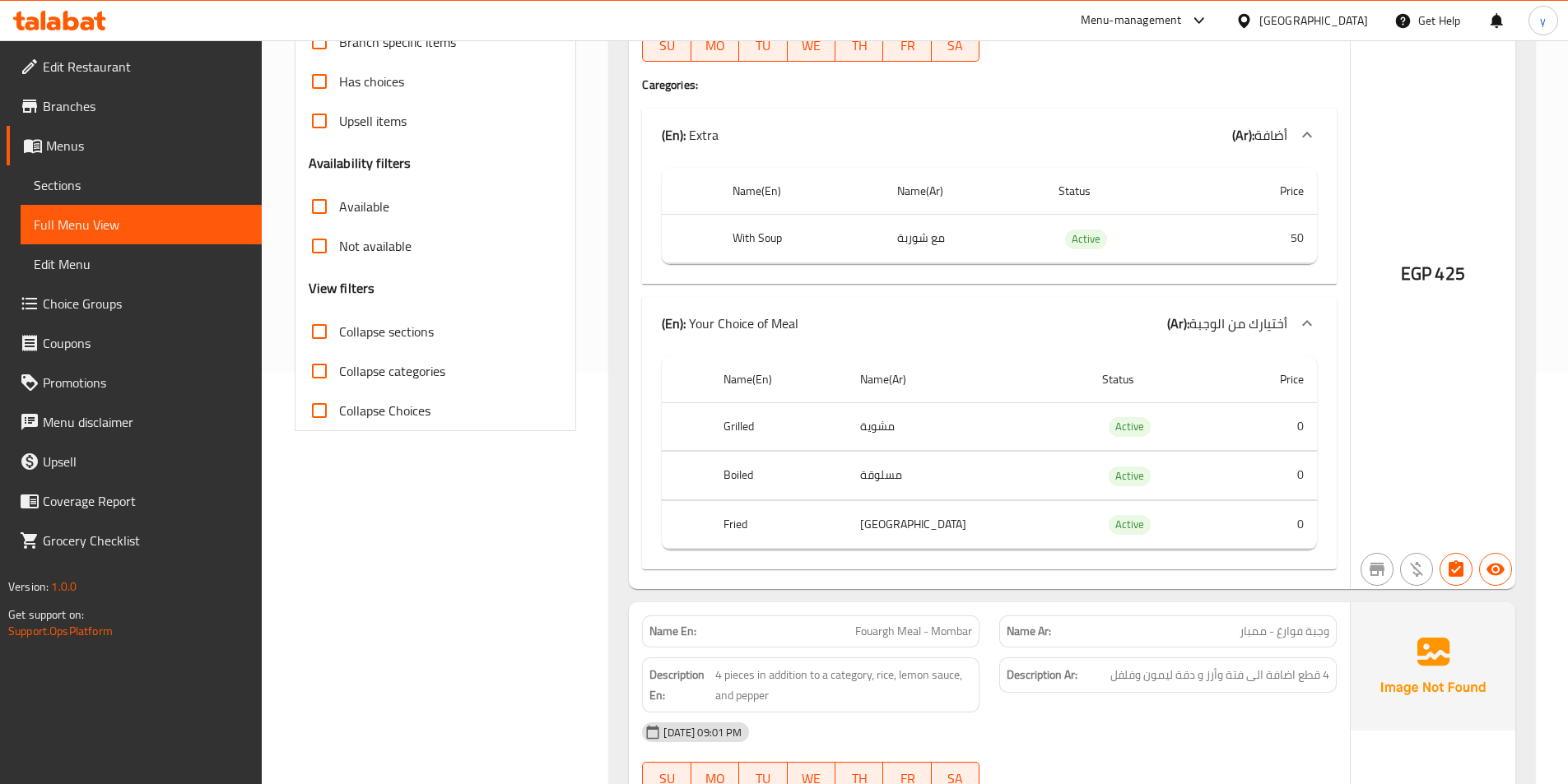
click at [333, 328] on input "Collapse sections" at bounding box center [319, 331] width 39 height 39
checkbox input "true"
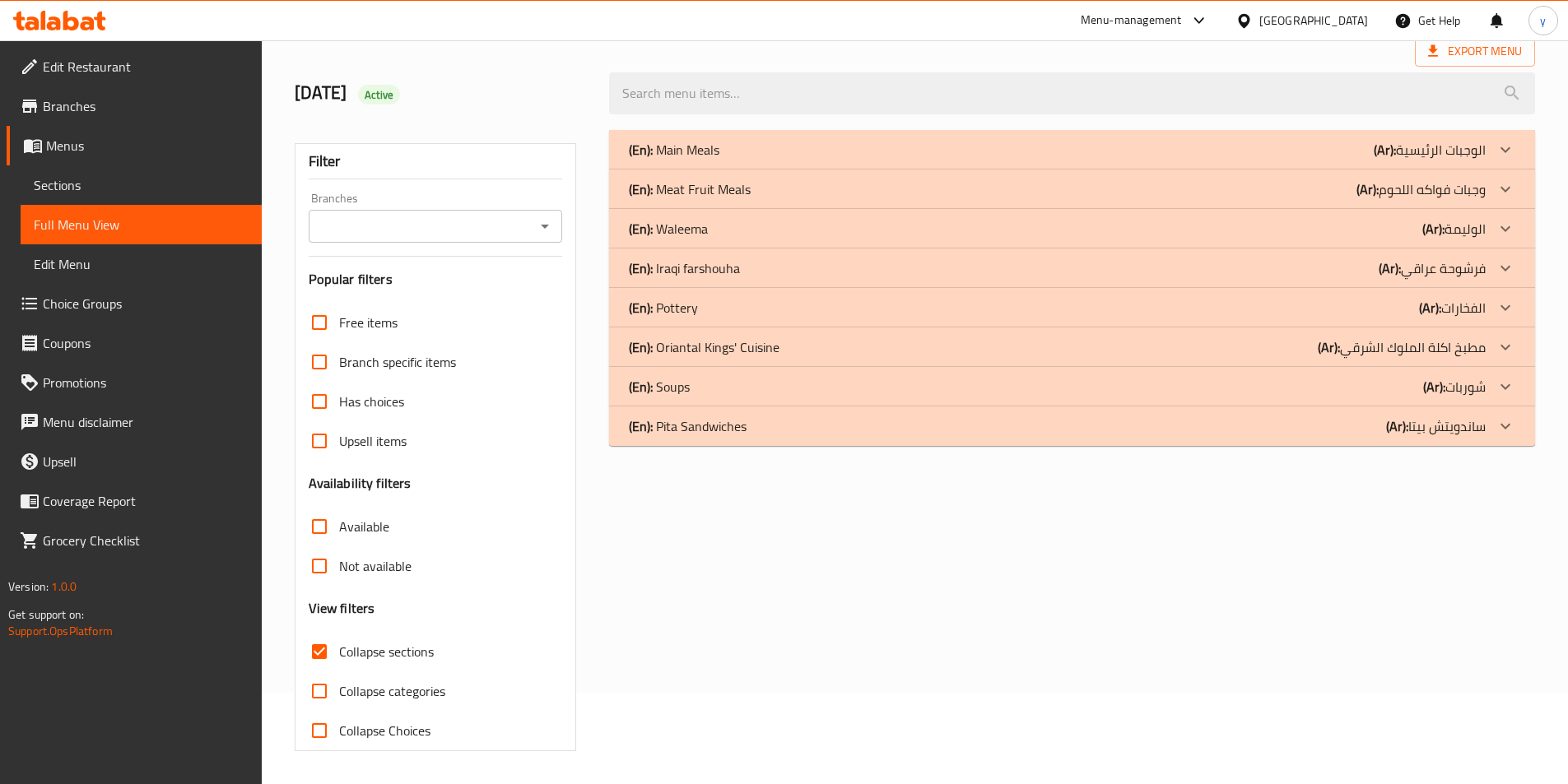
scroll to position [91, 0]
drag, startPoint x: 726, startPoint y: 146, endPoint x: 636, endPoint y: 146, distance: 90.0
click at [636, 146] on div "(En): Main Meals (Ar): الوجبات الرئيسية" at bounding box center [1057, 150] width 857 height 20
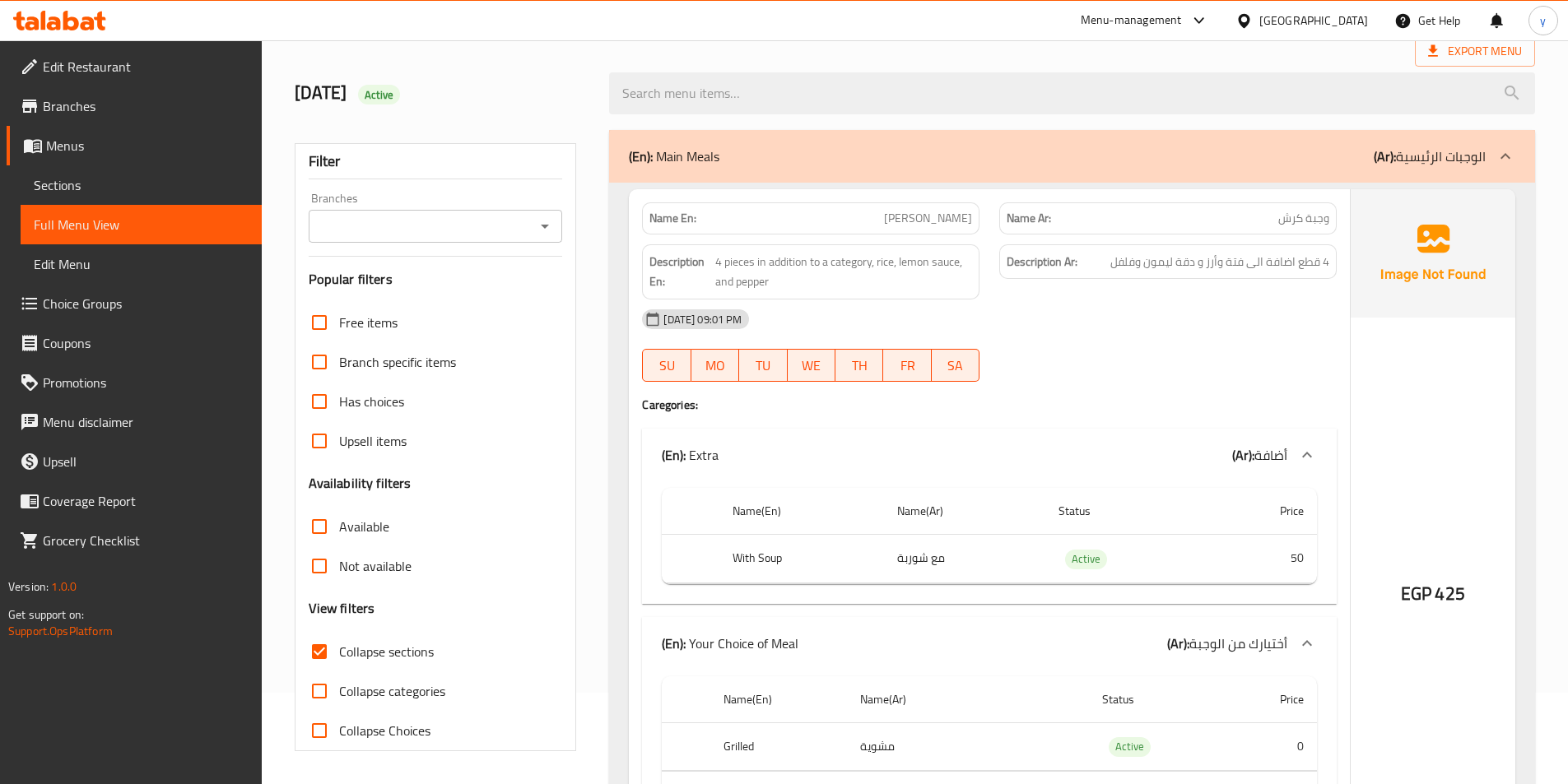
click at [656, 158] on p "(En): Main Meals" at bounding box center [674, 156] width 91 height 20
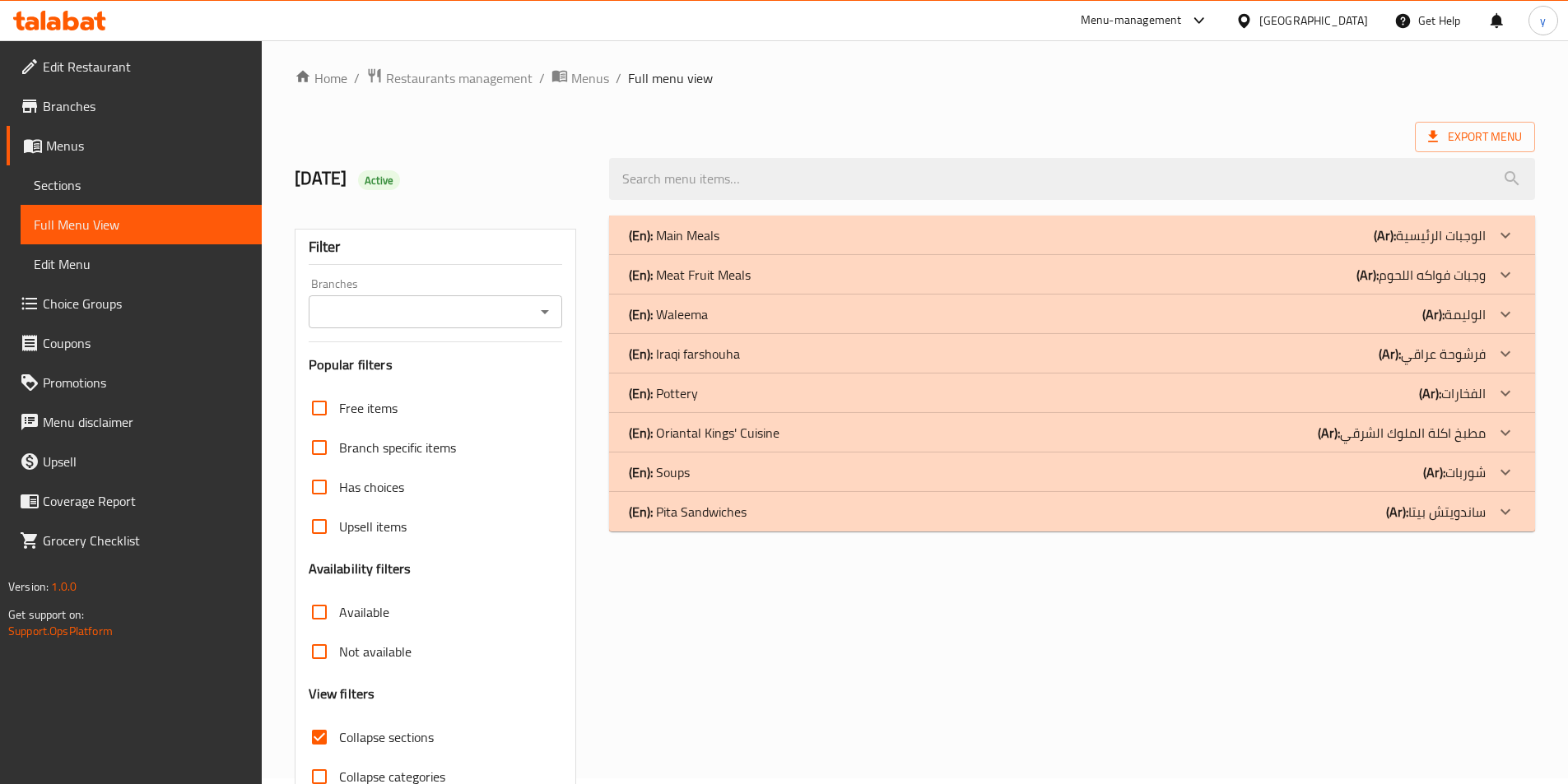
scroll to position [0, 0]
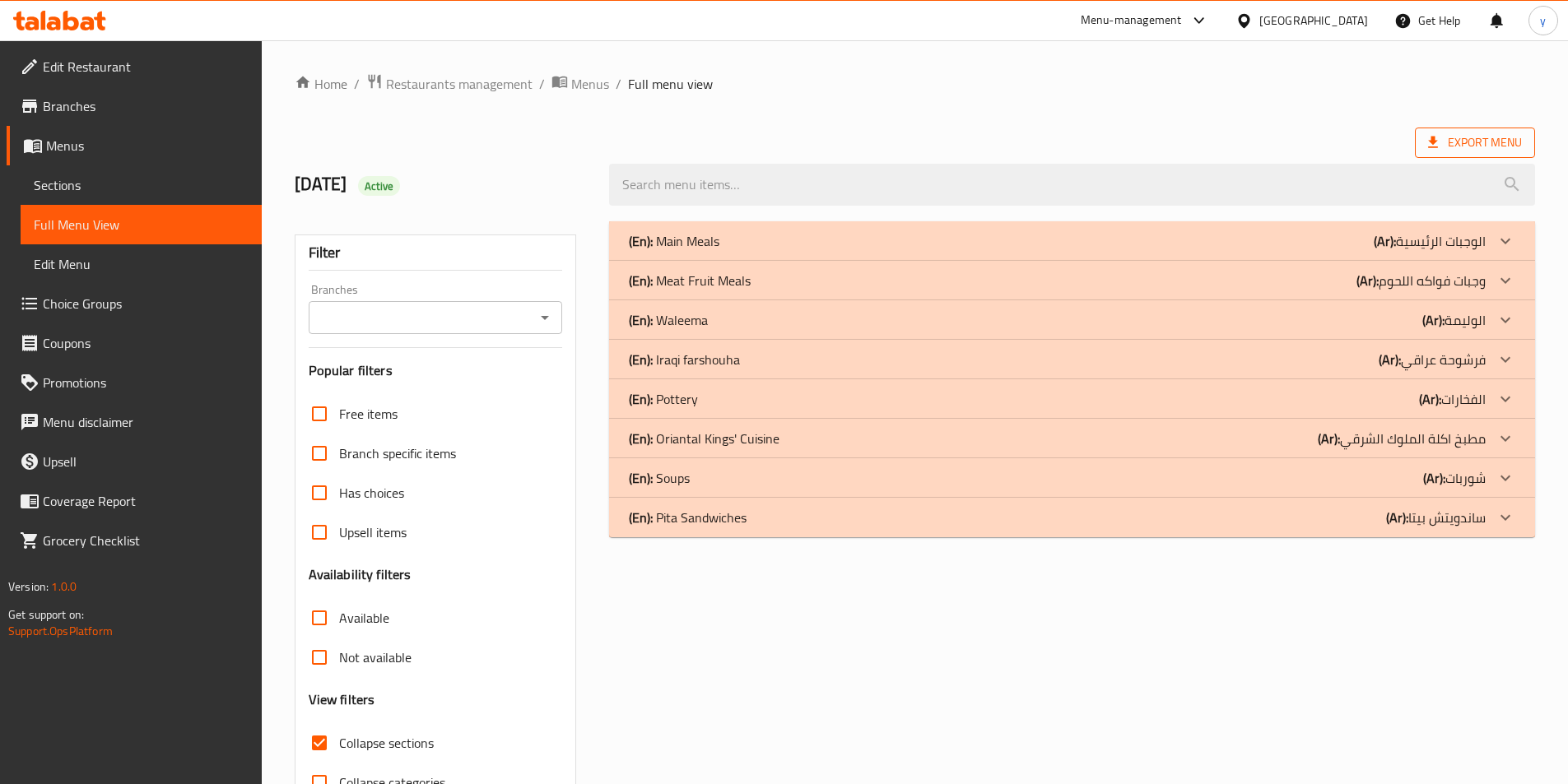
click at [1477, 140] on span "Export Menu" at bounding box center [1475, 143] width 94 height 21
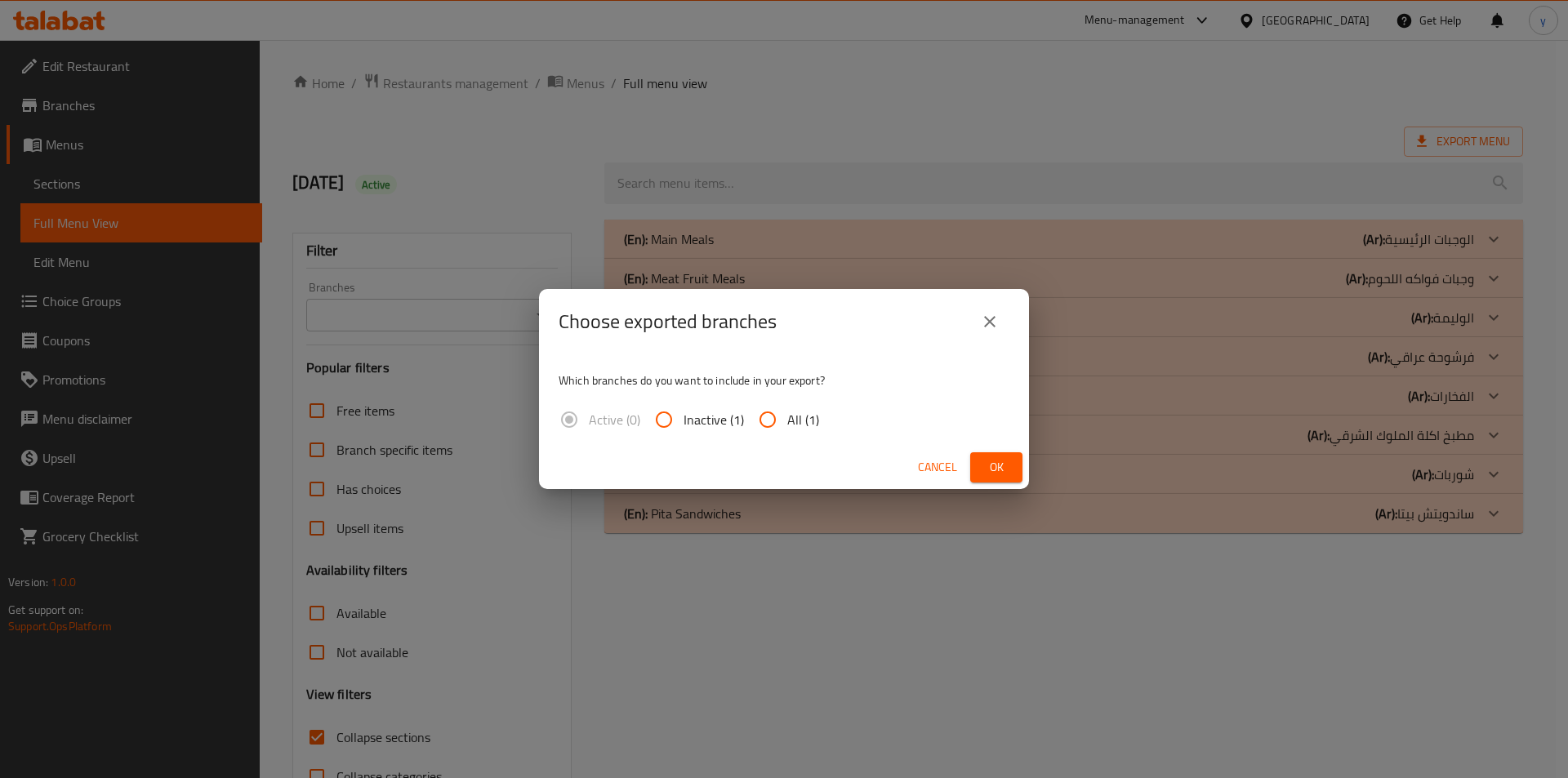
click at [785, 412] on input "All (1)" at bounding box center [767, 419] width 39 height 39
radio input "true"
click at [993, 470] on span "Ok" at bounding box center [996, 467] width 26 height 21
